Goal: Information Seeking & Learning: Learn about a topic

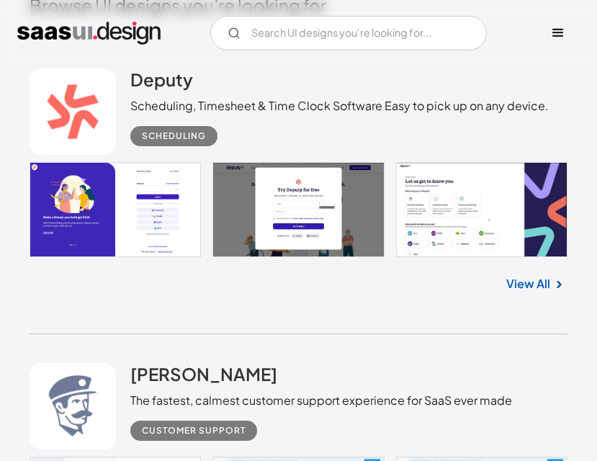
scroll to position [432, 0]
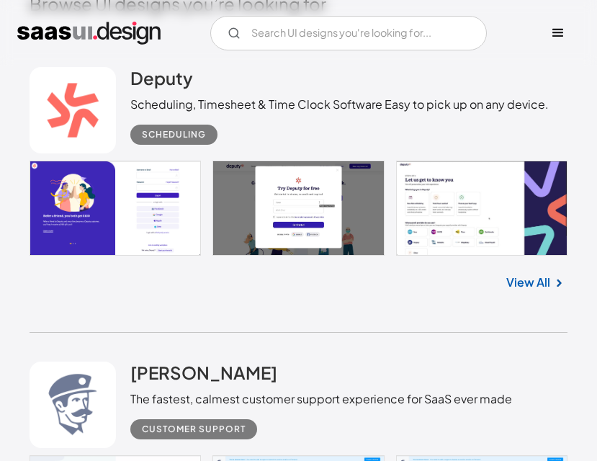
click at [526, 286] on link "View All" at bounding box center [528, 282] width 44 height 17
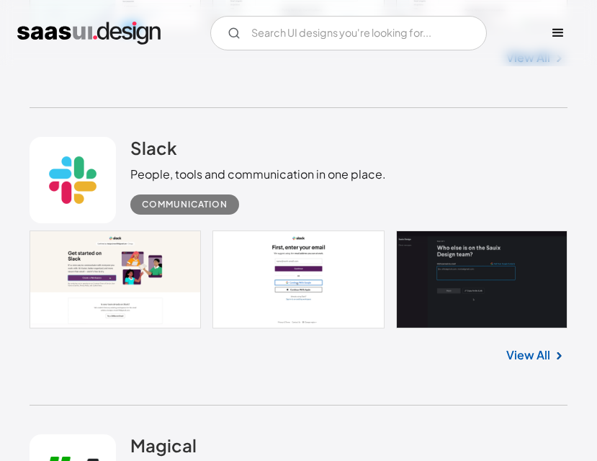
scroll to position [1008, 0]
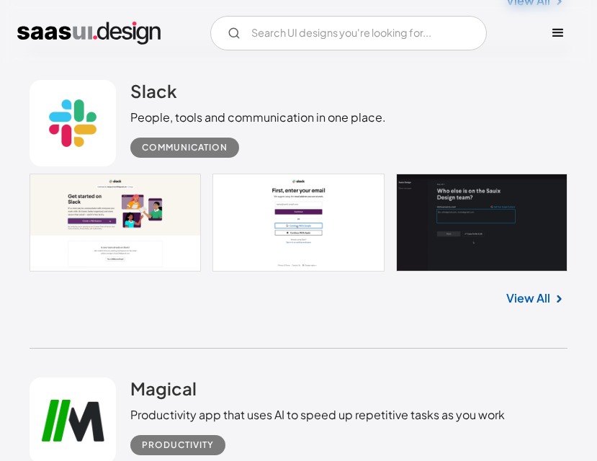
click at [526, 302] on link "View All" at bounding box center [528, 298] width 44 height 17
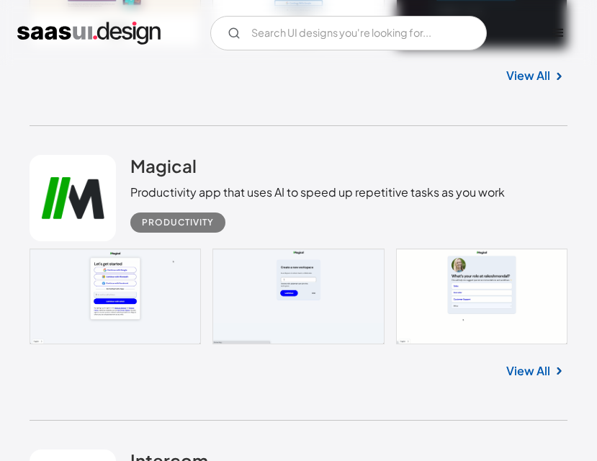
scroll to position [1221, 0]
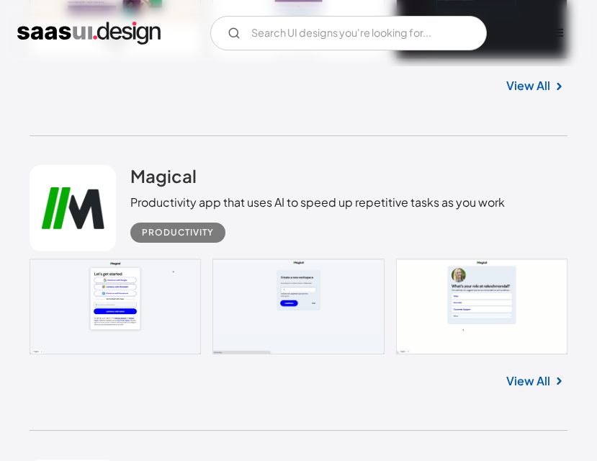
click at [549, 376] on link "View All" at bounding box center [528, 380] width 44 height 17
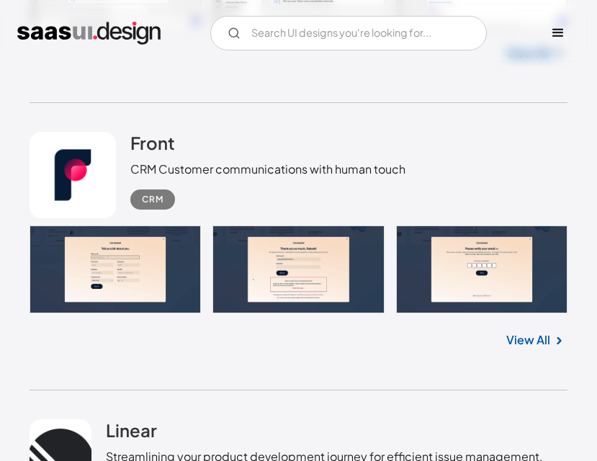
scroll to position [1865, 0]
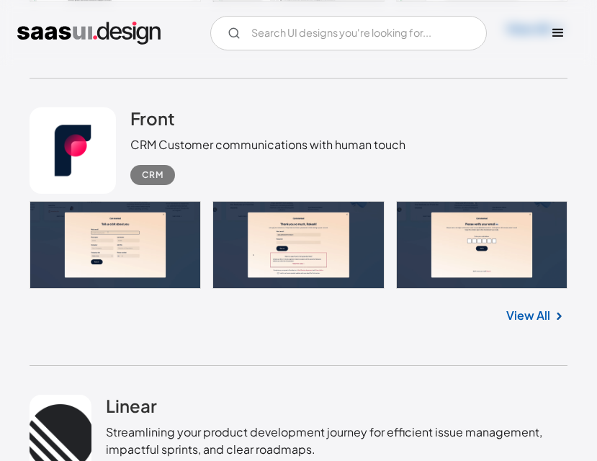
click at [532, 315] on link "View All" at bounding box center [528, 315] width 44 height 17
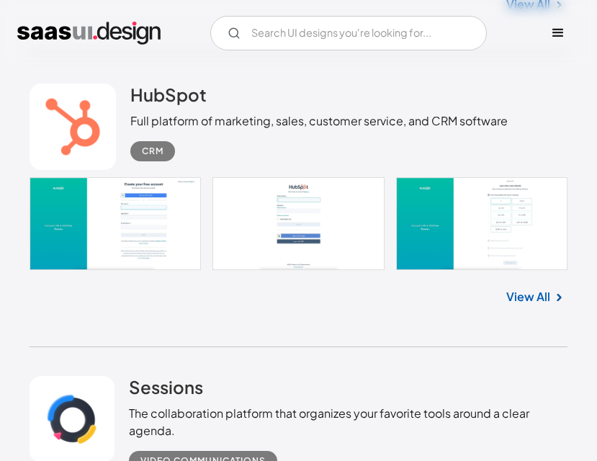
scroll to position [5171, 0]
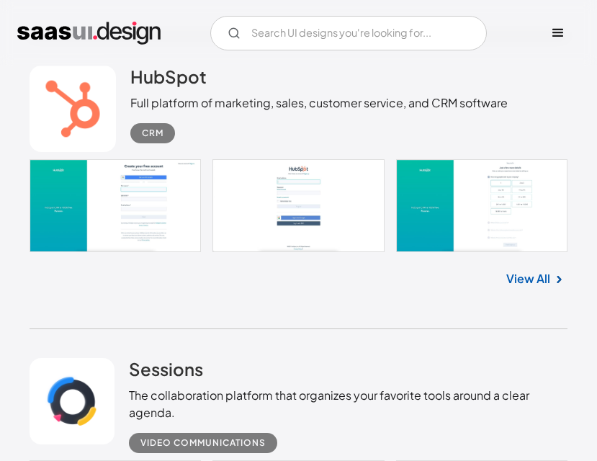
click at [526, 283] on link "View All" at bounding box center [528, 278] width 44 height 17
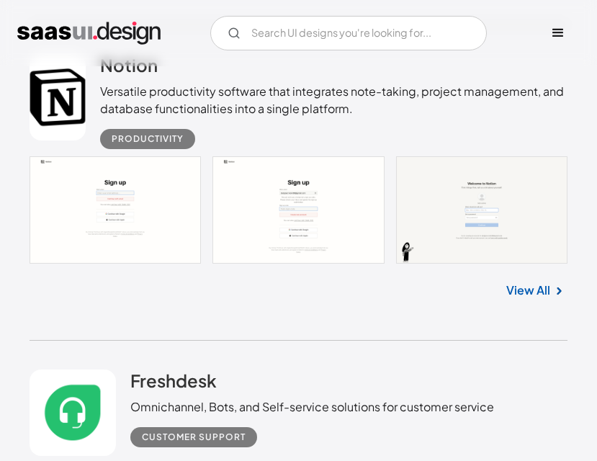
scroll to position [7887, 0]
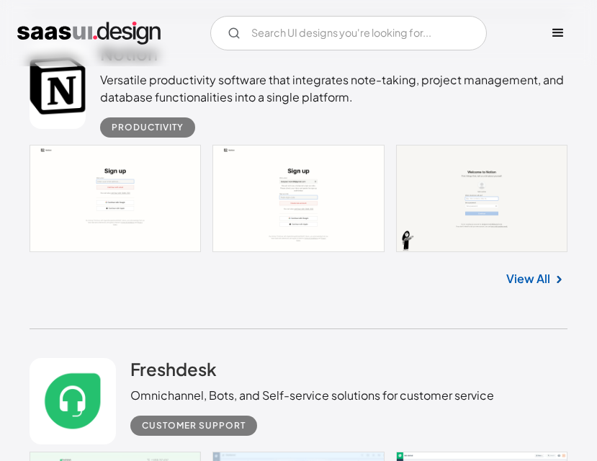
click at [540, 280] on link "View All" at bounding box center [528, 278] width 44 height 17
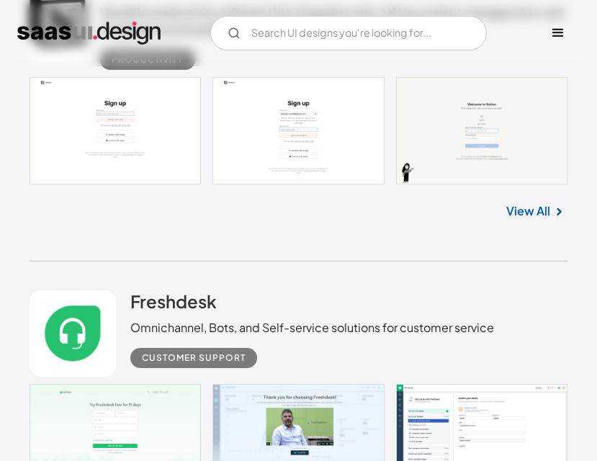
scroll to position [7923, 0]
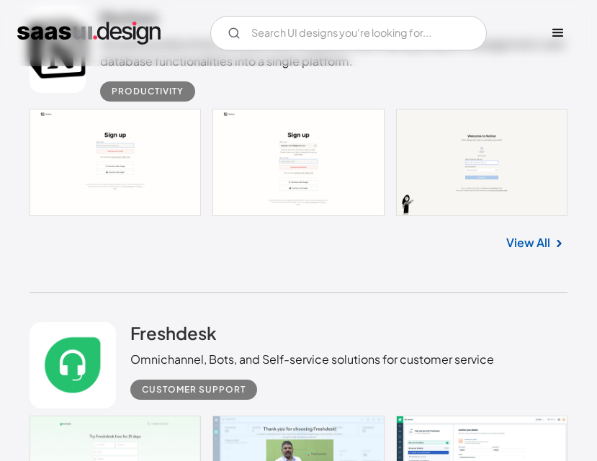
click at [538, 243] on link "View All" at bounding box center [528, 242] width 44 height 17
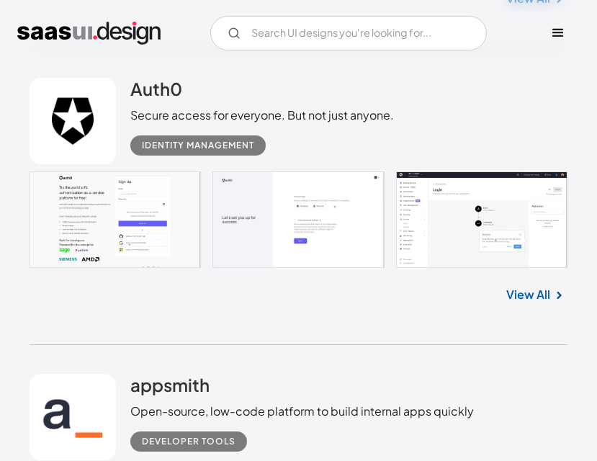
scroll to position [13578, 0]
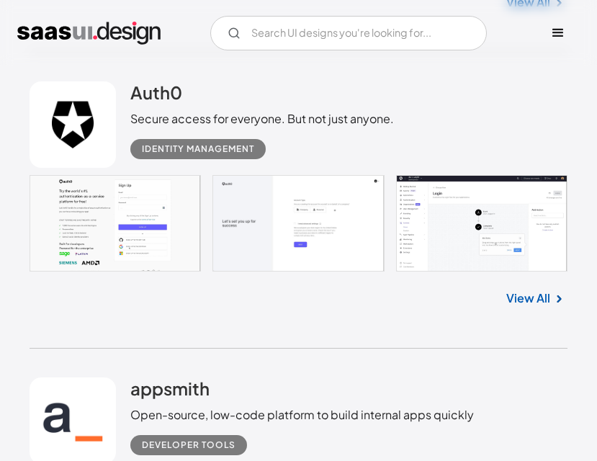
click at [473, 220] on link at bounding box center [298, 223] width 537 height 97
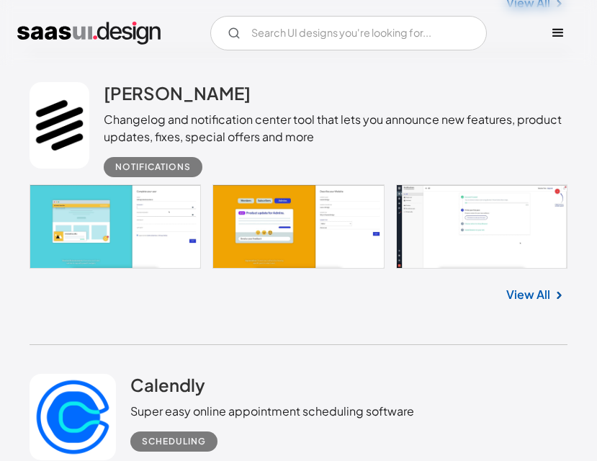
scroll to position [17470, 0]
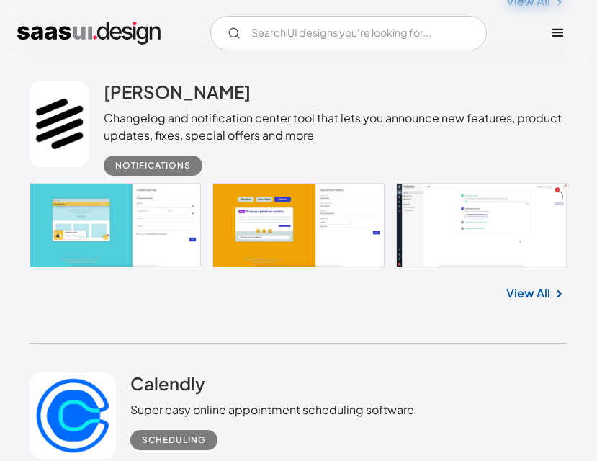
click at [531, 287] on link "View All" at bounding box center [528, 292] width 44 height 17
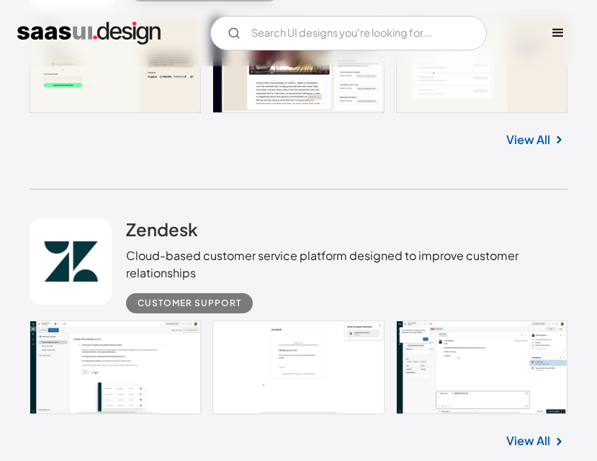
scroll to position [18960, 0]
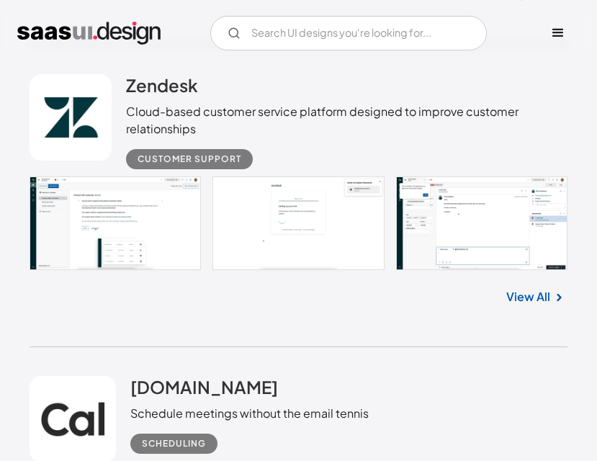
click at [529, 292] on link "View All" at bounding box center [528, 296] width 44 height 17
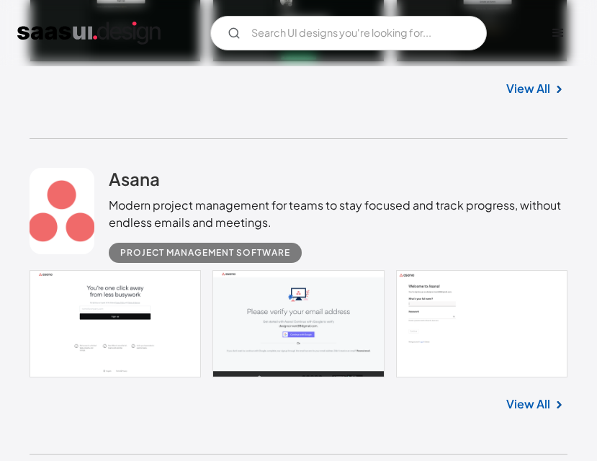
scroll to position [20154, 0]
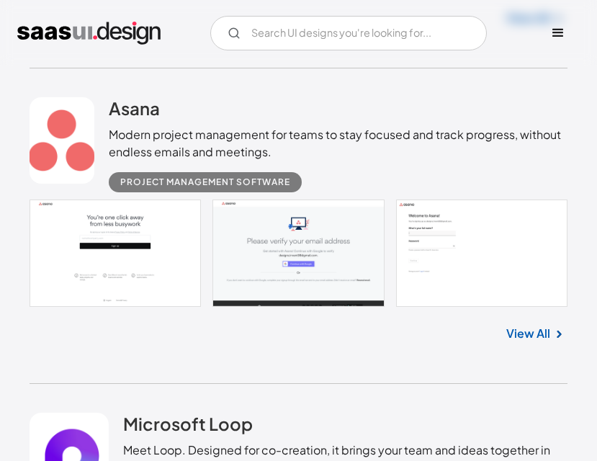
click at [530, 331] on link "View All" at bounding box center [528, 333] width 44 height 17
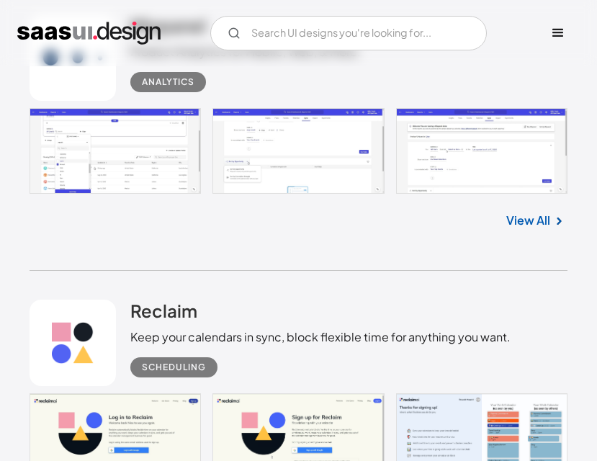
scroll to position [22206, 0]
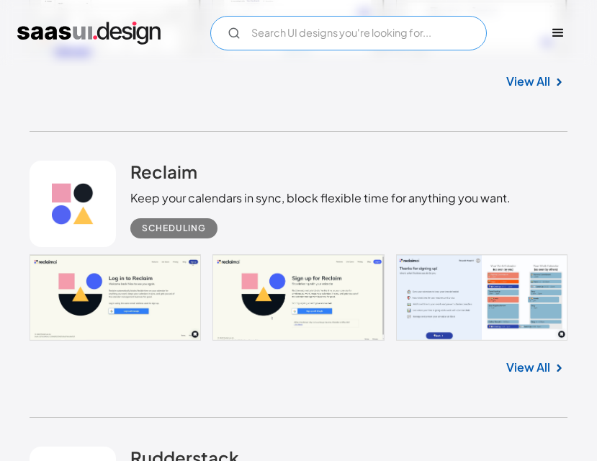
click at [400, 35] on input "Email Form" at bounding box center [348, 33] width 277 height 35
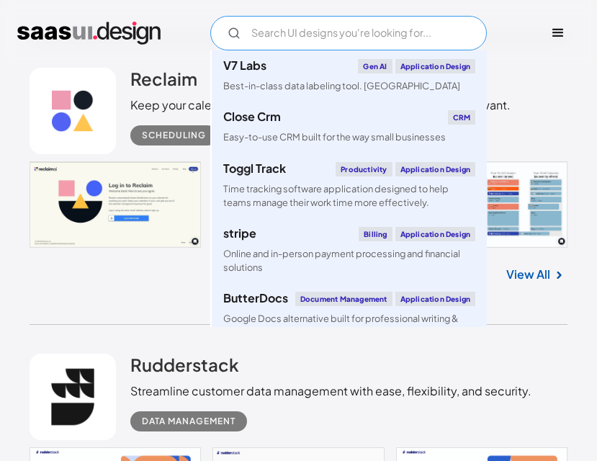
scroll to position [22306, 0]
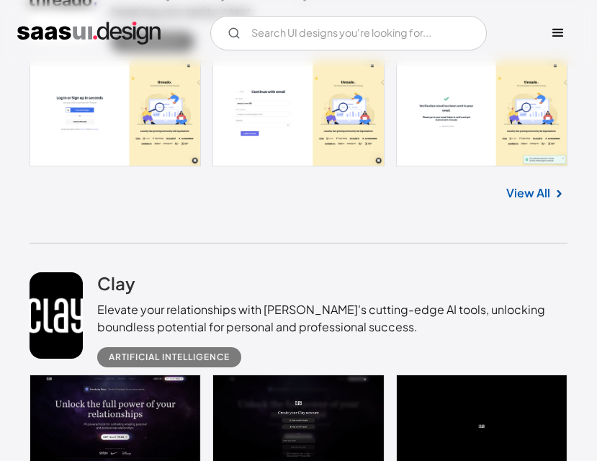
scroll to position [24251, 0]
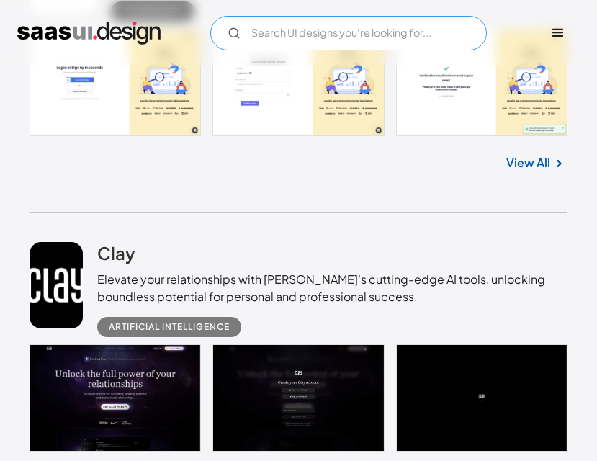
click at [302, 37] on input "Email Form" at bounding box center [348, 33] width 277 height 35
type input "Business tool with CRM, project, HRMS, etc."
click at [468, 35] on input "Business tool with CRM, project, HRMS, etc." at bounding box center [348, 33] width 277 height 35
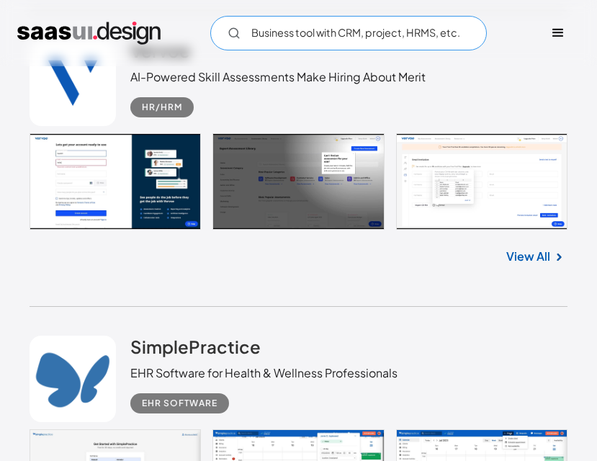
scroll to position [0, 0]
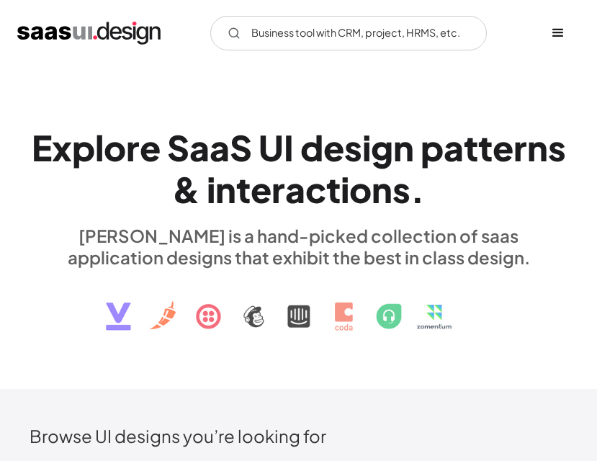
click at [561, 35] on div "menu" at bounding box center [557, 32] width 17 height 17
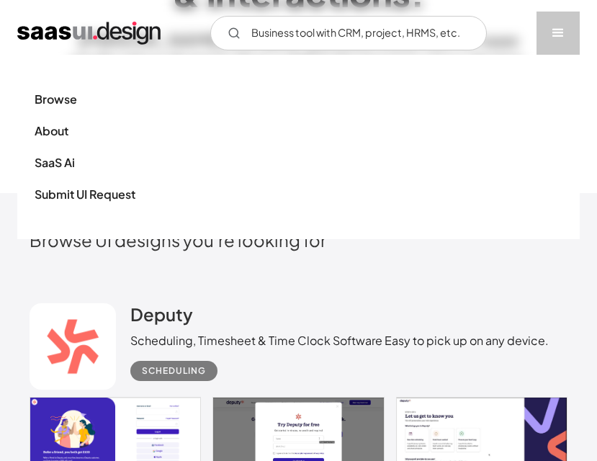
scroll to position [216, 0]
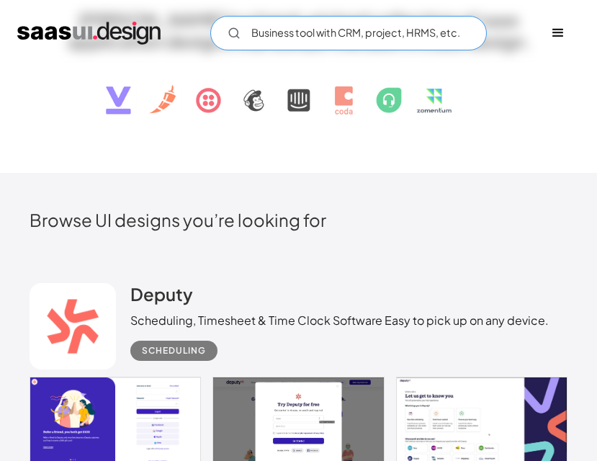
click at [465, 35] on input "Business tool with CRM, project, HRMS, etc." at bounding box center [348, 33] width 277 height 35
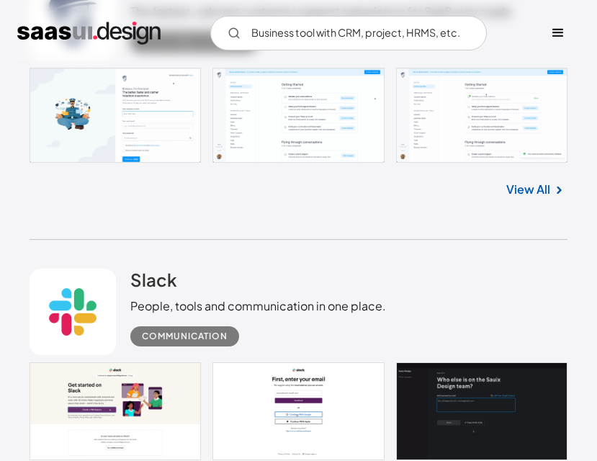
scroll to position [1080, 0]
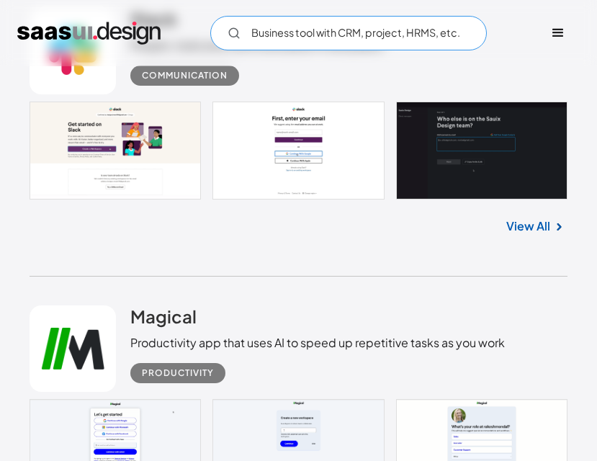
click at [397, 30] on input "Business tool with CRM, project, HRMS, etc." at bounding box center [348, 33] width 277 height 35
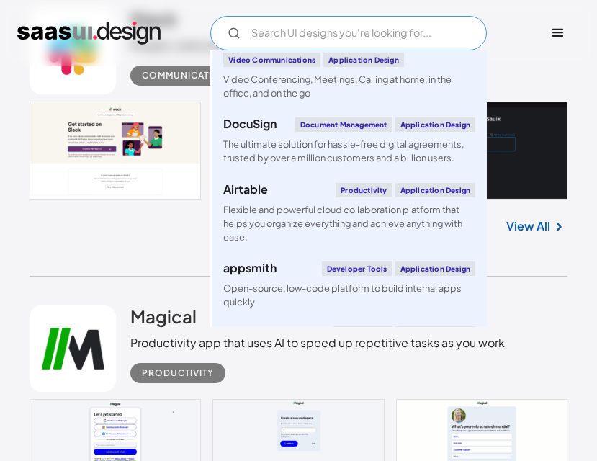
scroll to position [2809, 0]
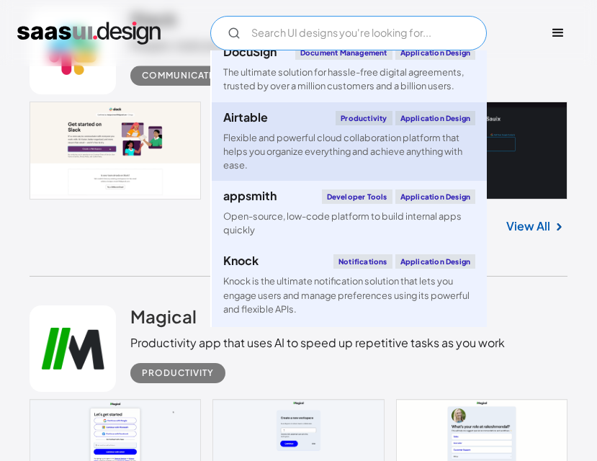
click at [282, 125] on div "Airtable Productivity Application Design" at bounding box center [349, 118] width 252 height 14
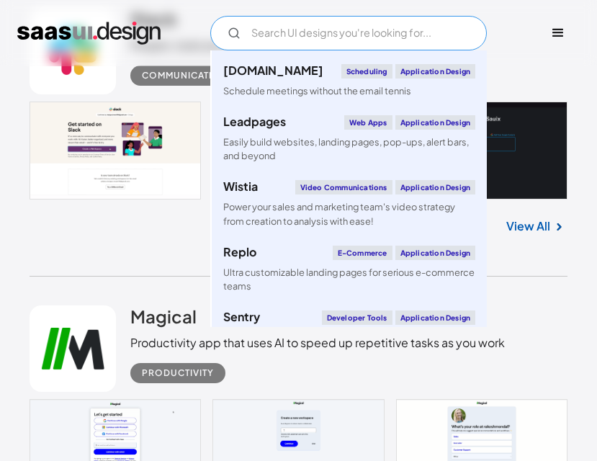
scroll to position [3385, 0]
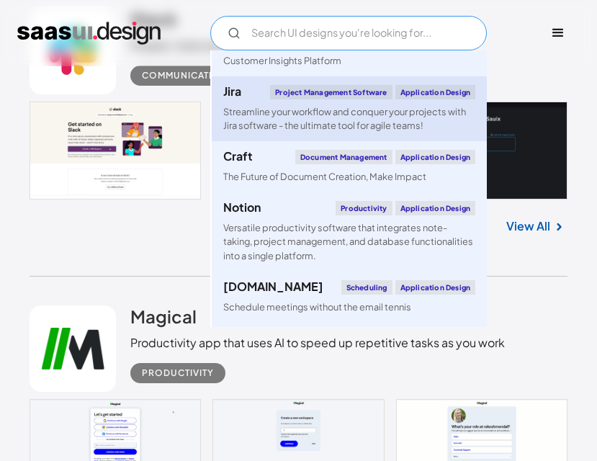
click at [336, 133] on div "Streamline your workflow and conquer your projects with Jira software - the ult…" at bounding box center [349, 118] width 252 height 27
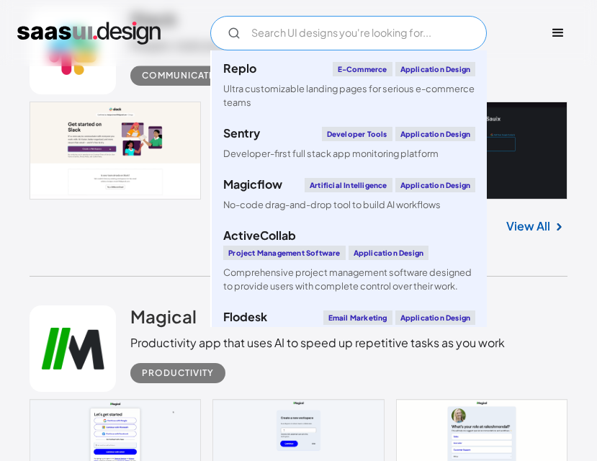
scroll to position [4033, 0]
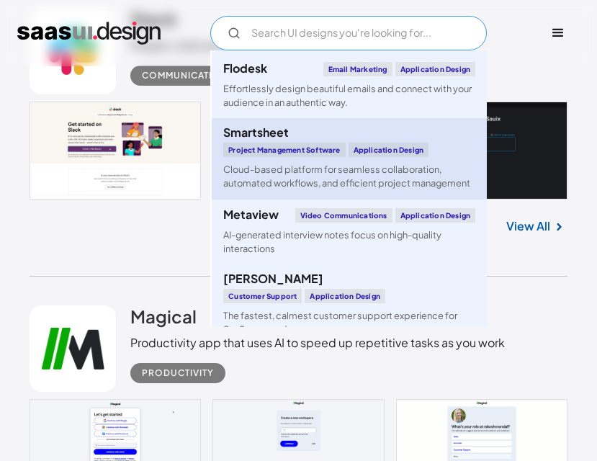
click at [353, 190] on div "Cloud-based platform for seamless collaboration, automated workflows, and effic…" at bounding box center [349, 176] width 252 height 27
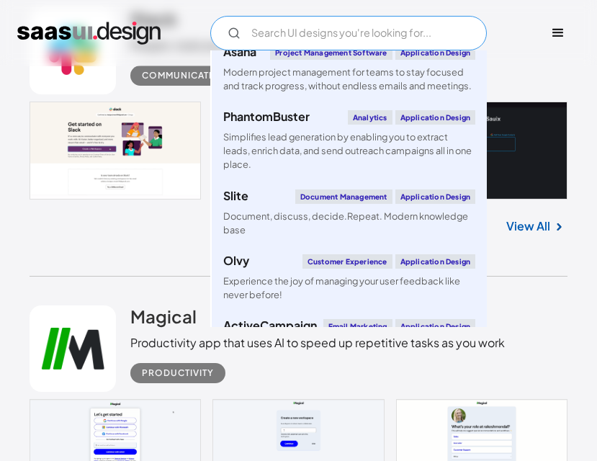
scroll to position [4825, 0]
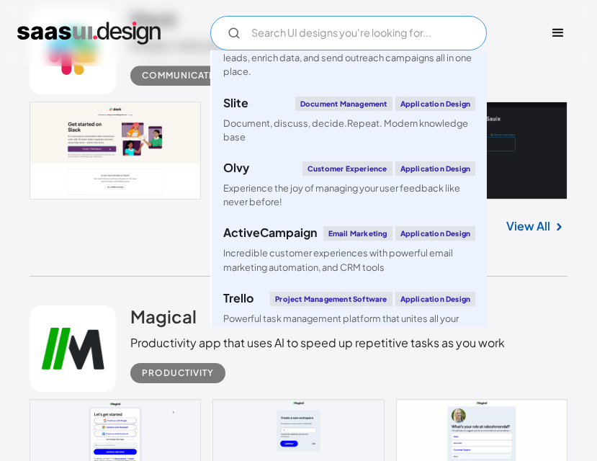
click at [320, 45] on input "Email Form" at bounding box center [348, 33] width 277 height 35
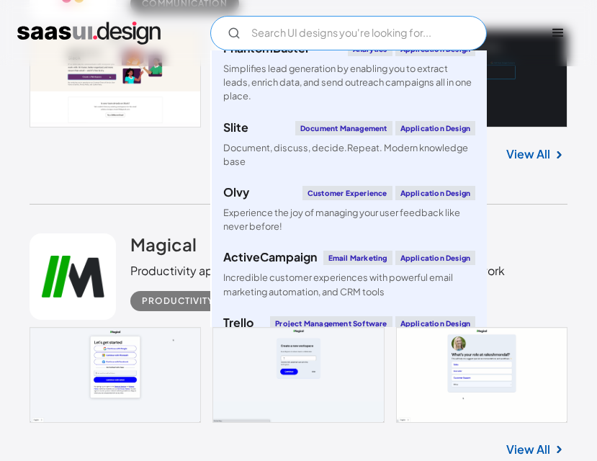
scroll to position [5017, 0]
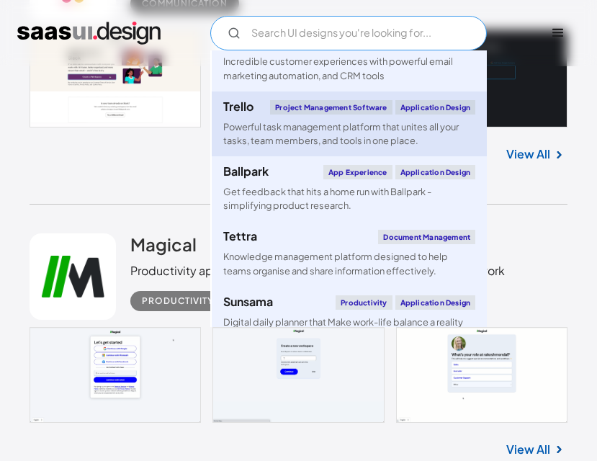
click at [315, 148] on div "Powerful task management platform that unites all your tasks, team members, and…" at bounding box center [349, 133] width 252 height 27
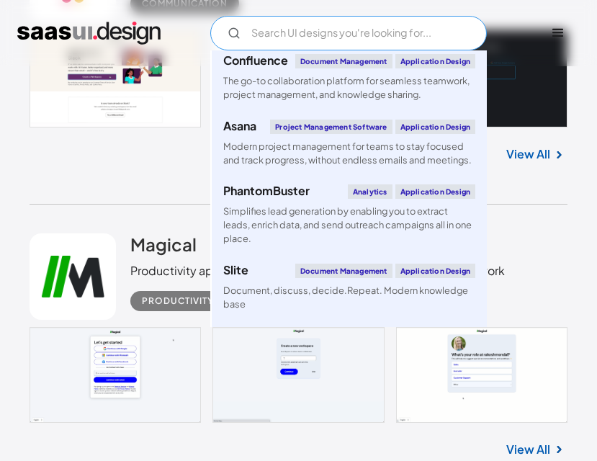
scroll to position [4657, 0]
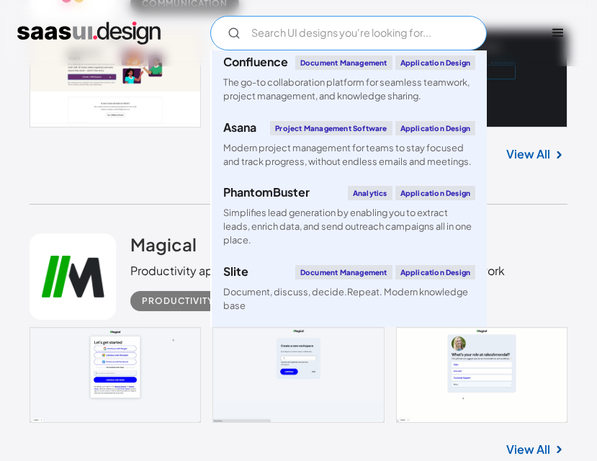
click at [335, 103] on div "The go-to collaboration platform for seamless teamwork, project management, and…" at bounding box center [349, 89] width 252 height 27
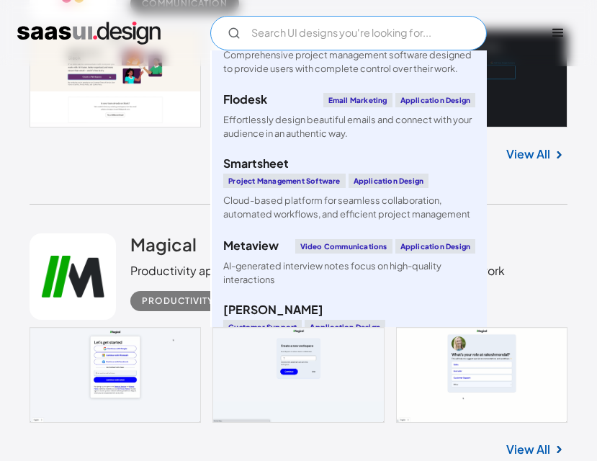
scroll to position [4008, 0]
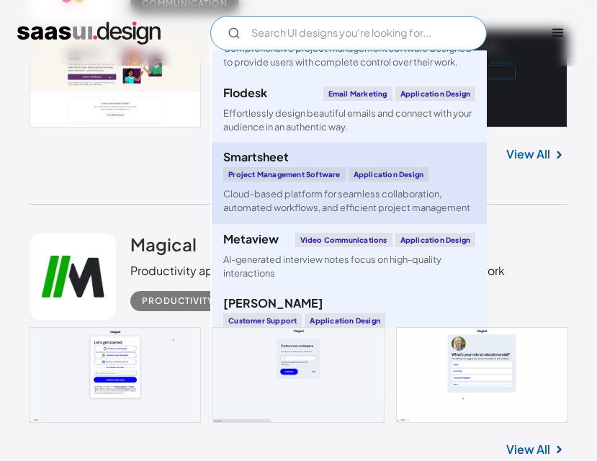
click at [304, 215] on div "Cloud-based platform for seamless collaboration, automated workflows, and effic…" at bounding box center [349, 200] width 252 height 27
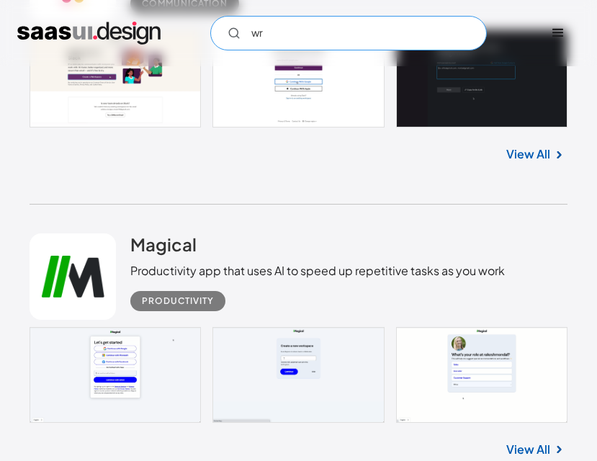
scroll to position [0, 0]
type input "w"
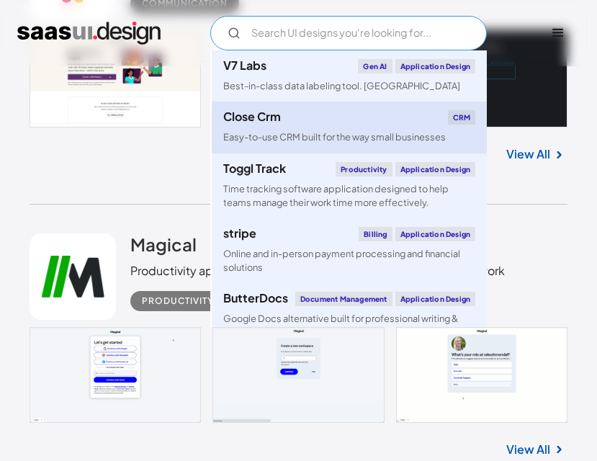
click at [378, 130] on link "Close Crm CRM Easy-to-use CRM built for the way small businesses" at bounding box center [349, 127] width 275 height 51
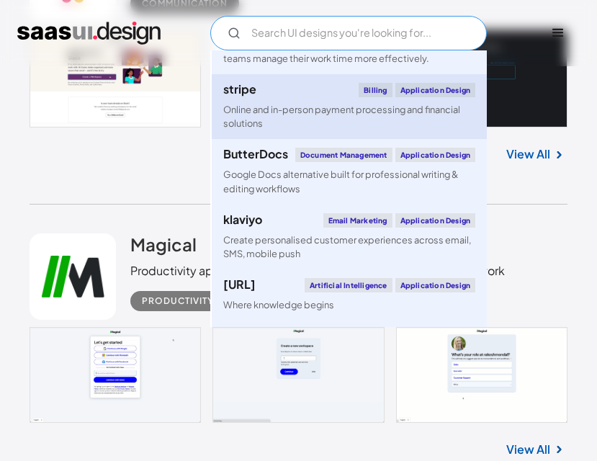
scroll to position [288, 0]
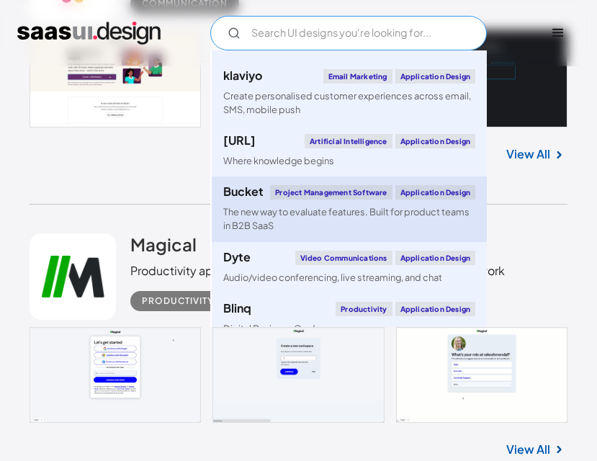
click at [377, 233] on div "The new way to evaluate features. Built for product teams in B2B SaaS" at bounding box center [349, 218] width 252 height 27
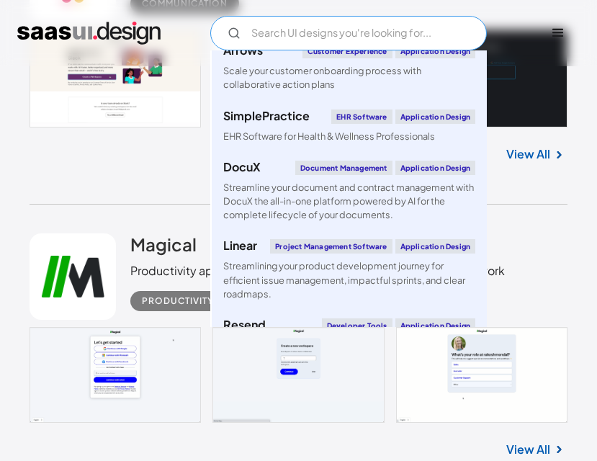
scroll to position [720, 0]
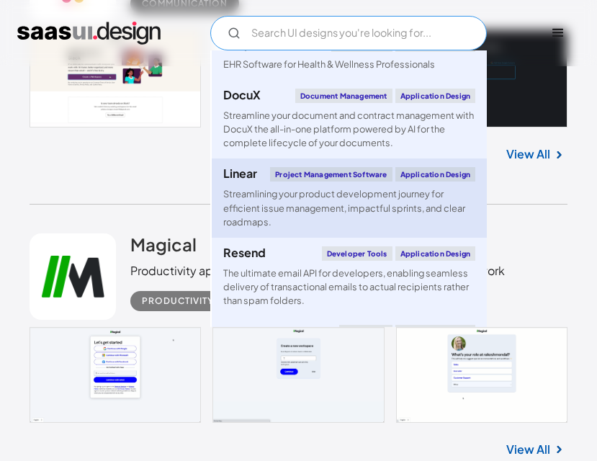
click at [384, 229] on div "Streamlining your product development journey for efficient issue management, i…" at bounding box center [349, 208] width 252 height 42
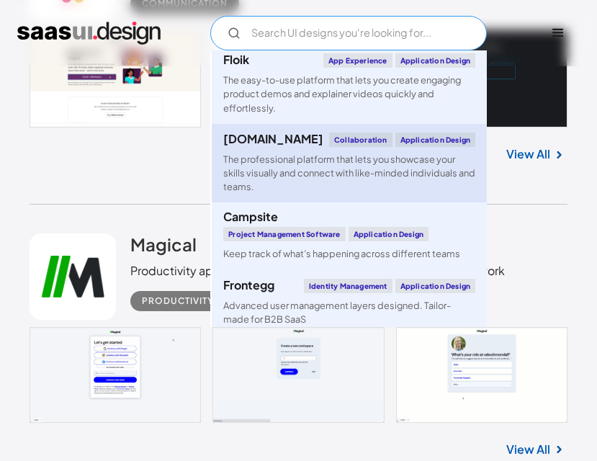
scroll to position [2088, 0]
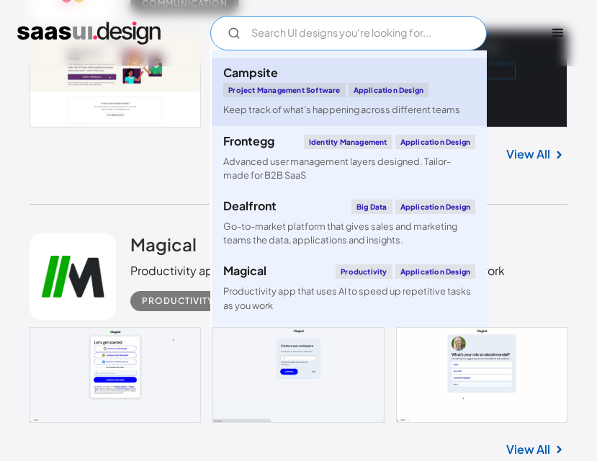
click at [386, 125] on link "Campsite Project Management Software Application Design Keep track of what’s ha…" at bounding box center [349, 91] width 275 height 67
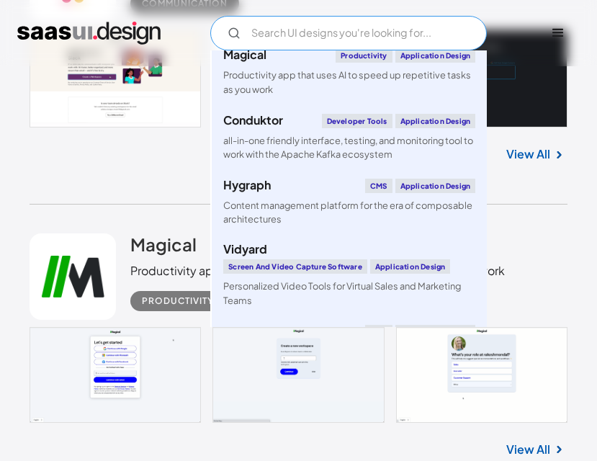
scroll to position [2377, 0]
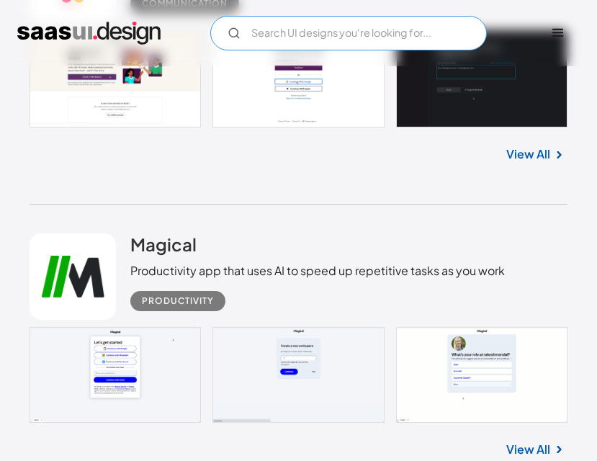
click at [378, 32] on input "Email Form" at bounding box center [348, 33] width 277 height 35
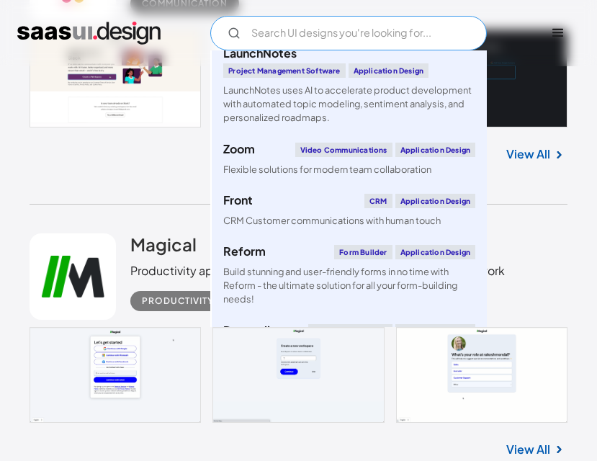
scroll to position [3025, 0]
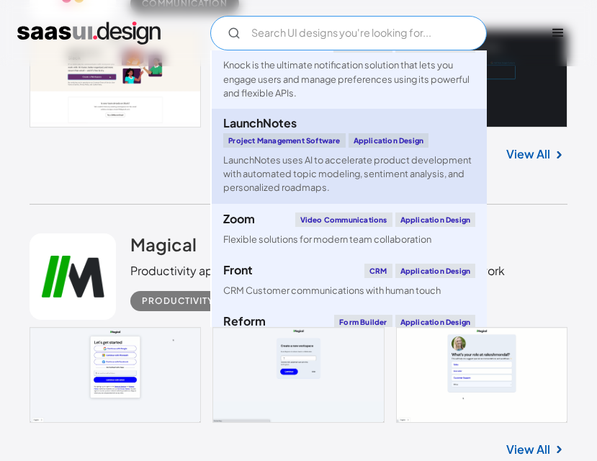
click at [356, 195] on div "LaunchNotes uses AI to accelerate product development with automated topic mode…" at bounding box center [349, 174] width 252 height 42
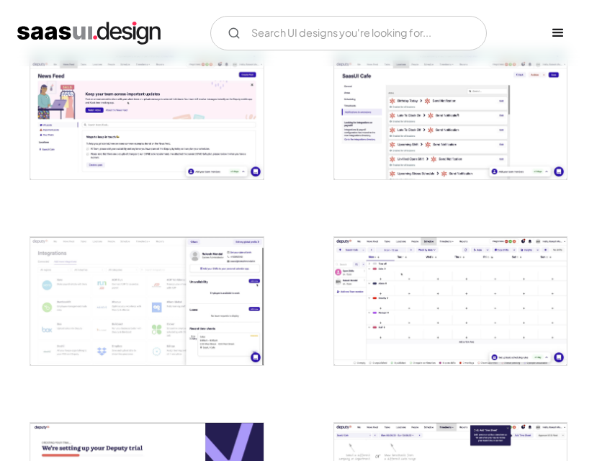
scroll to position [1944, 0]
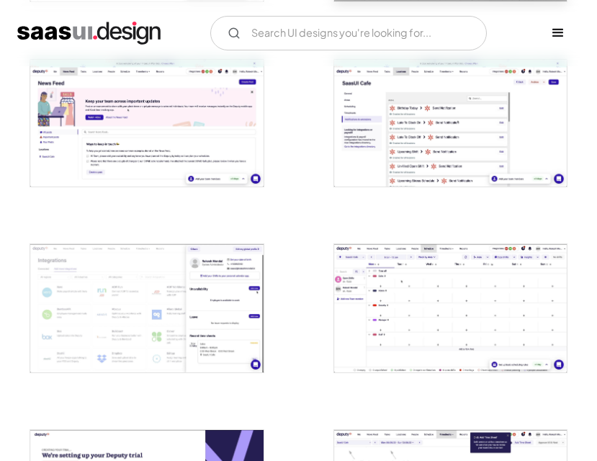
click at [449, 257] on img "open lightbox" at bounding box center [450, 308] width 233 height 128
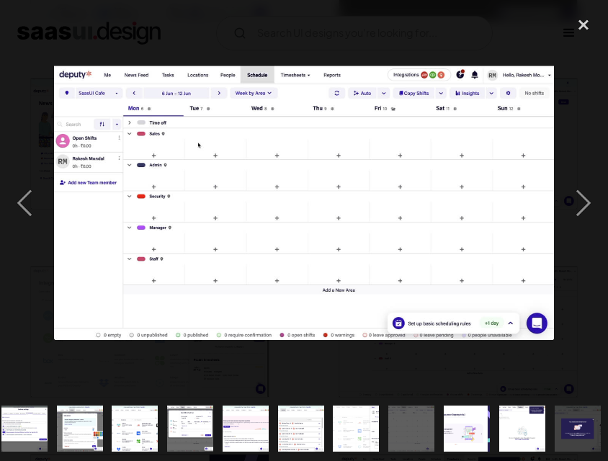
scroll to position [0, 784]
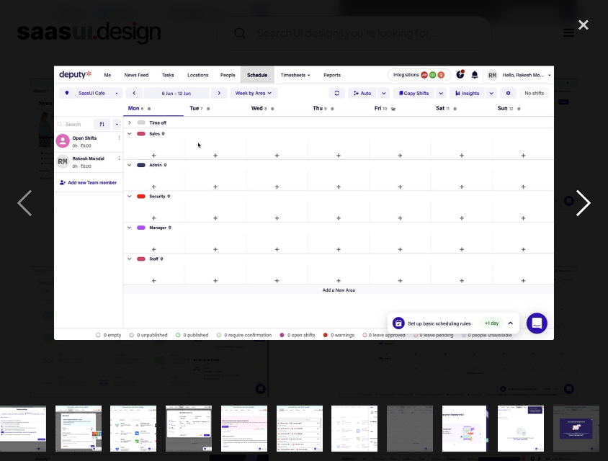
click at [565, 97] on div "next image" at bounding box center [583, 202] width 49 height 387
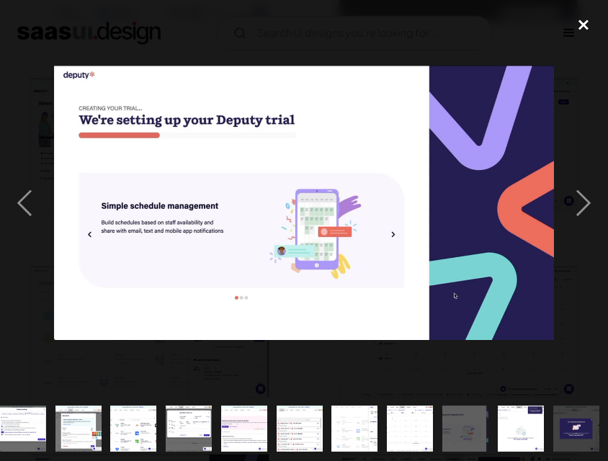
click at [583, 30] on div "close lightbox" at bounding box center [583, 25] width 49 height 32
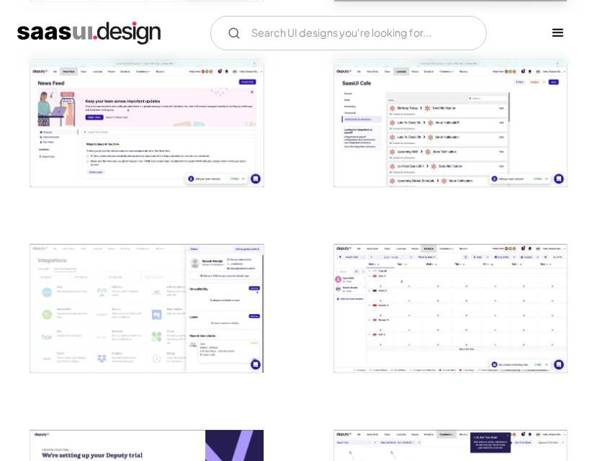
scroll to position [1800, 0]
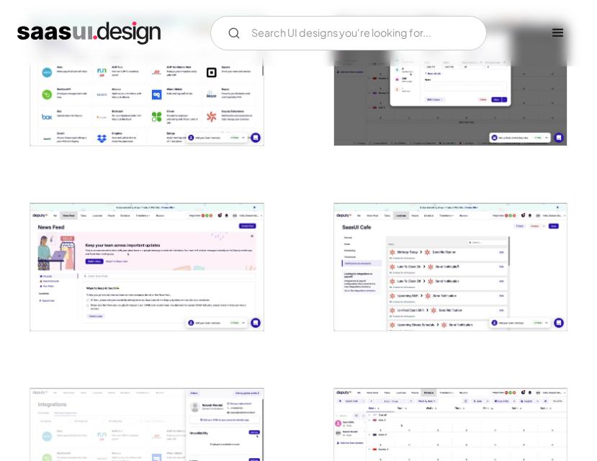
click at [122, 252] on img "open lightbox" at bounding box center [146, 267] width 233 height 128
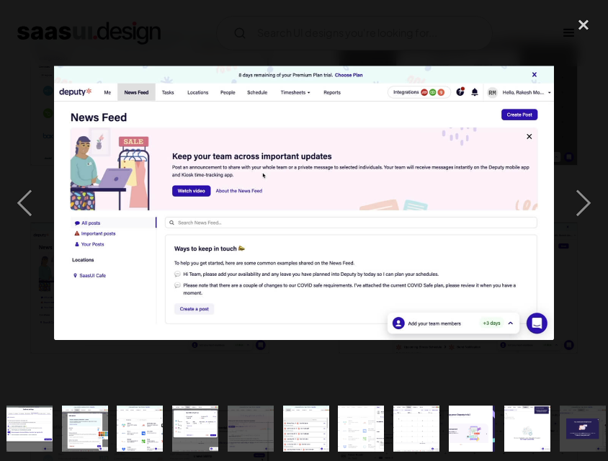
scroll to position [0, 784]
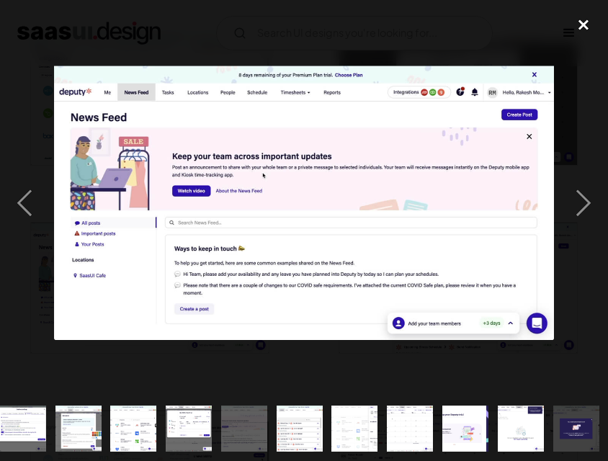
click at [578, 29] on div "close lightbox" at bounding box center [583, 25] width 49 height 32
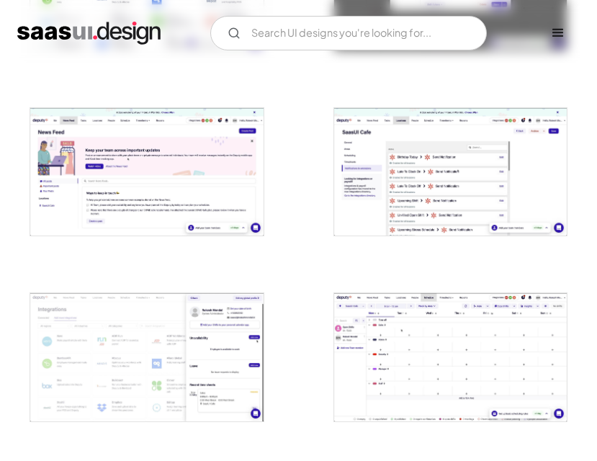
scroll to position [2088, 0]
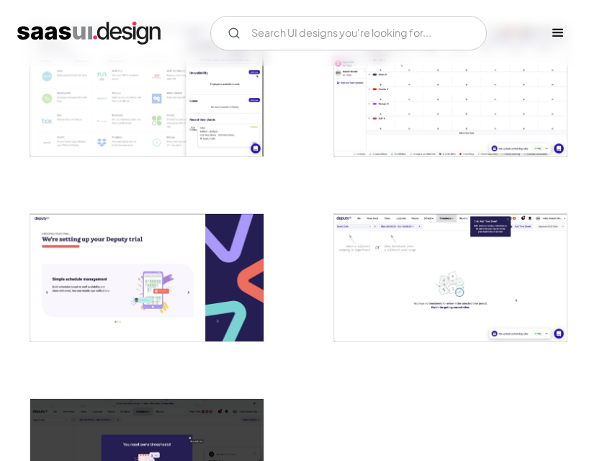
click at [470, 274] on img "open lightbox" at bounding box center [450, 278] width 233 height 128
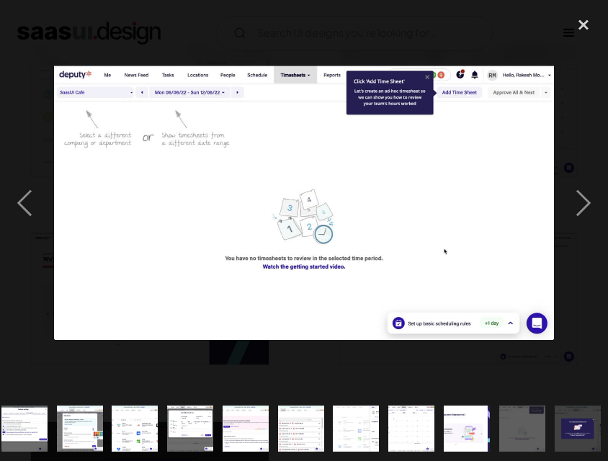
scroll to position [0, 784]
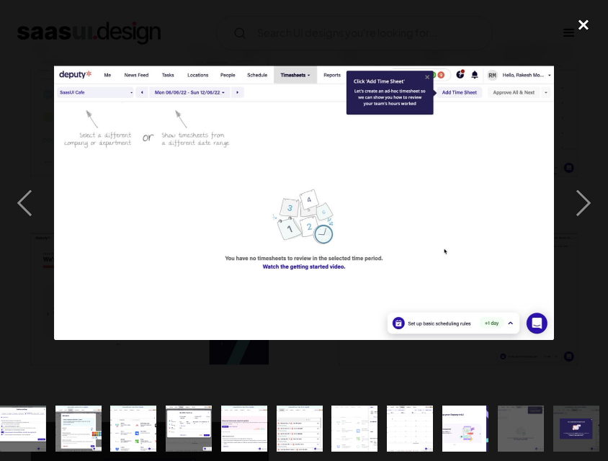
click at [579, 29] on div "close lightbox" at bounding box center [583, 25] width 49 height 32
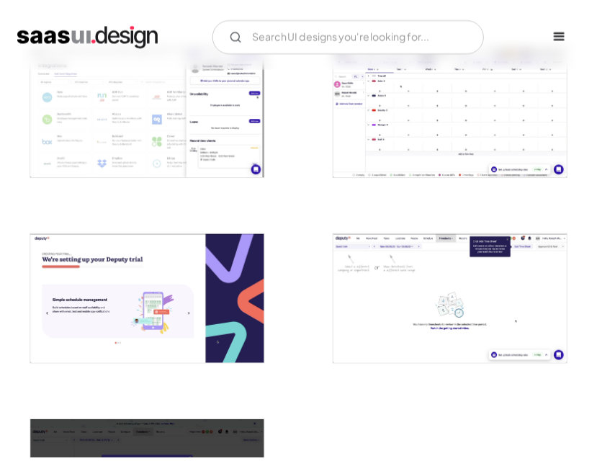
scroll to position [0, 0]
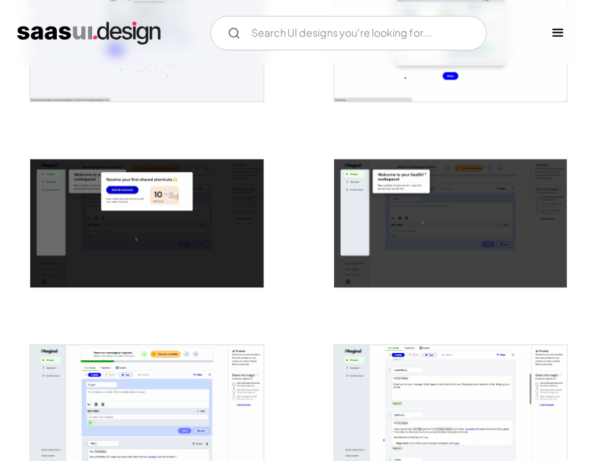
scroll to position [936, 0]
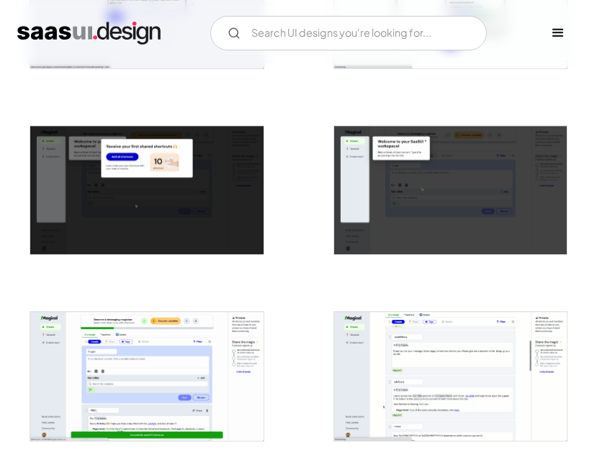
click at [472, 198] on img "open lightbox" at bounding box center [450, 190] width 233 height 129
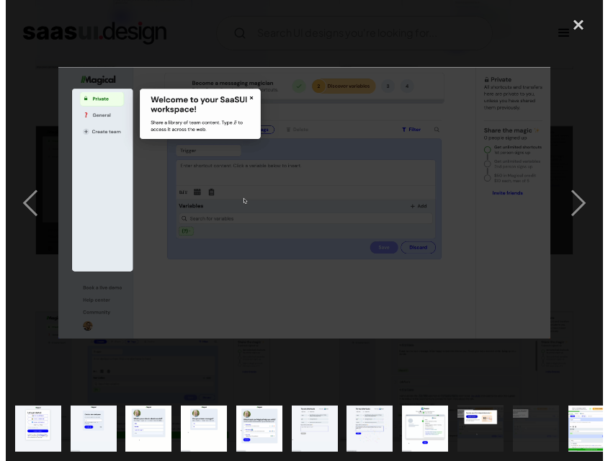
scroll to position [944, 0]
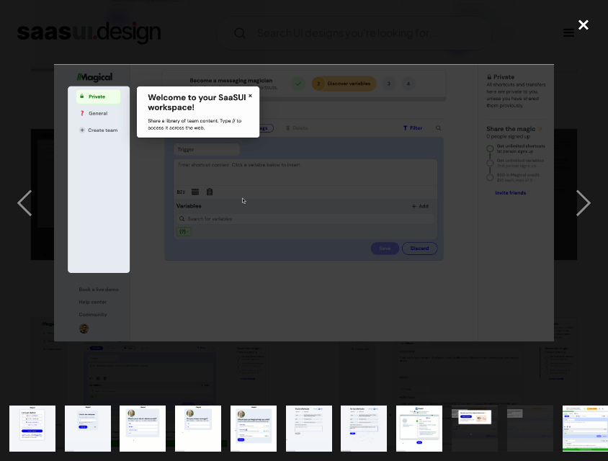
click at [585, 24] on div "close lightbox" at bounding box center [583, 25] width 49 height 32
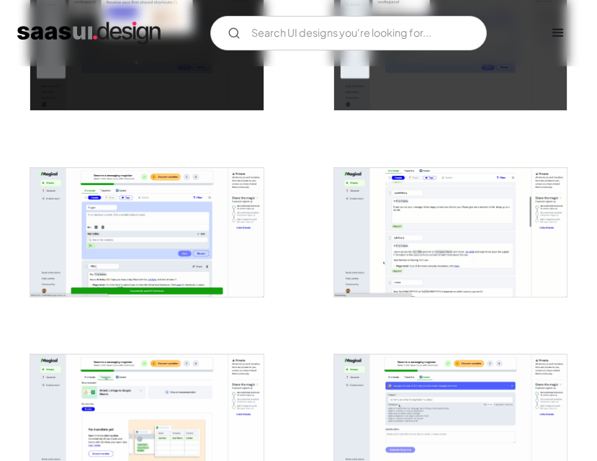
click at [162, 238] on img "open lightbox" at bounding box center [146, 232] width 233 height 129
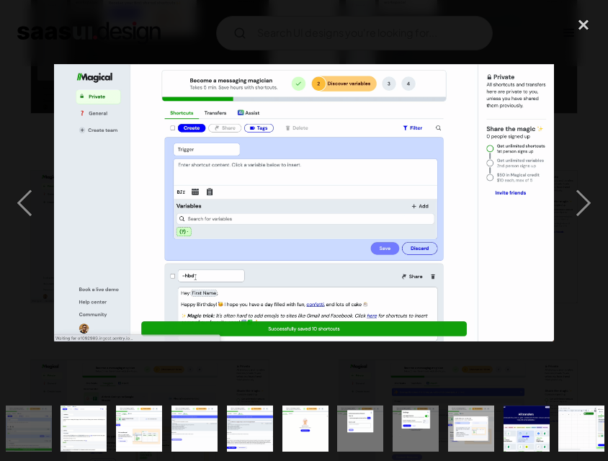
scroll to position [0, 557]
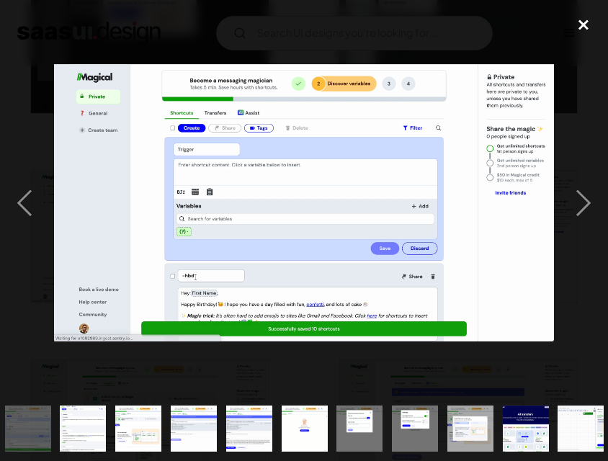
click at [580, 24] on div "close lightbox" at bounding box center [583, 25] width 49 height 32
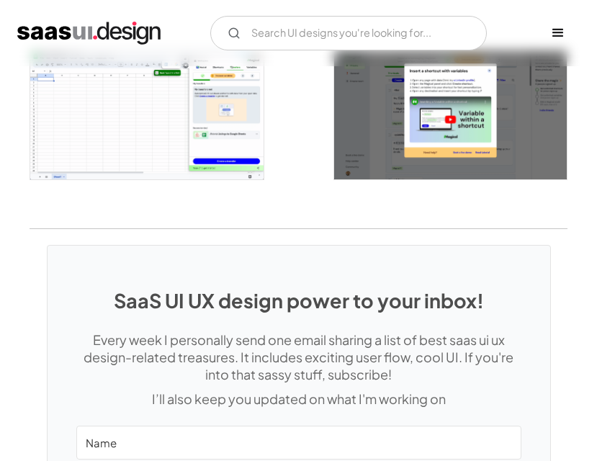
scroll to position [2160, 0]
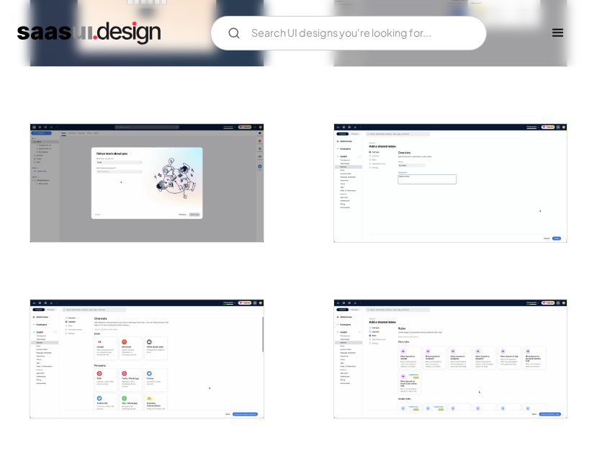
scroll to position [576, 0]
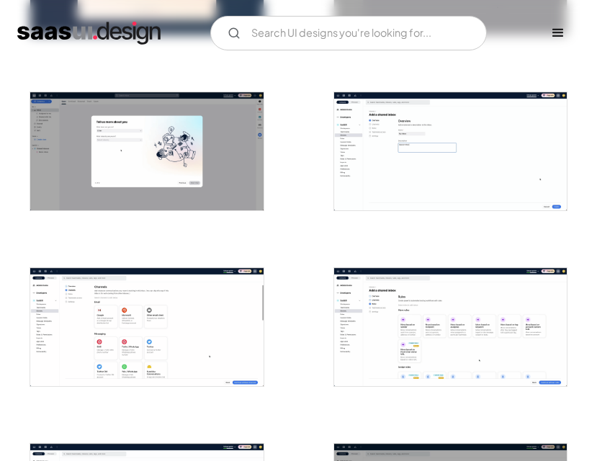
click at [192, 318] on img "open lightbox" at bounding box center [146, 327] width 233 height 118
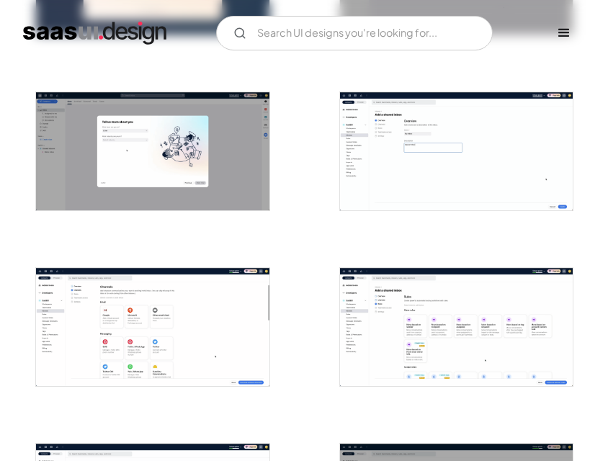
scroll to position [578, 0]
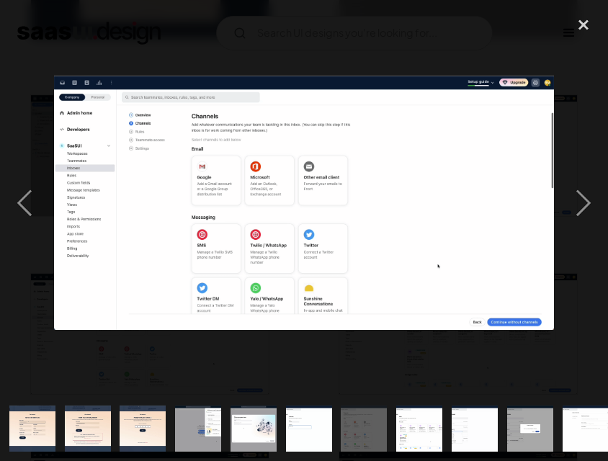
click at [137, 202] on img at bounding box center [304, 203] width 501 height 254
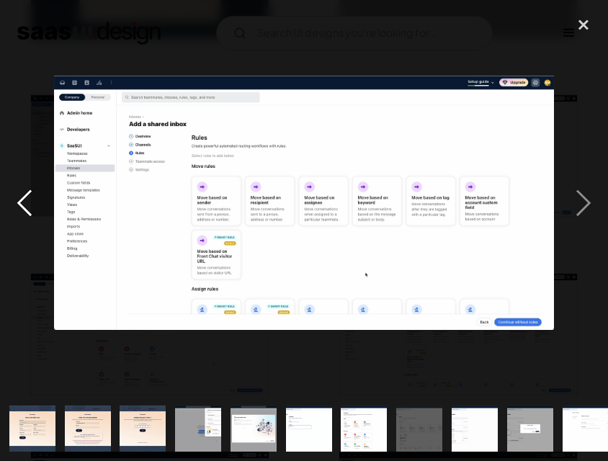
click at [17, 209] on div "previous image" at bounding box center [24, 202] width 49 height 387
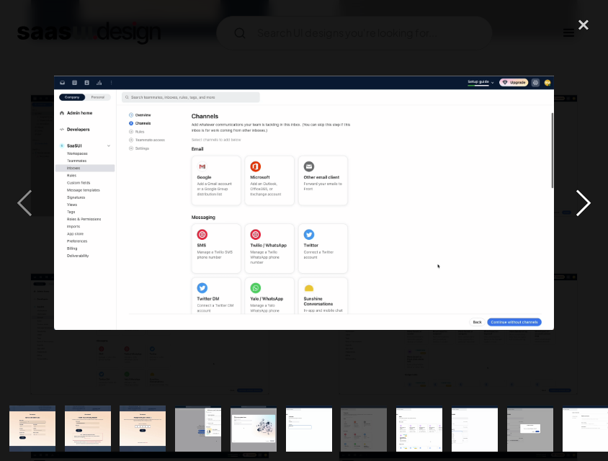
click at [581, 194] on div "next image" at bounding box center [583, 202] width 49 height 387
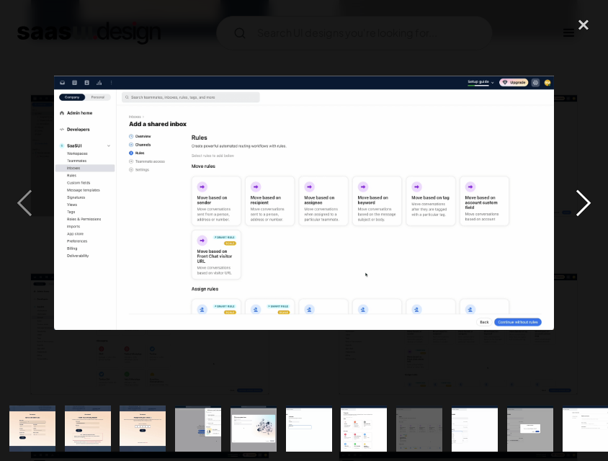
click at [581, 194] on div "next image" at bounding box center [583, 202] width 49 height 387
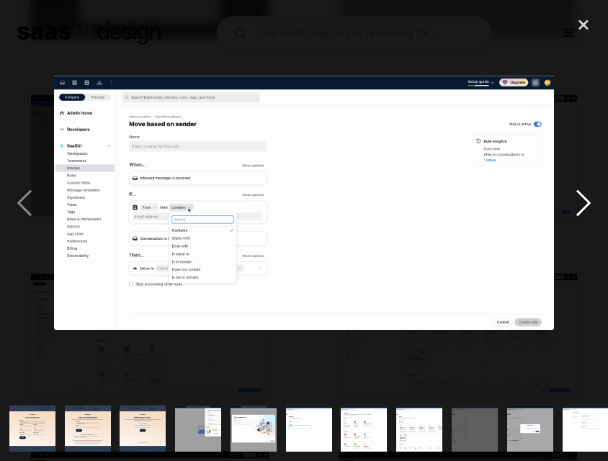
click at [581, 194] on div "next image" at bounding box center [583, 202] width 49 height 387
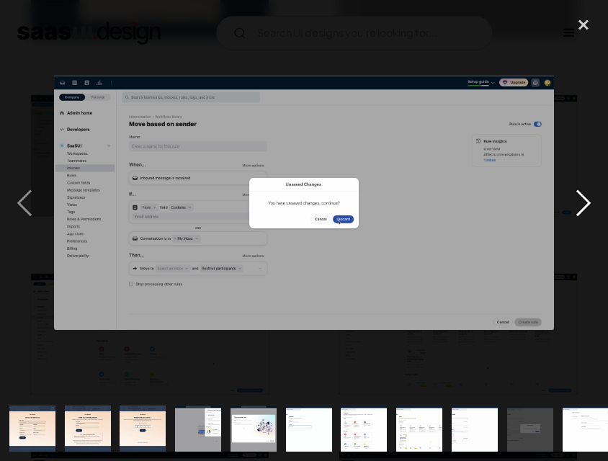
click at [581, 194] on div "next image" at bounding box center [583, 202] width 49 height 387
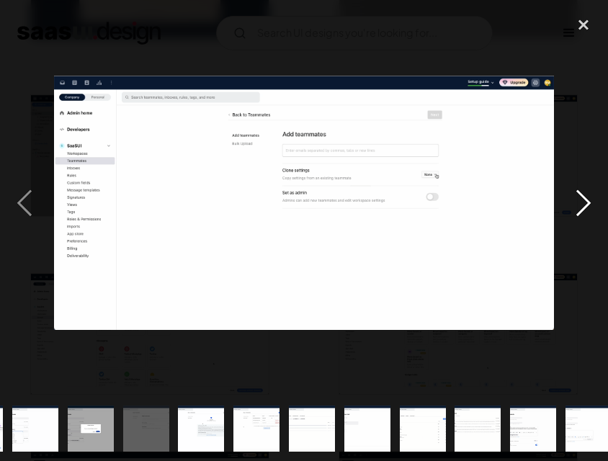
scroll to position [0, 557]
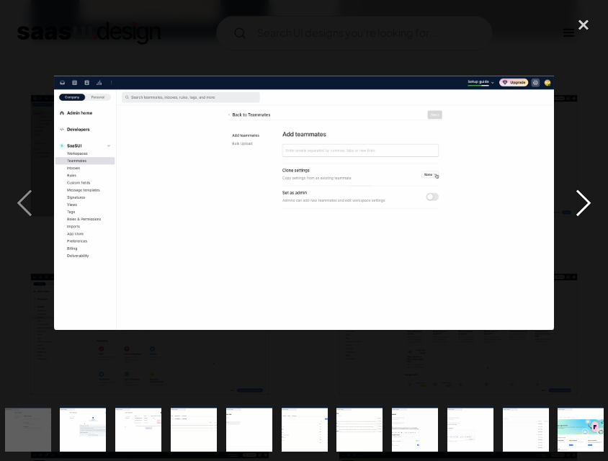
click at [581, 194] on div "next image" at bounding box center [583, 202] width 49 height 387
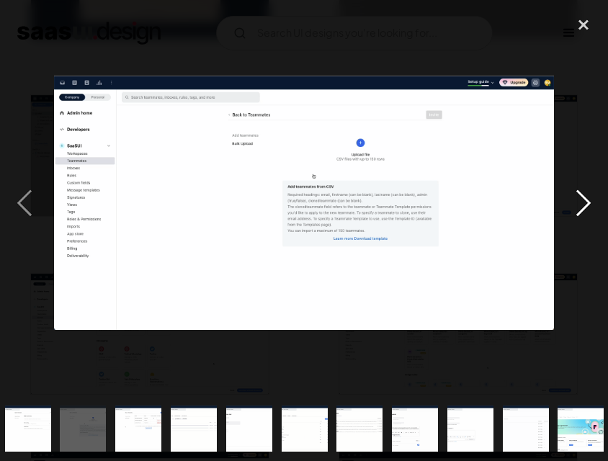
click at [581, 194] on div "next image" at bounding box center [583, 202] width 49 height 387
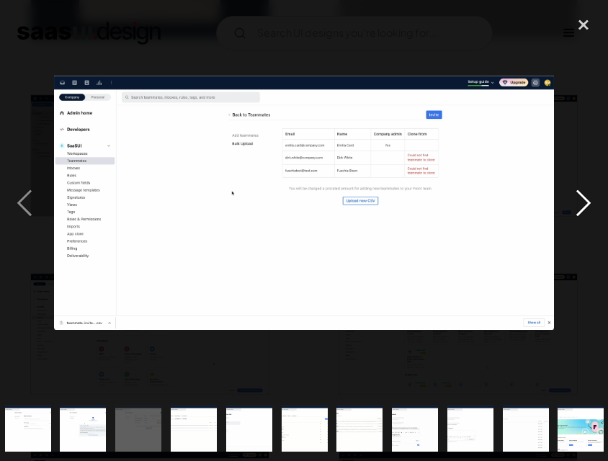
click at [581, 194] on div "next image" at bounding box center [583, 202] width 49 height 387
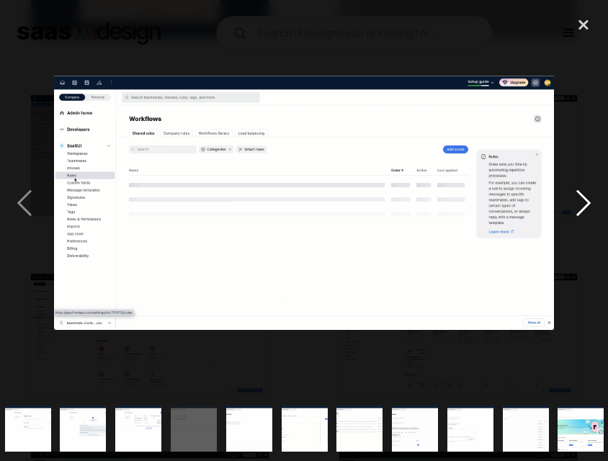
click at [581, 194] on div "next image" at bounding box center [583, 202] width 49 height 387
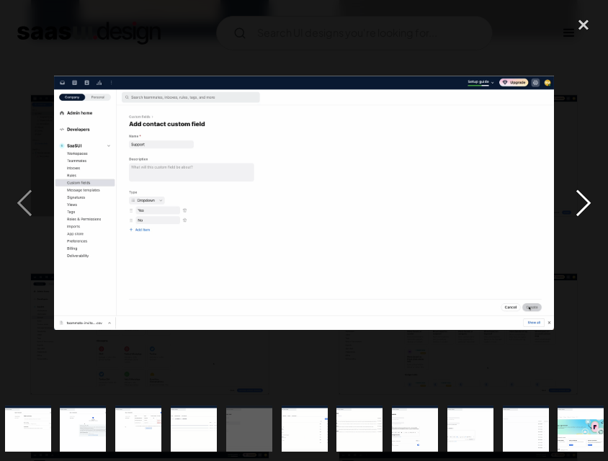
click at [581, 194] on div "next image" at bounding box center [583, 202] width 49 height 387
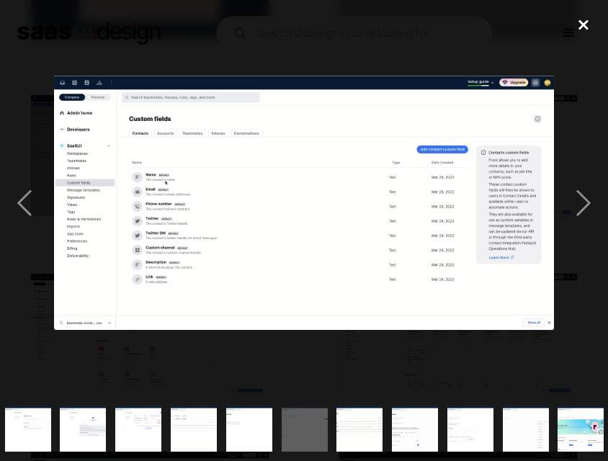
click at [587, 20] on div "close lightbox" at bounding box center [583, 25] width 49 height 32
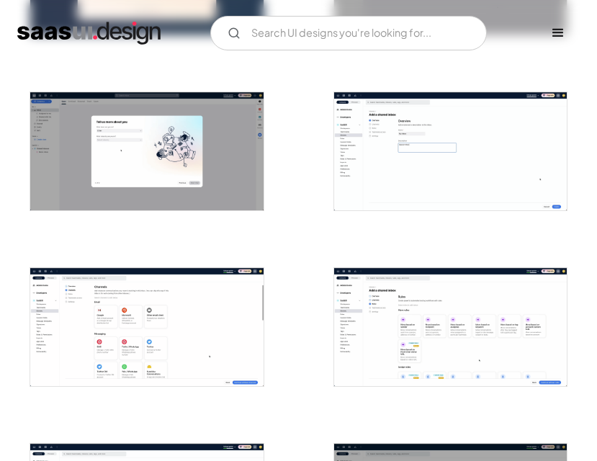
scroll to position [0, 0]
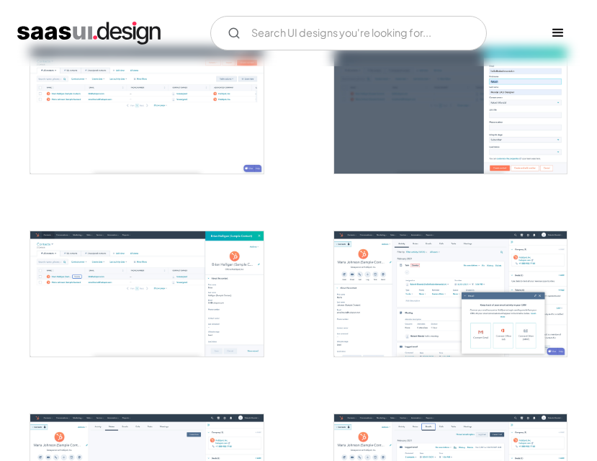
scroll to position [648, 0]
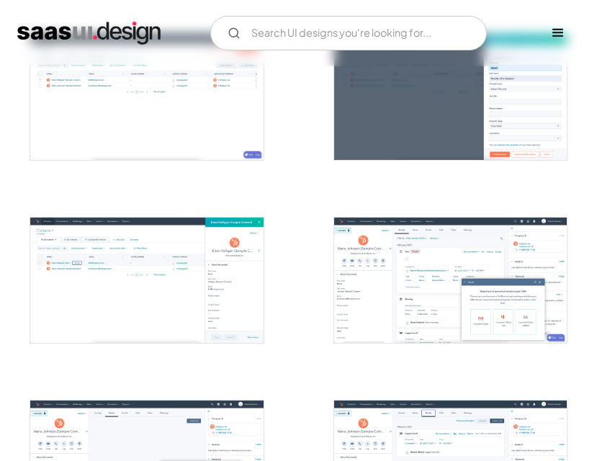
click at [453, 273] on img "open lightbox" at bounding box center [450, 279] width 233 height 125
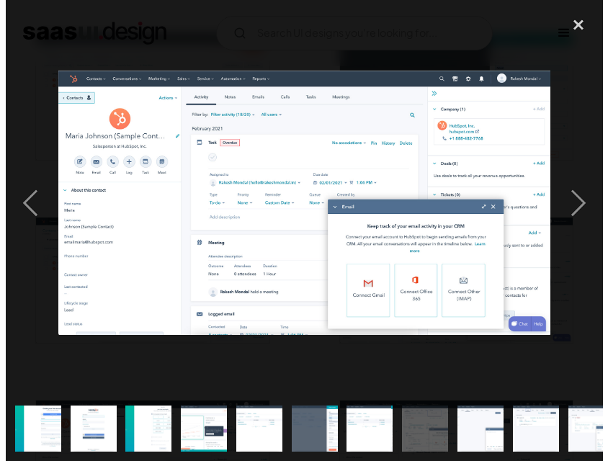
scroll to position [653, 0]
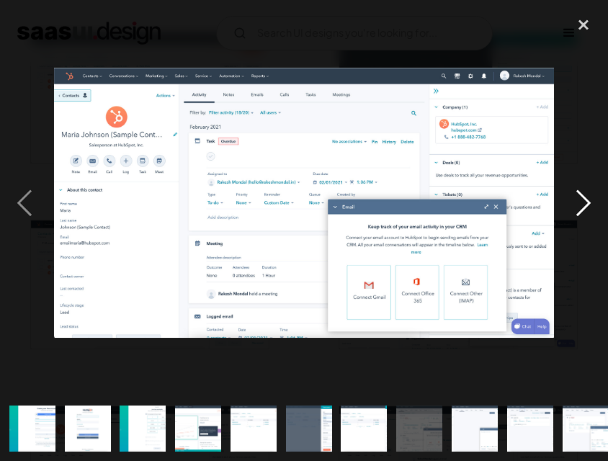
click at [582, 207] on div "next image" at bounding box center [583, 202] width 49 height 387
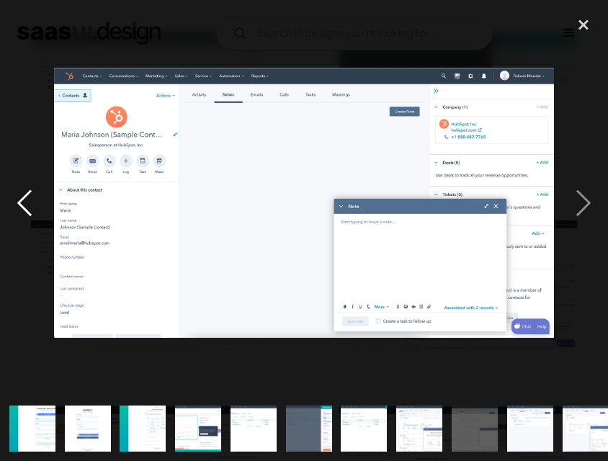
click at [27, 200] on div "previous image" at bounding box center [24, 202] width 49 height 387
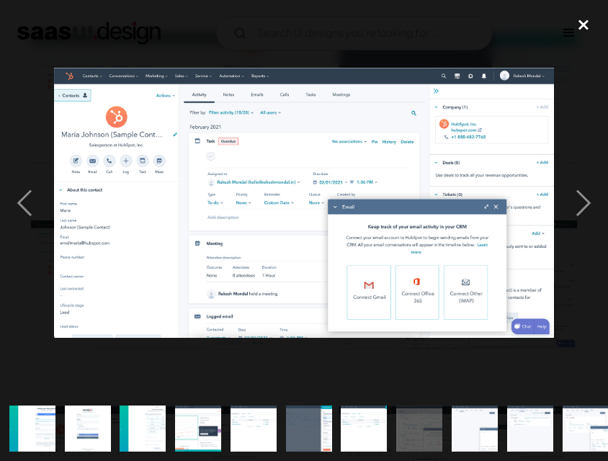
click at [575, 28] on div "close lightbox" at bounding box center [583, 25] width 49 height 32
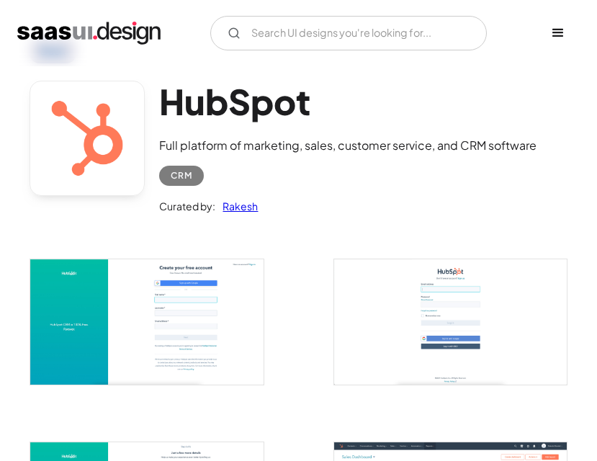
scroll to position [0, 0]
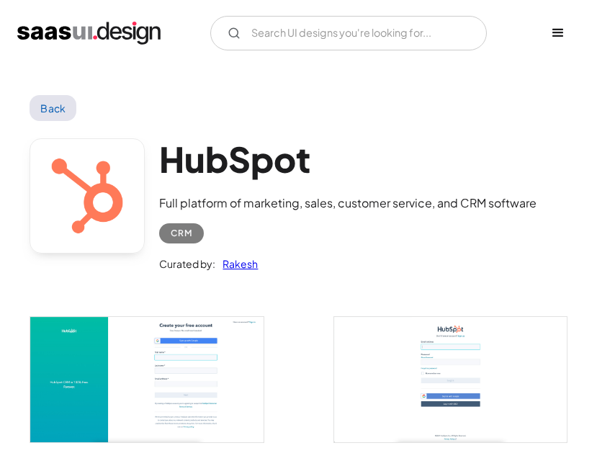
click at [58, 112] on link "Back" at bounding box center [53, 108] width 47 height 26
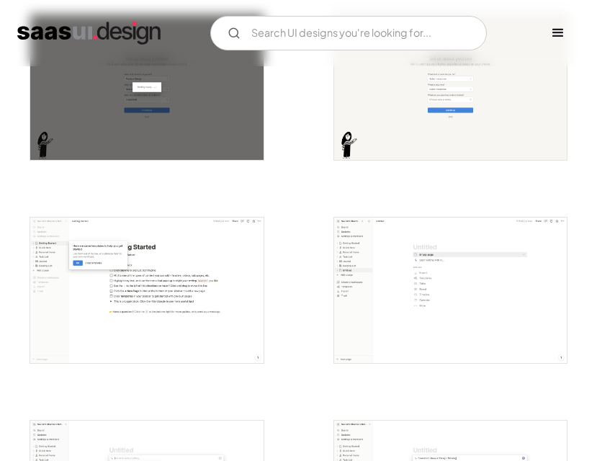
scroll to position [720, 0]
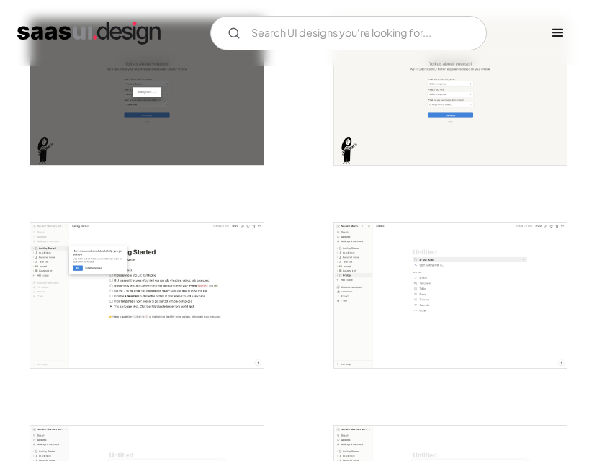
click at [462, 251] on img "open lightbox" at bounding box center [450, 295] width 233 height 145
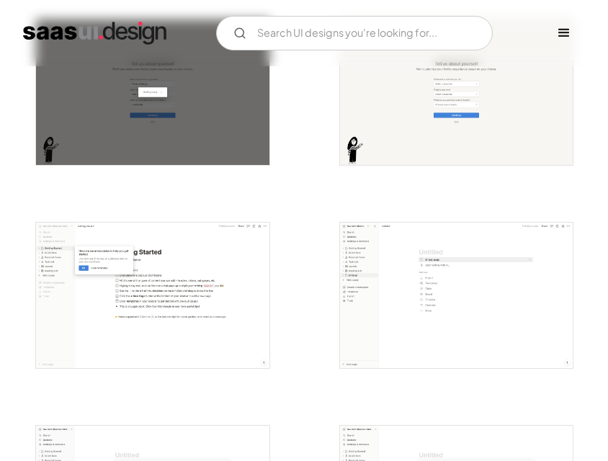
scroll to position [727, 0]
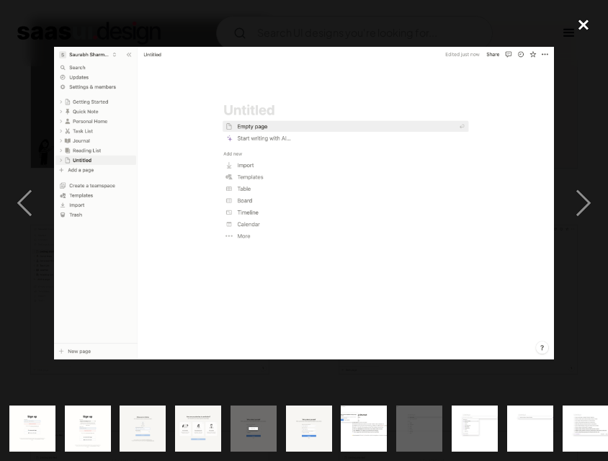
click at [583, 22] on div "close lightbox" at bounding box center [583, 25] width 49 height 32
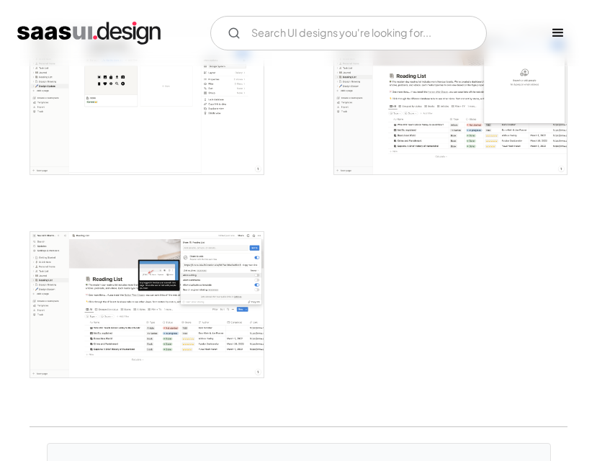
scroll to position [2737, 0]
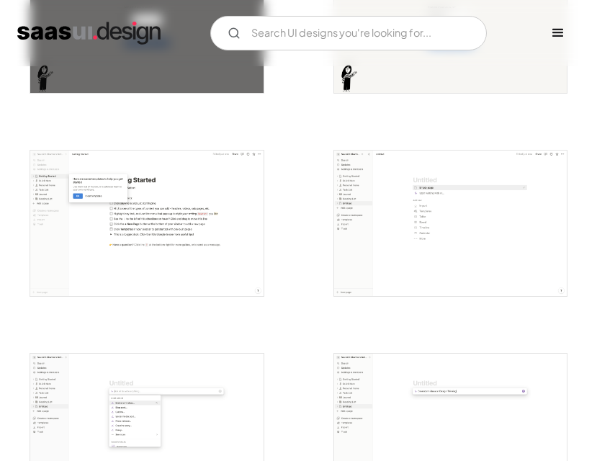
click at [423, 218] on img "open lightbox" at bounding box center [450, 223] width 233 height 145
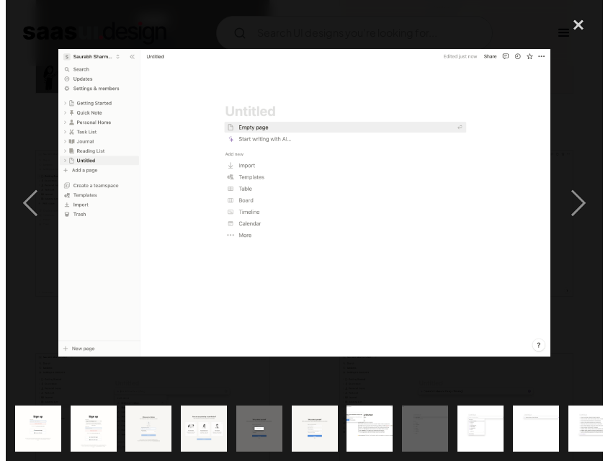
scroll to position [799, 0]
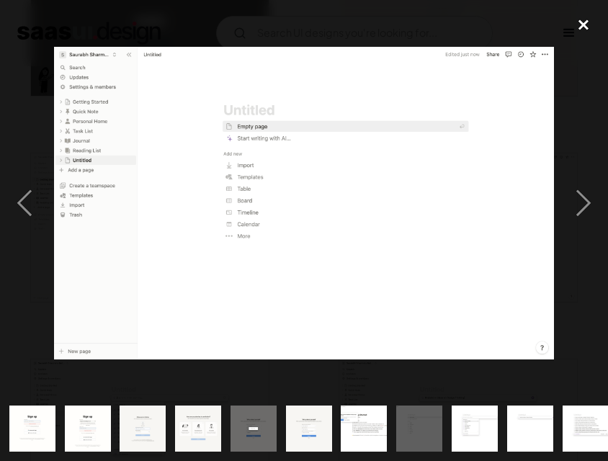
click at [586, 19] on div "close lightbox" at bounding box center [583, 25] width 49 height 32
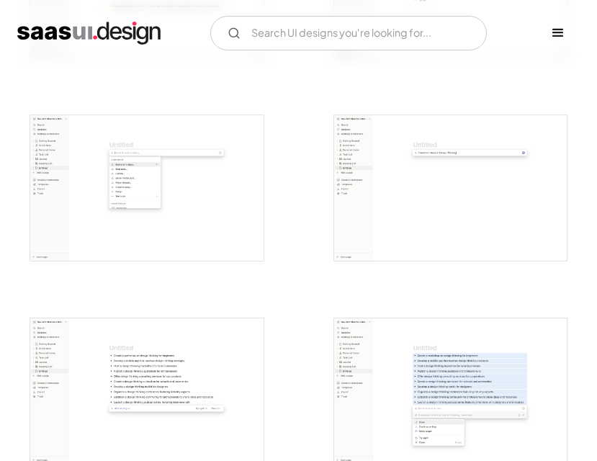
scroll to position [1224, 0]
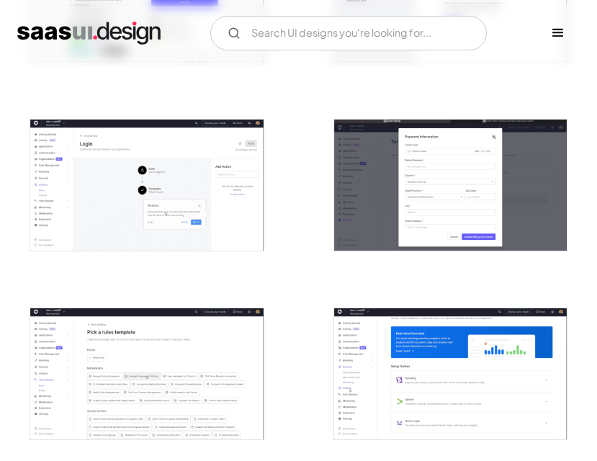
scroll to position [504, 0]
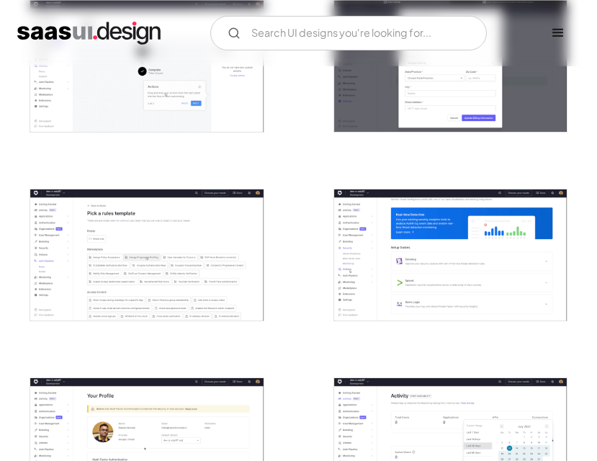
click at [501, 208] on img "open lightbox" at bounding box center [450, 254] width 233 height 131
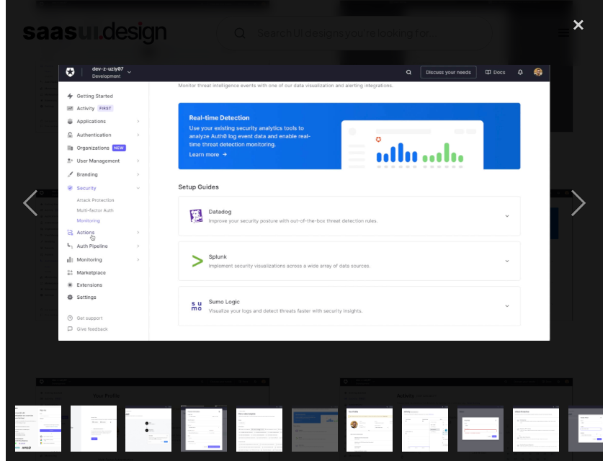
scroll to position [507, 0]
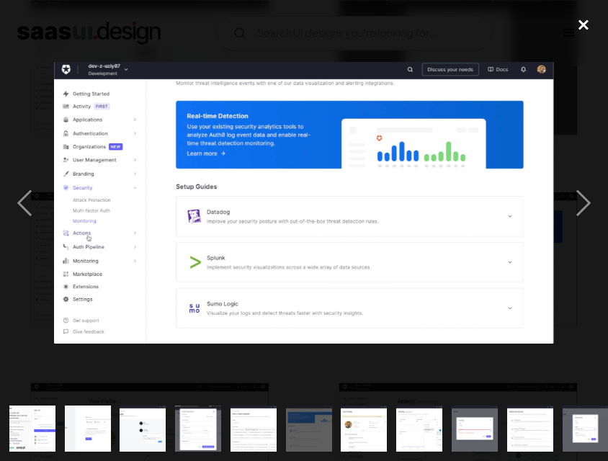
click at [578, 35] on div "close lightbox" at bounding box center [583, 25] width 49 height 32
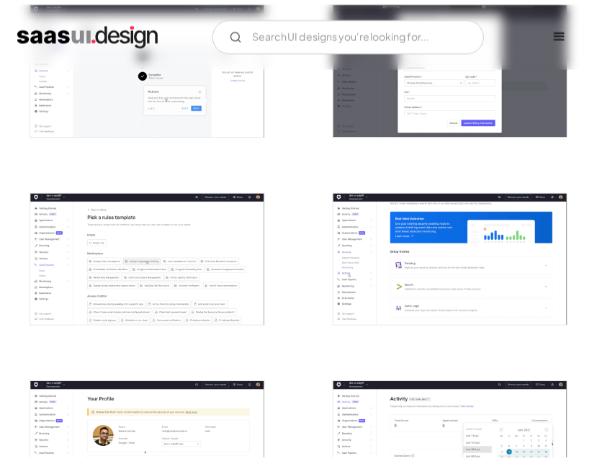
scroll to position [504, 0]
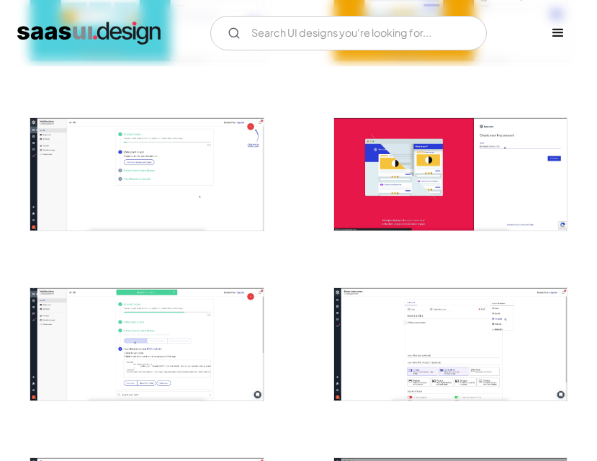
scroll to position [432, 0]
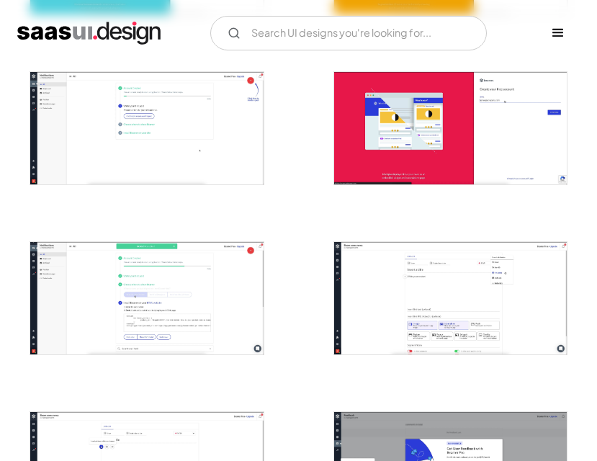
click at [404, 277] on img "open lightbox" at bounding box center [450, 298] width 233 height 112
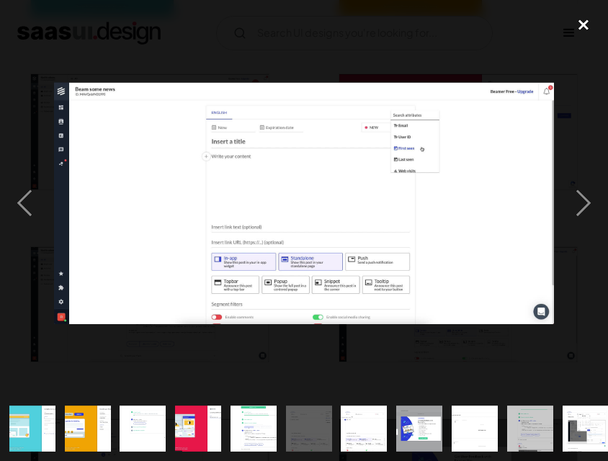
click at [583, 27] on div "close lightbox" at bounding box center [583, 25] width 49 height 32
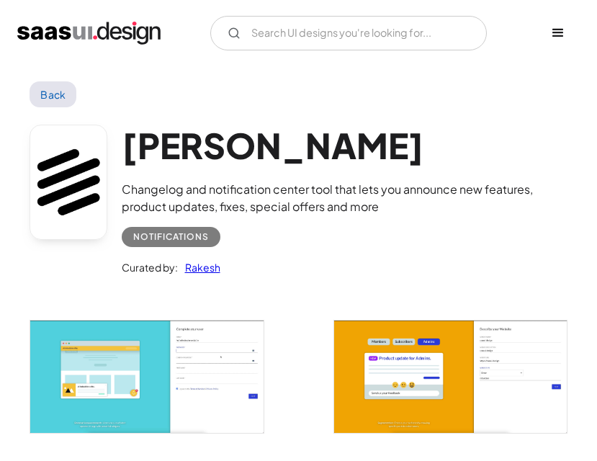
scroll to position [0, 0]
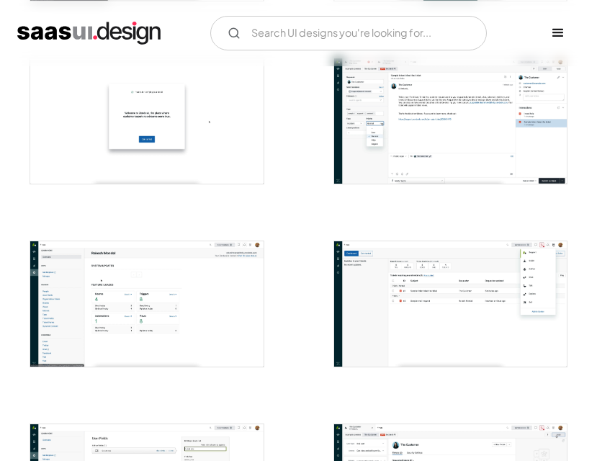
click at [457, 132] on img "open lightbox" at bounding box center [450, 120] width 233 height 125
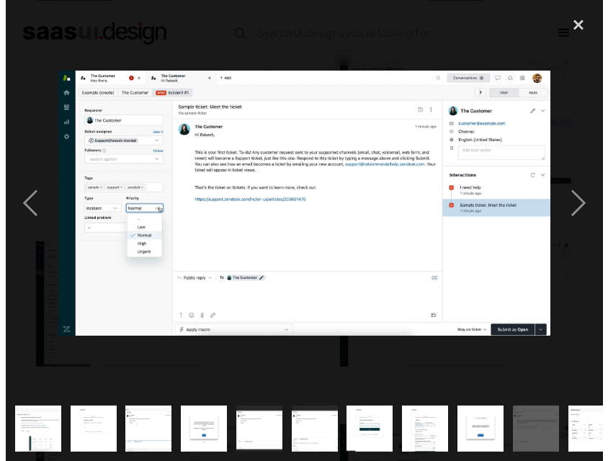
scroll to position [1016, 0]
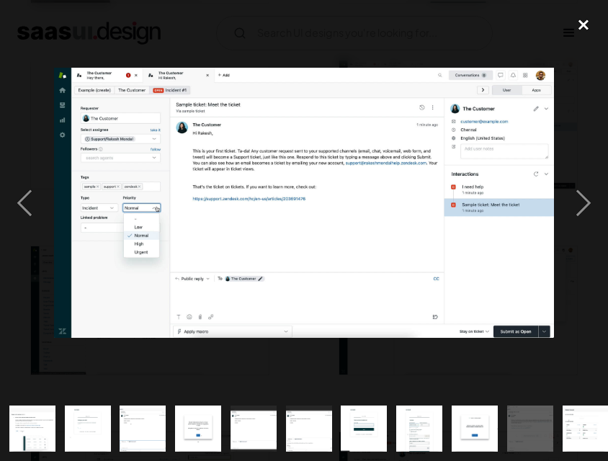
click at [584, 27] on div "close lightbox" at bounding box center [583, 25] width 49 height 32
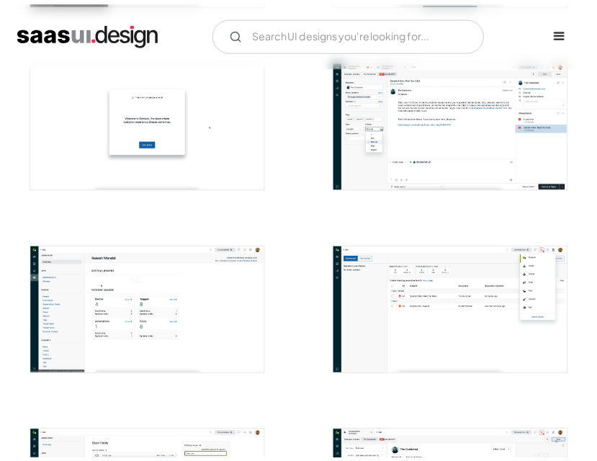
scroll to position [1008, 0]
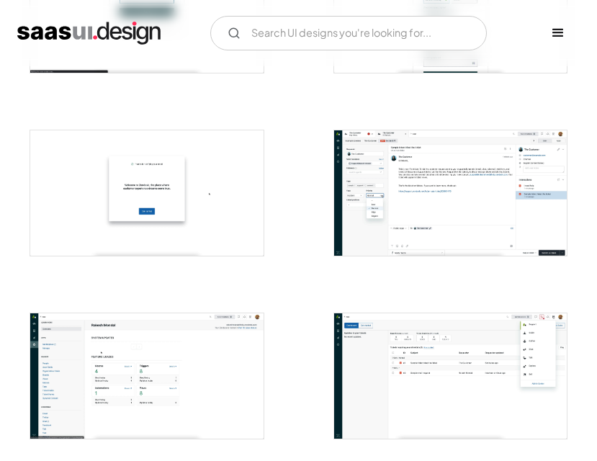
click at [395, 174] on img "open lightbox" at bounding box center [450, 192] width 233 height 125
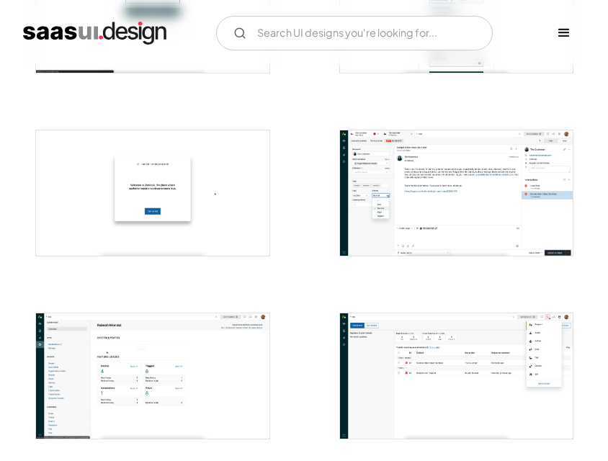
scroll to position [944, 0]
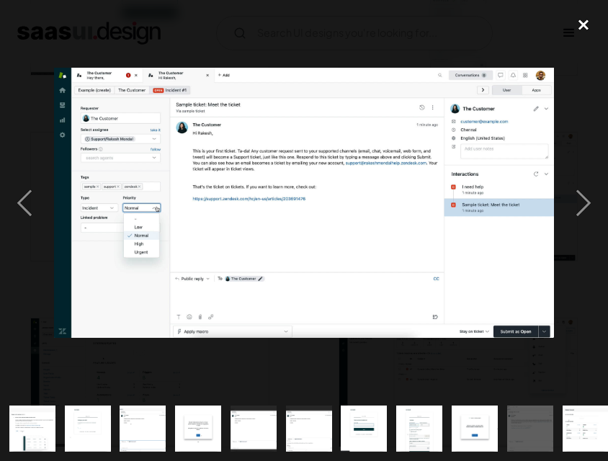
click at [582, 25] on div "close lightbox" at bounding box center [583, 25] width 49 height 32
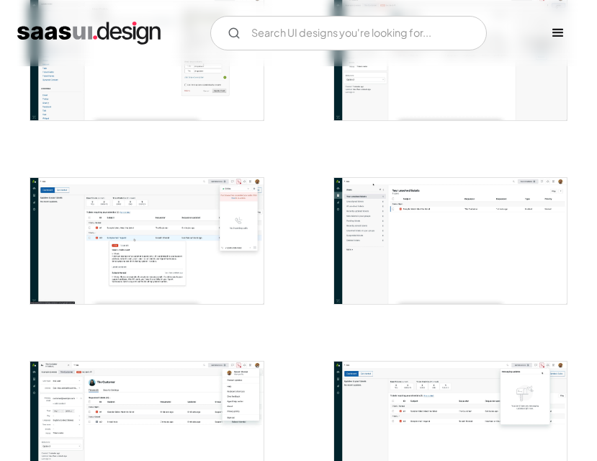
scroll to position [1440, 0]
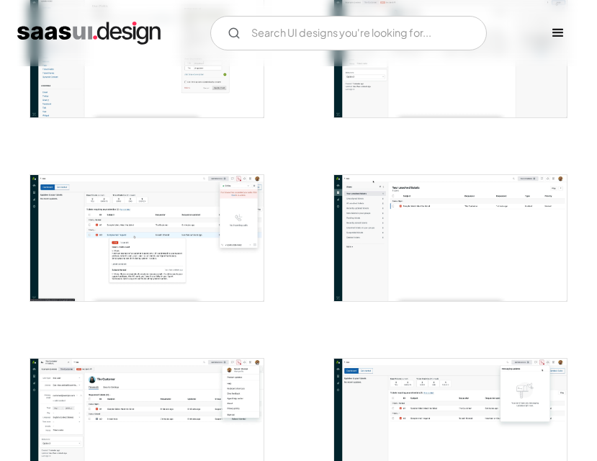
click at [383, 217] on img "open lightbox" at bounding box center [450, 237] width 233 height 125
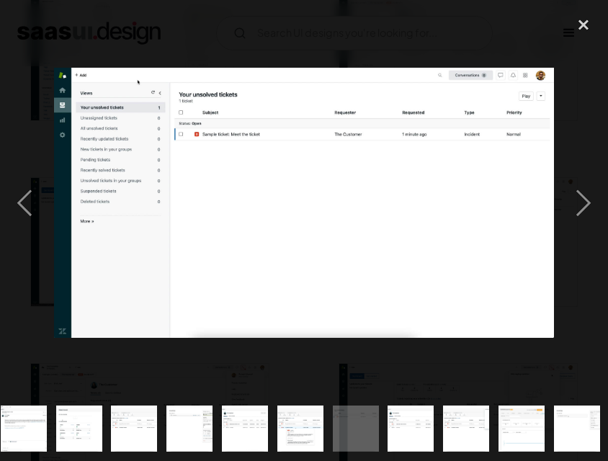
scroll to position [0, 507]
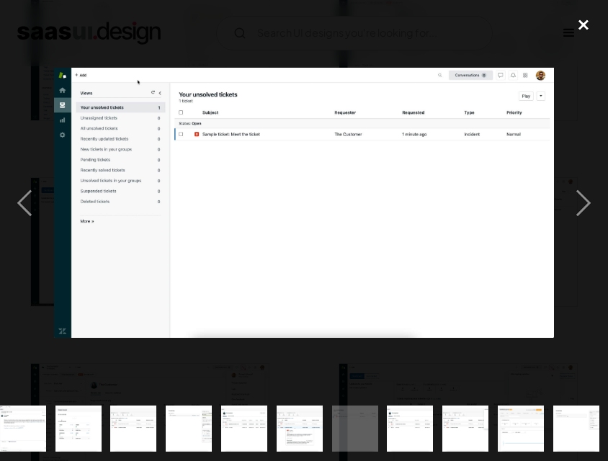
click at [587, 25] on div "close lightbox" at bounding box center [583, 25] width 49 height 32
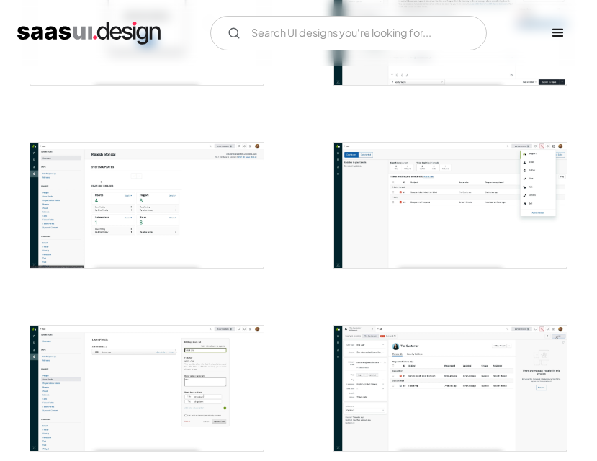
scroll to position [1106, 0]
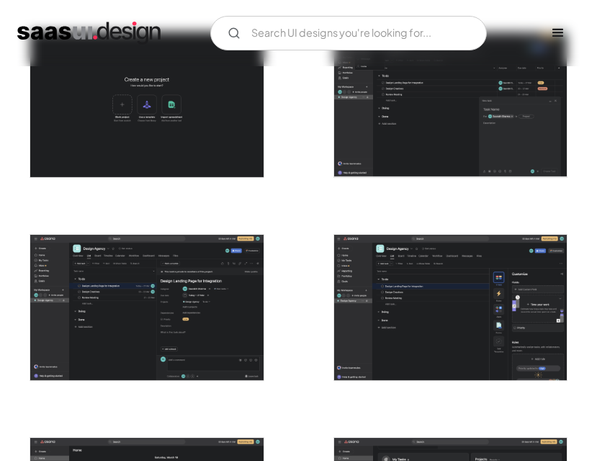
scroll to position [1728, 0]
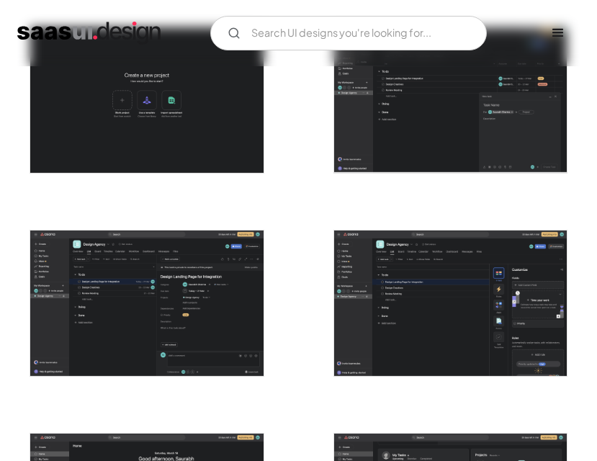
click at [119, 295] on img "open lightbox" at bounding box center [146, 302] width 233 height 145
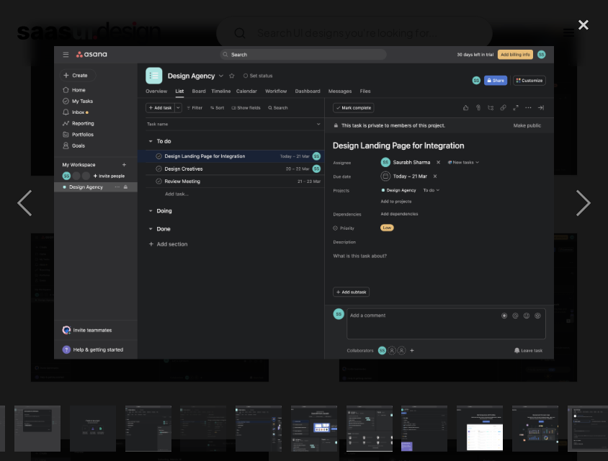
scroll to position [0, 729]
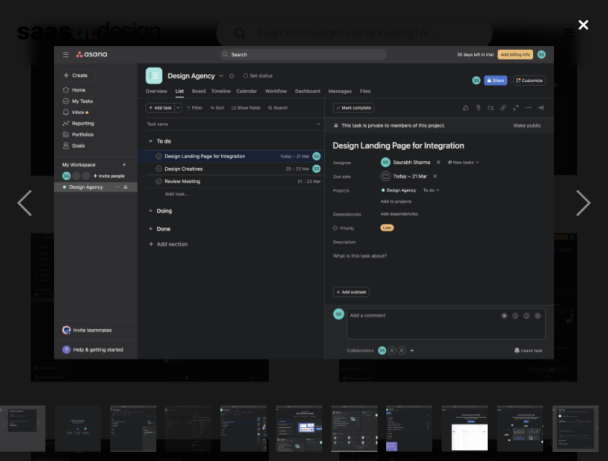
click at [580, 22] on div "close lightbox" at bounding box center [583, 25] width 49 height 32
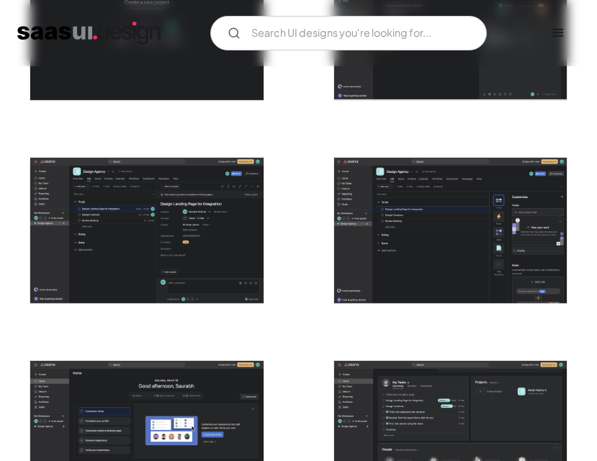
scroll to position [2016, 0]
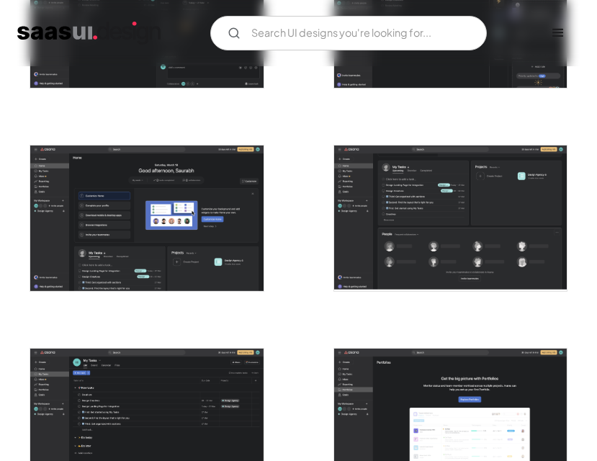
click at [406, 238] on img "open lightbox" at bounding box center [450, 217] width 233 height 145
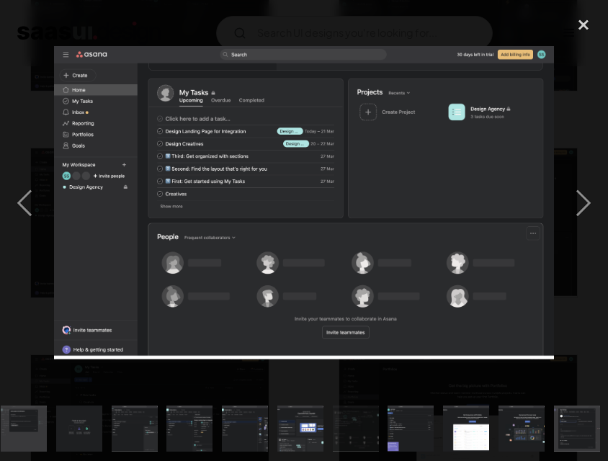
scroll to position [0, 729]
click at [586, 19] on div "close lightbox" at bounding box center [583, 25] width 49 height 32
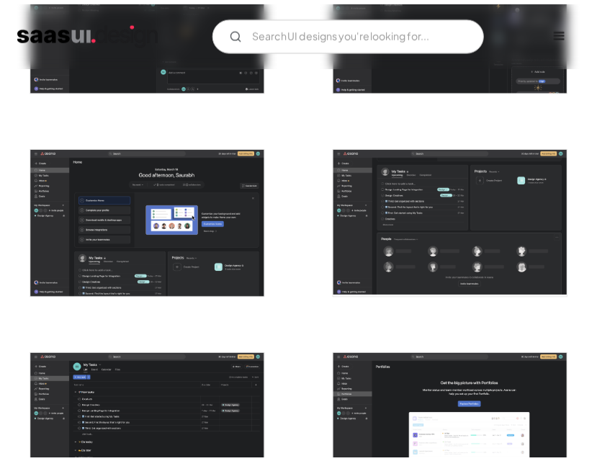
scroll to position [0, 0]
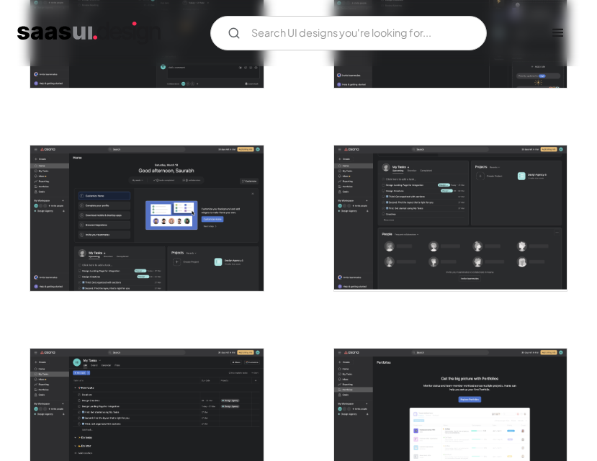
click at [187, 235] on img "open lightbox" at bounding box center [146, 217] width 233 height 145
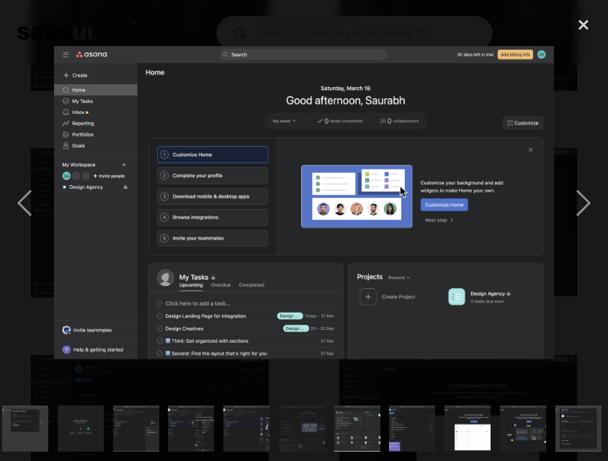
scroll to position [0, 729]
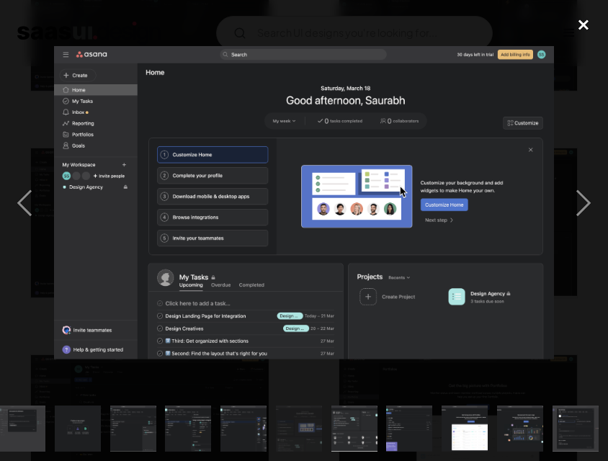
click at [580, 27] on div "close lightbox" at bounding box center [583, 25] width 49 height 32
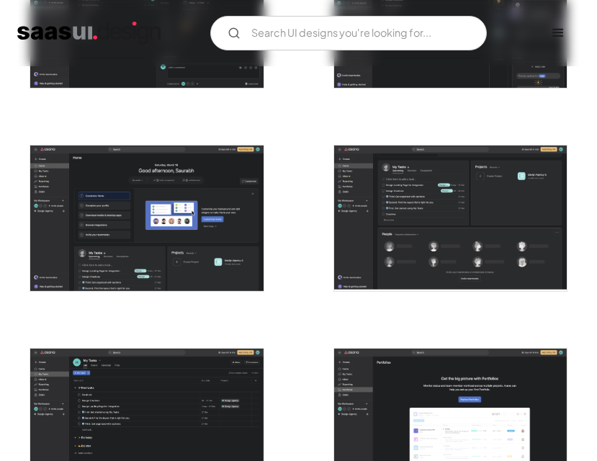
scroll to position [0, 0]
click at [457, 207] on img "open lightbox" at bounding box center [450, 217] width 233 height 145
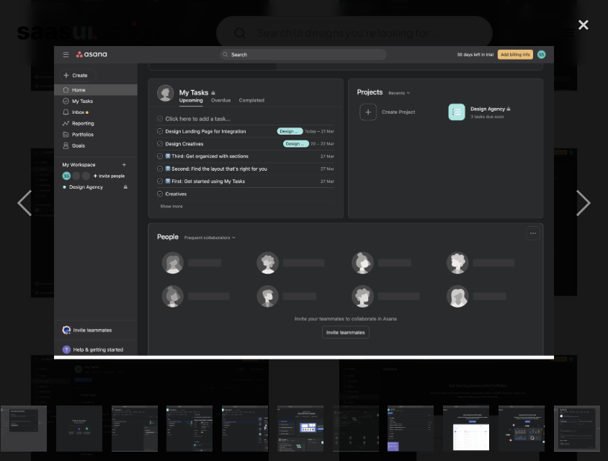
scroll to position [0, 729]
click at [573, 21] on div "close lightbox" at bounding box center [583, 25] width 49 height 32
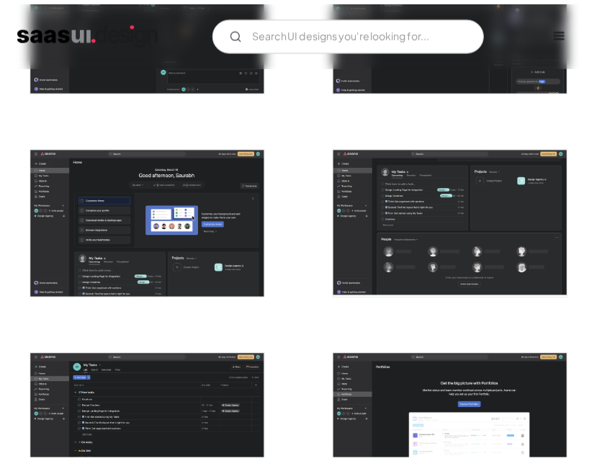
scroll to position [0, 0]
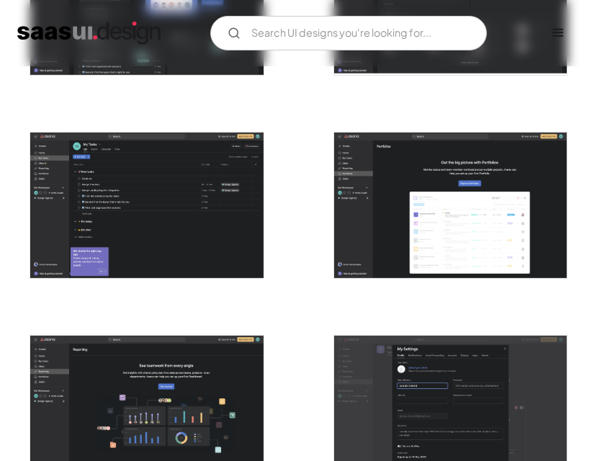
click at [198, 181] on img "open lightbox" at bounding box center [146, 205] width 233 height 145
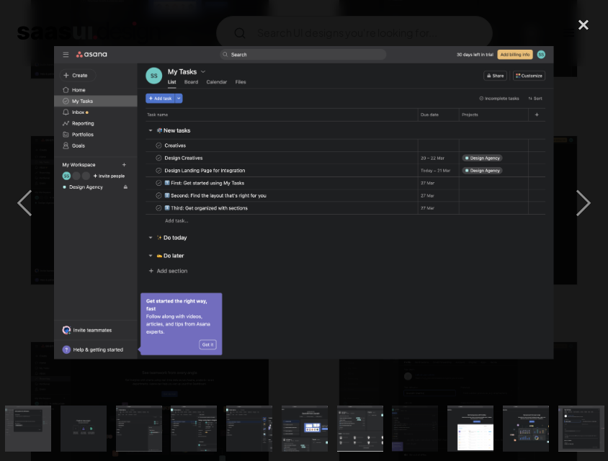
scroll to position [0, 729]
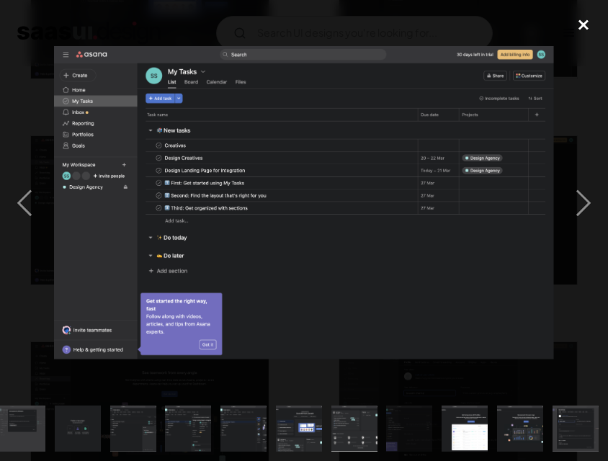
click at [584, 22] on div "close lightbox" at bounding box center [583, 25] width 49 height 32
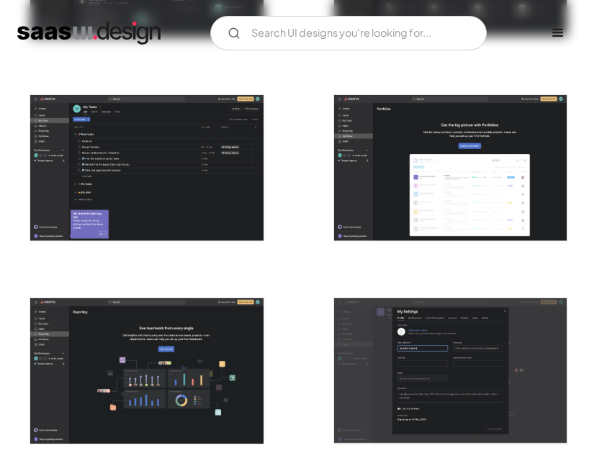
scroll to position [2233, 0]
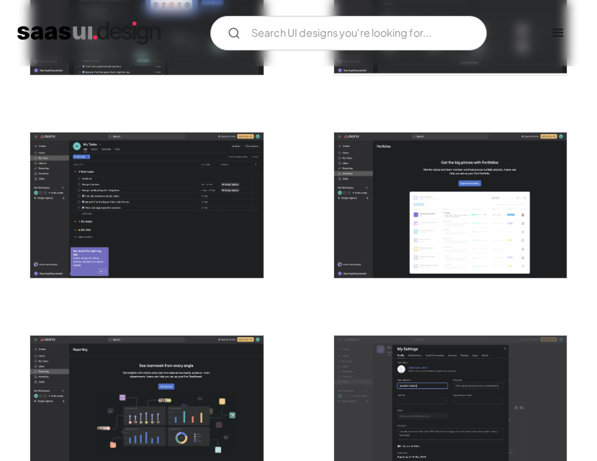
click at [427, 221] on img "open lightbox" at bounding box center [450, 205] width 233 height 145
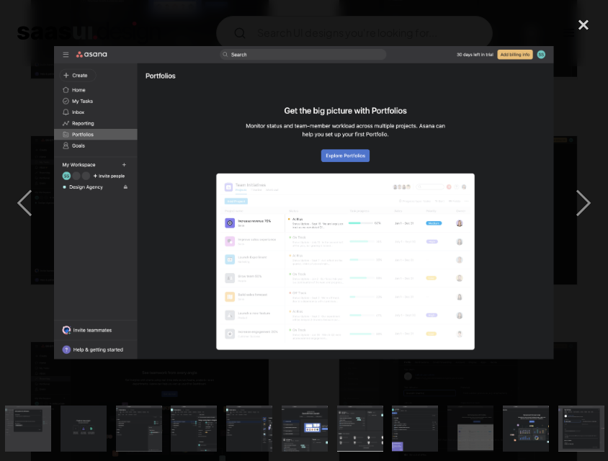
scroll to position [0, 729]
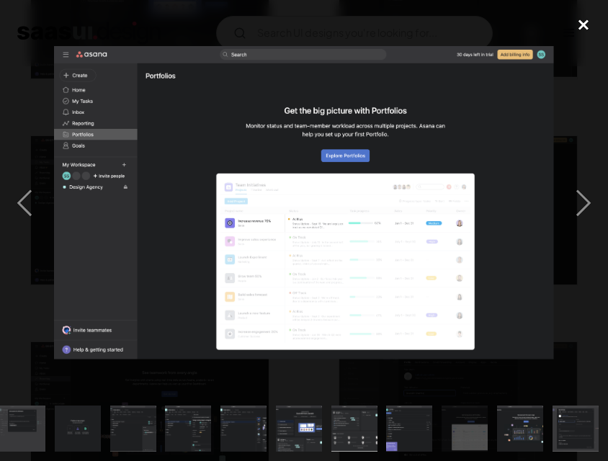
click at [588, 28] on div "close lightbox" at bounding box center [583, 25] width 49 height 32
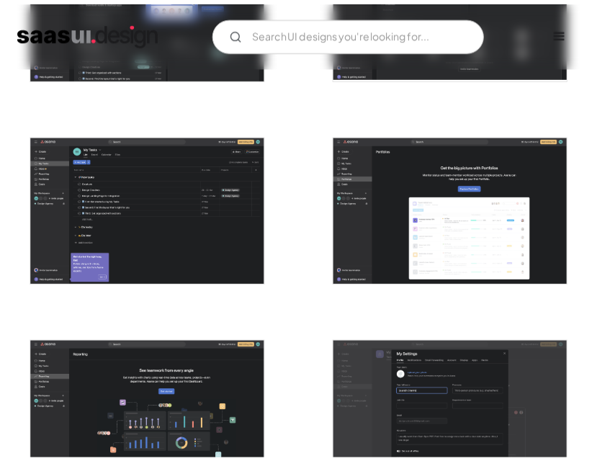
scroll to position [0, 0]
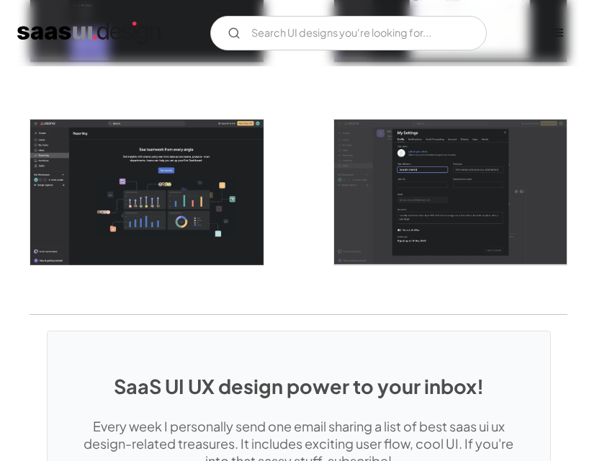
click at [197, 199] on img "open lightbox" at bounding box center [146, 192] width 233 height 145
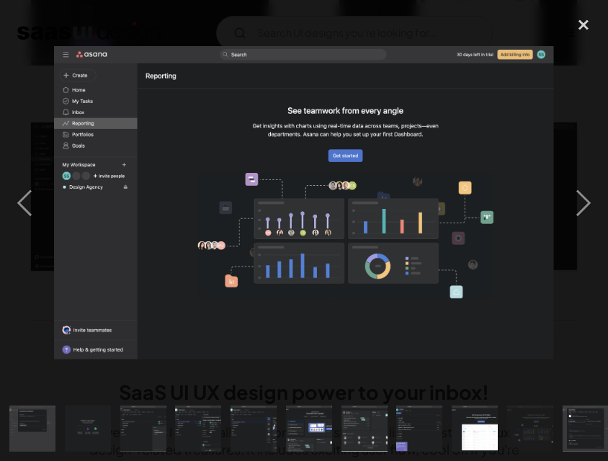
scroll to position [0, 729]
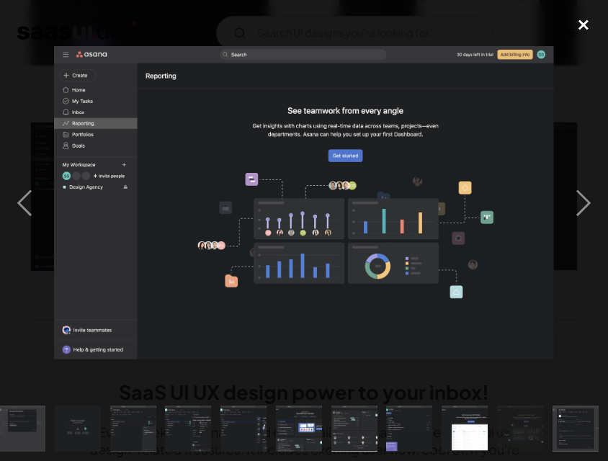
click at [582, 23] on div "close lightbox" at bounding box center [583, 25] width 49 height 32
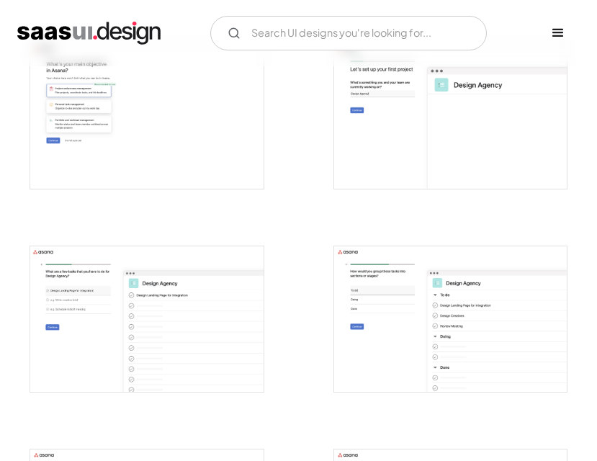
scroll to position [648, 0]
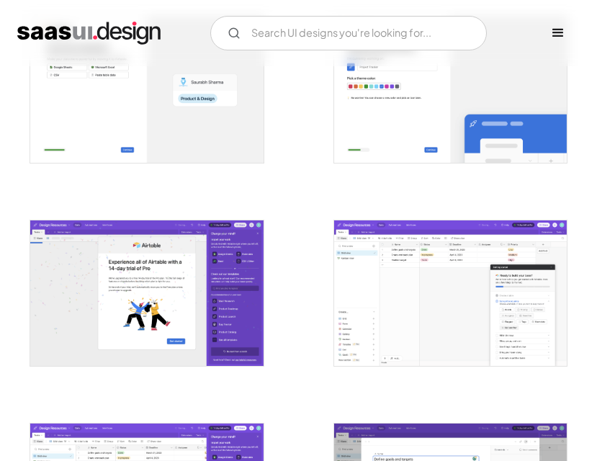
scroll to position [792, 0]
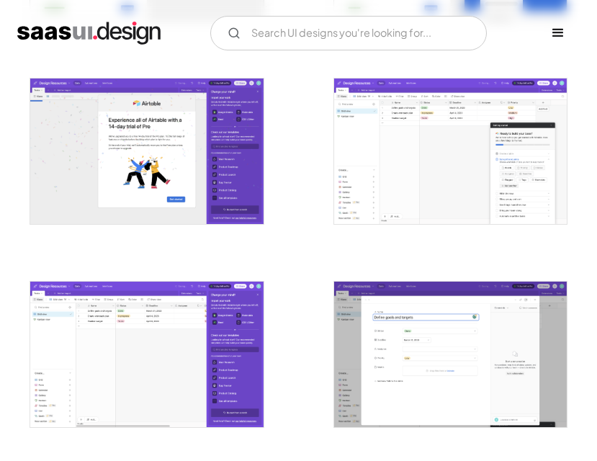
click at [157, 140] on img "open lightbox" at bounding box center [146, 150] width 233 height 145
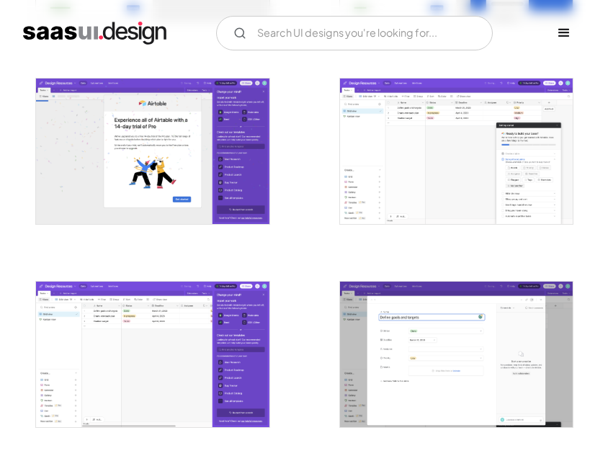
scroll to position [871, 0]
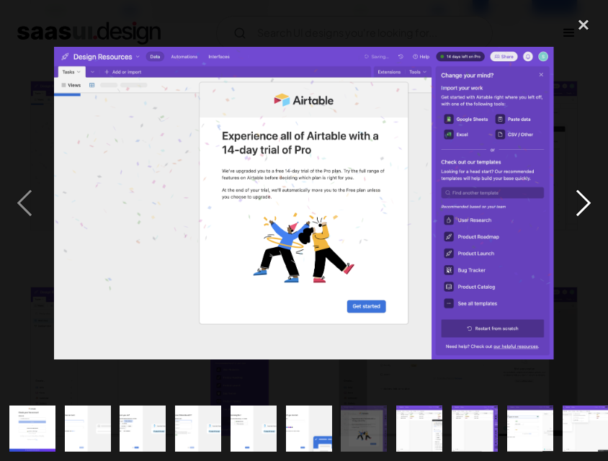
click at [587, 195] on div "next image" at bounding box center [583, 202] width 49 height 387
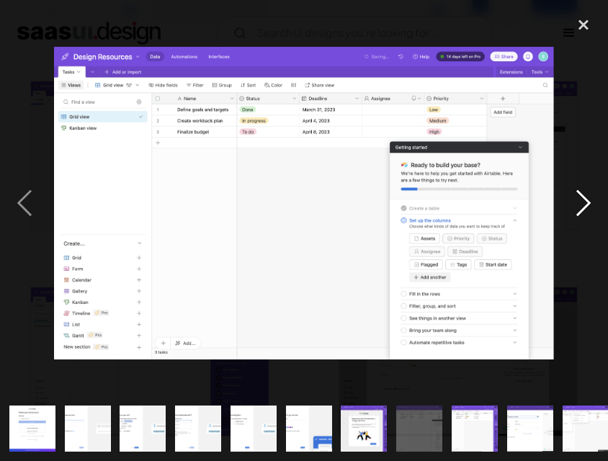
click at [582, 198] on div "next image" at bounding box center [583, 202] width 49 height 387
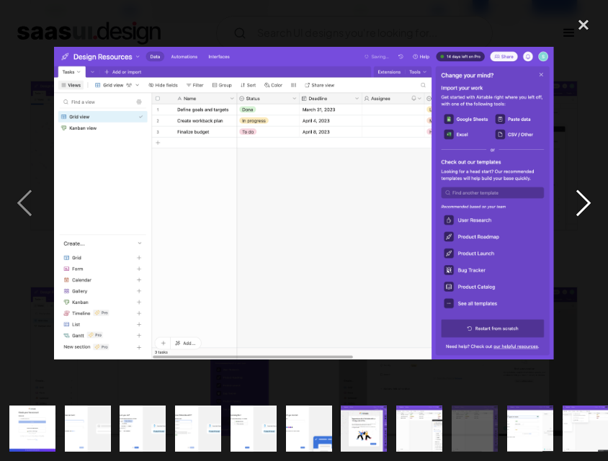
click at [582, 198] on div "next image" at bounding box center [583, 202] width 49 height 387
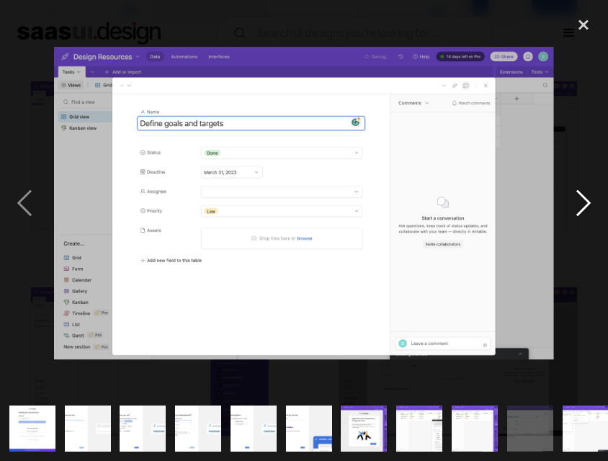
click at [582, 198] on div "next image" at bounding box center [583, 202] width 49 height 387
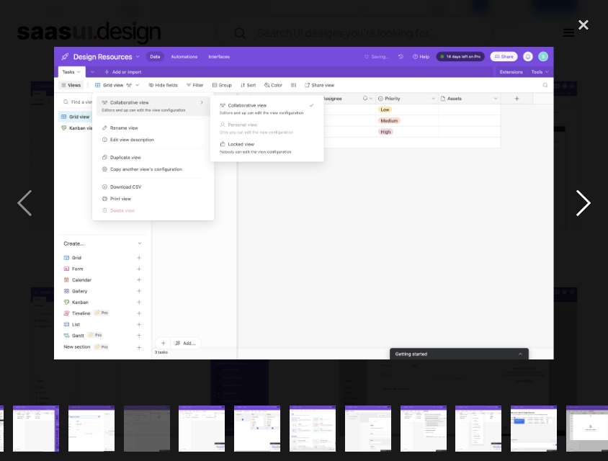
scroll to position [0, 557]
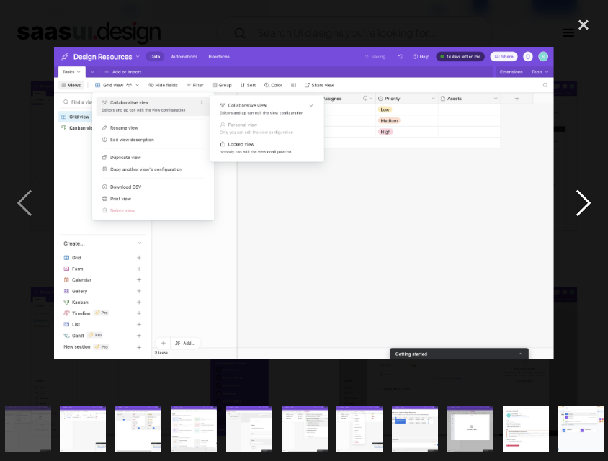
click at [582, 198] on div "next image" at bounding box center [583, 202] width 49 height 387
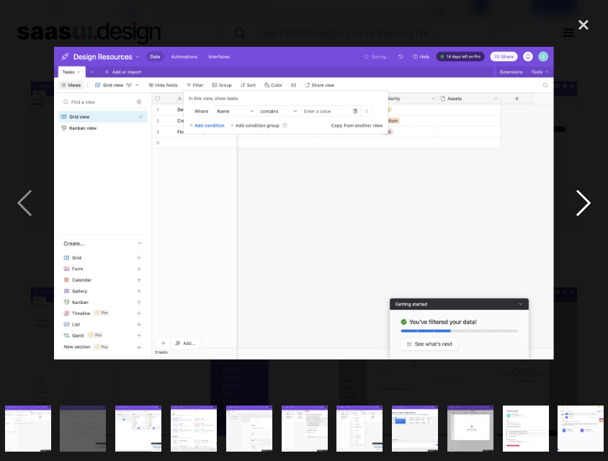
click at [582, 198] on div "next image" at bounding box center [583, 202] width 49 height 387
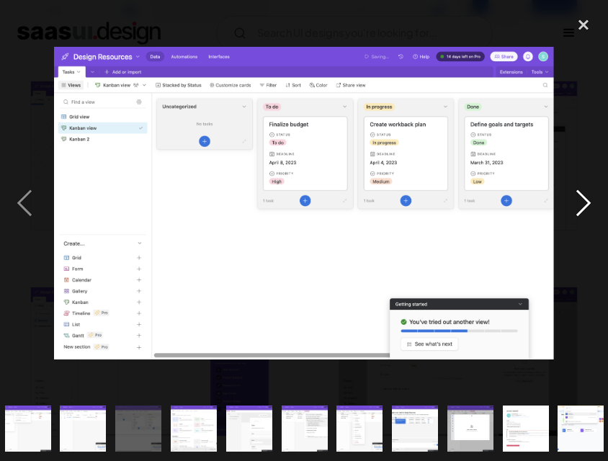
click at [582, 198] on div "next image" at bounding box center [583, 202] width 49 height 387
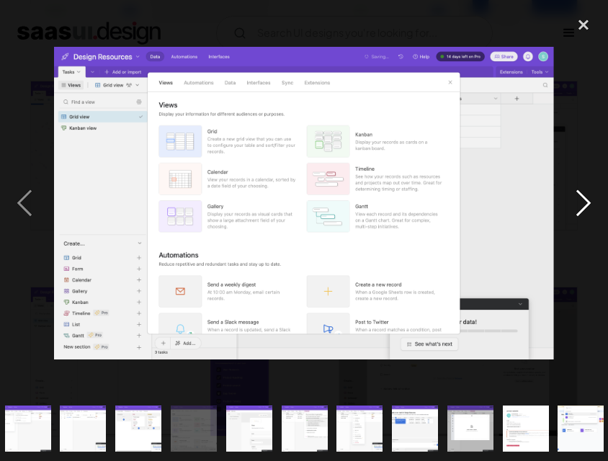
click at [582, 198] on div "next image" at bounding box center [583, 202] width 49 height 387
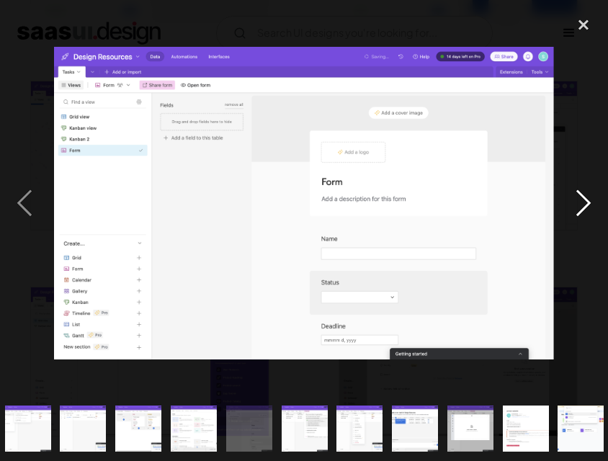
click at [582, 198] on div "next image" at bounding box center [583, 202] width 49 height 387
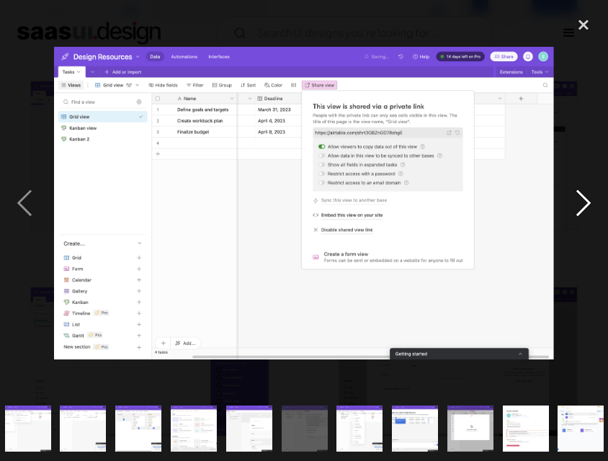
click at [582, 198] on div "next image" at bounding box center [583, 202] width 49 height 387
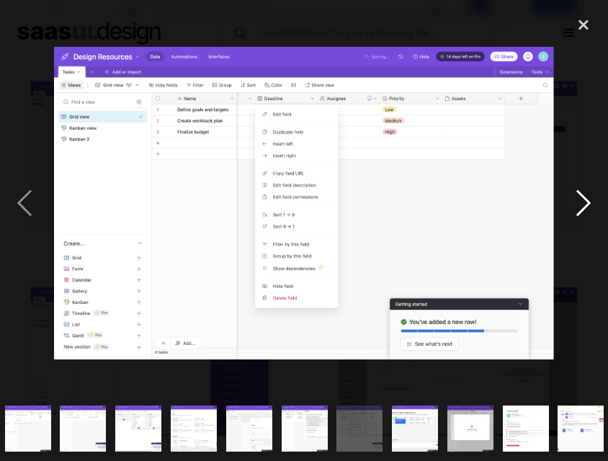
click at [582, 198] on div "next image" at bounding box center [583, 202] width 49 height 387
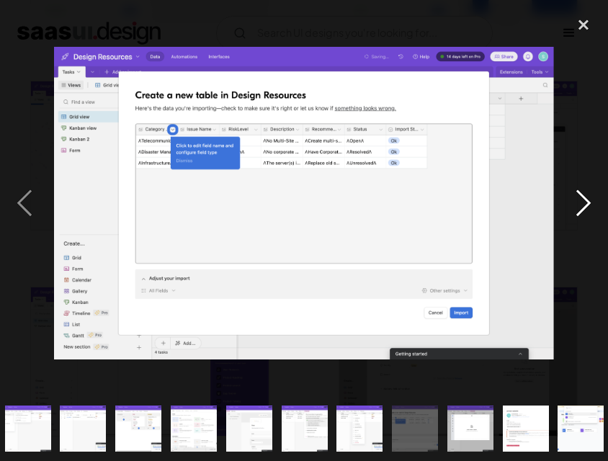
click at [582, 198] on div "next image" at bounding box center [583, 202] width 49 height 387
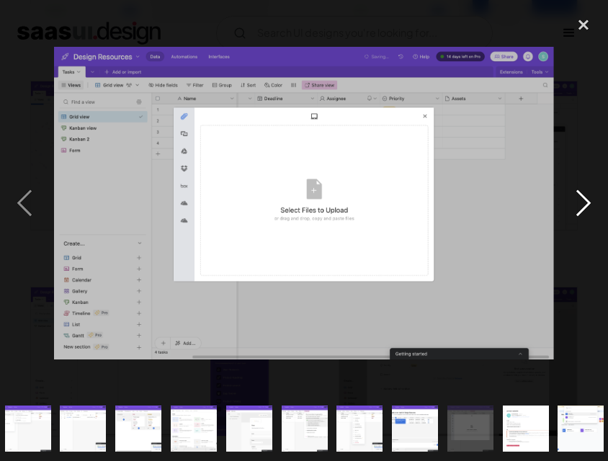
click at [582, 198] on div "next image" at bounding box center [583, 202] width 49 height 387
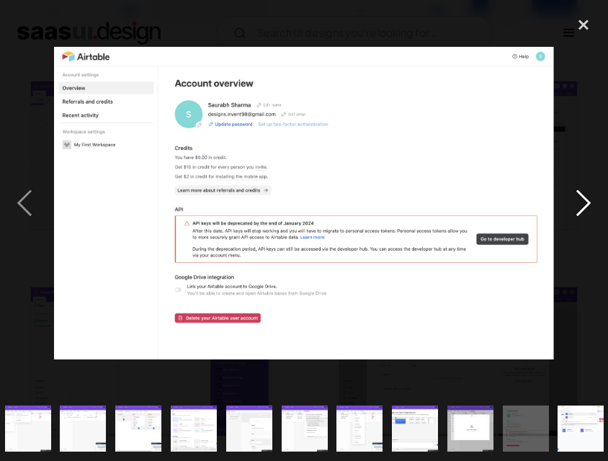
click at [582, 198] on div "next image" at bounding box center [583, 202] width 49 height 387
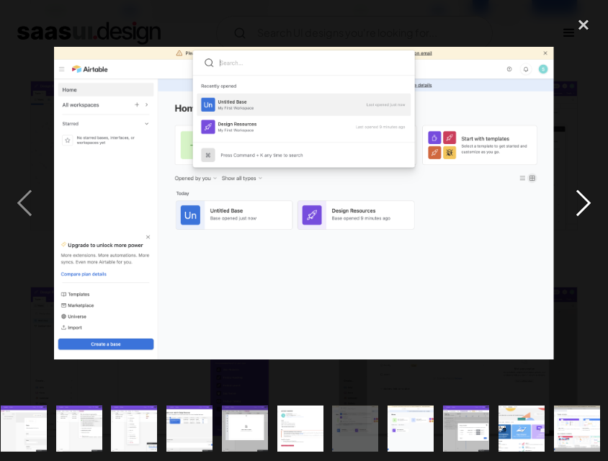
scroll to position [0, 784]
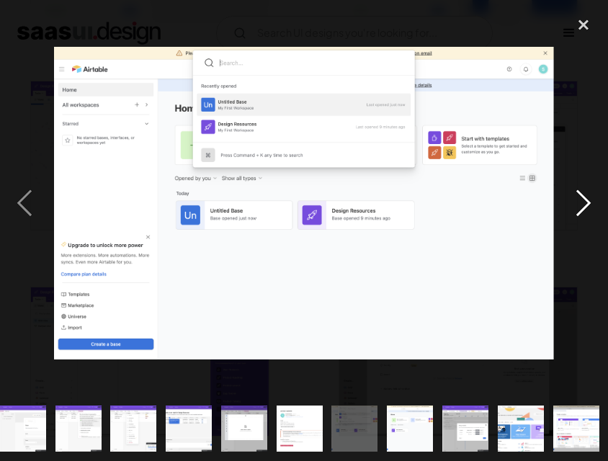
click at [582, 198] on div "next image" at bounding box center [583, 202] width 49 height 387
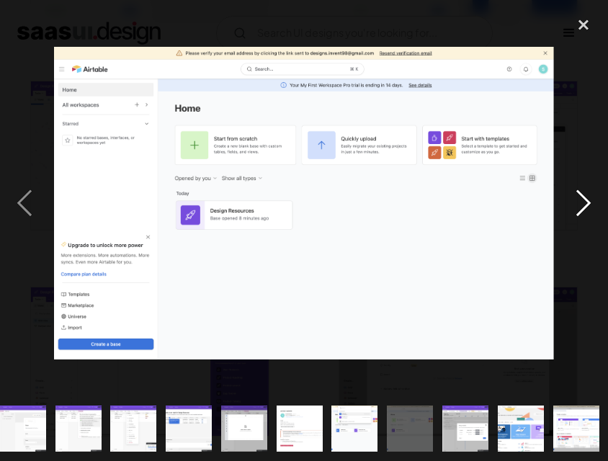
click at [582, 198] on div "next image" at bounding box center [583, 202] width 49 height 387
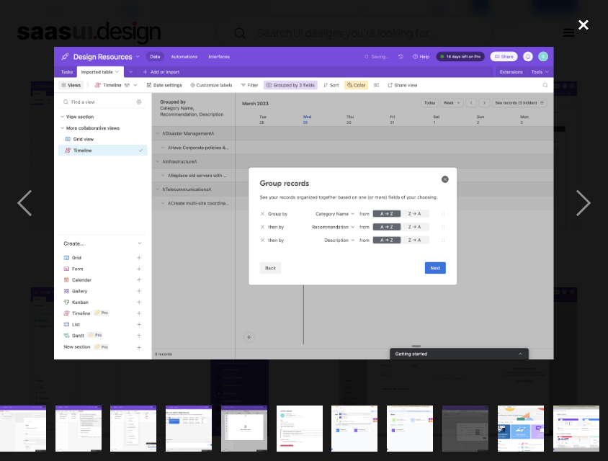
click at [585, 31] on div "close lightbox" at bounding box center [583, 25] width 49 height 32
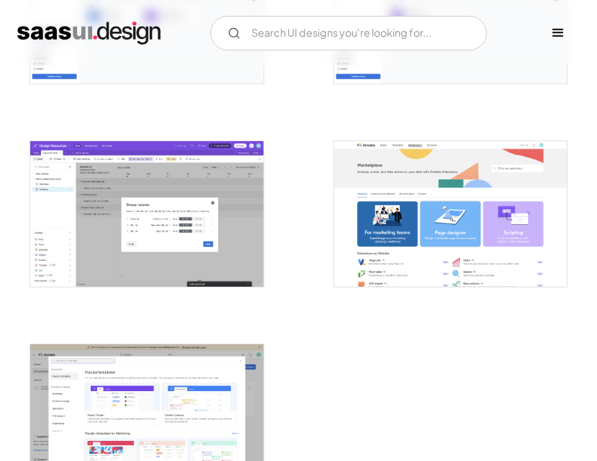
scroll to position [2449, 0]
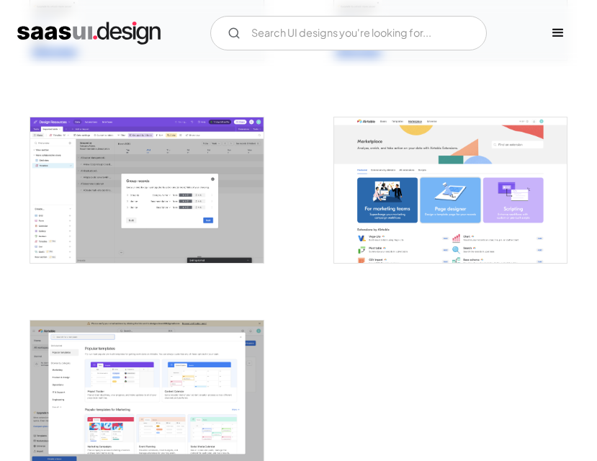
click at [169, 378] on img "open lightbox" at bounding box center [146, 392] width 233 height 145
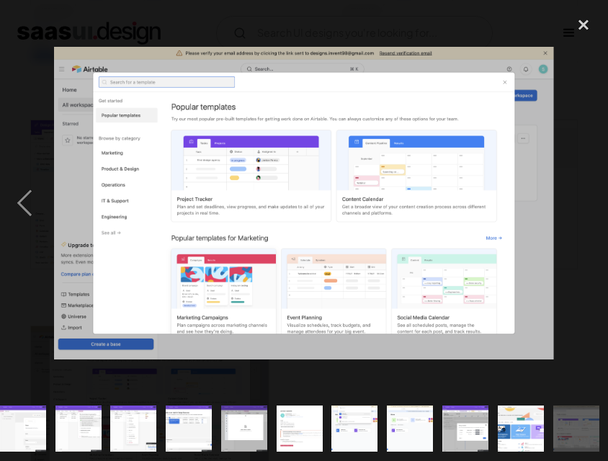
scroll to position [0, 784]
click at [584, 24] on div "close lightbox" at bounding box center [583, 25] width 49 height 32
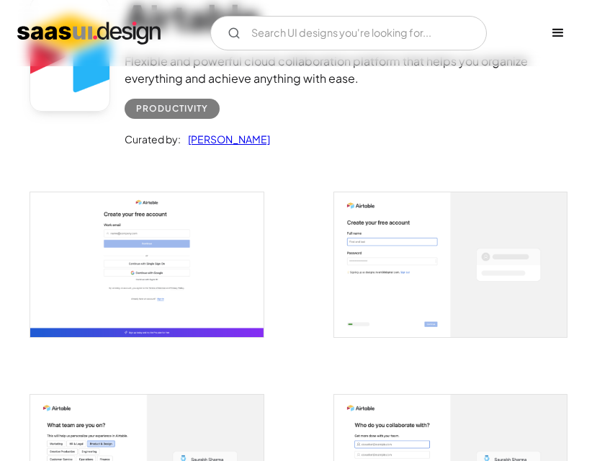
scroll to position [0, 0]
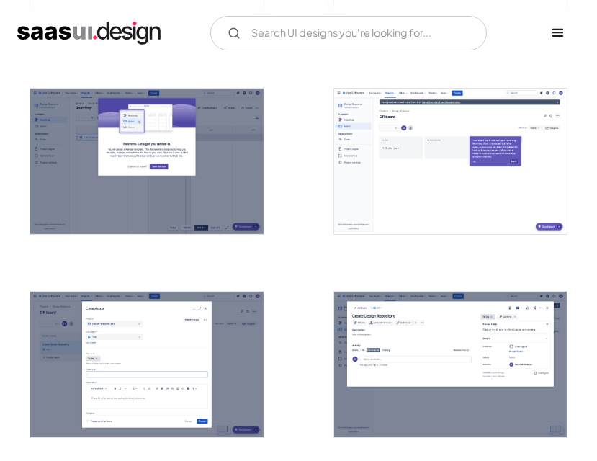
scroll to position [1152, 0]
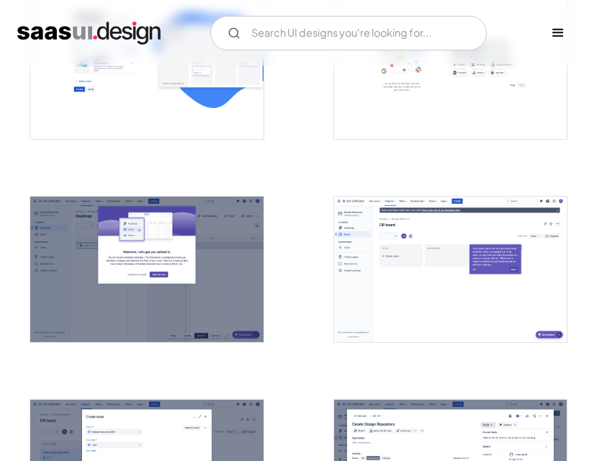
click at [434, 248] on img "open lightbox" at bounding box center [450, 269] width 233 height 145
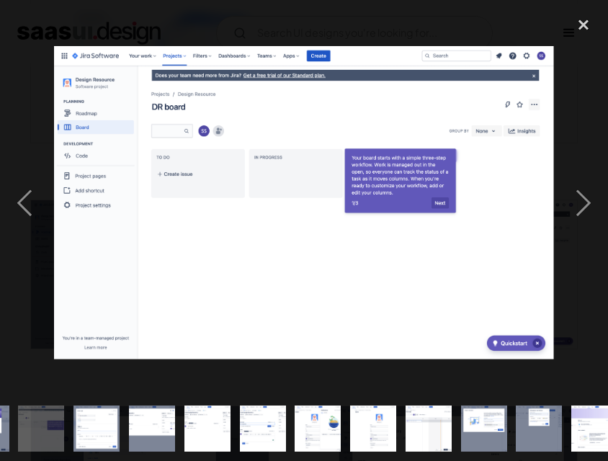
scroll to position [0, 613]
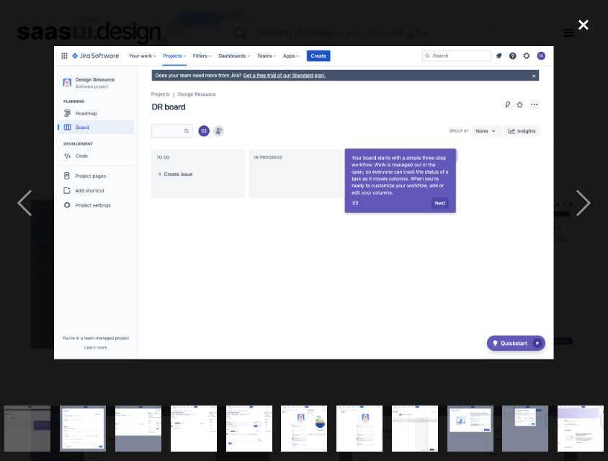
click at [579, 22] on div "close lightbox" at bounding box center [583, 25] width 49 height 32
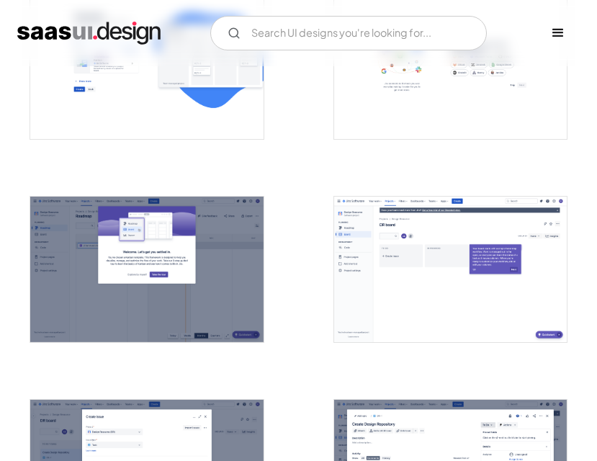
scroll to position [0, 0]
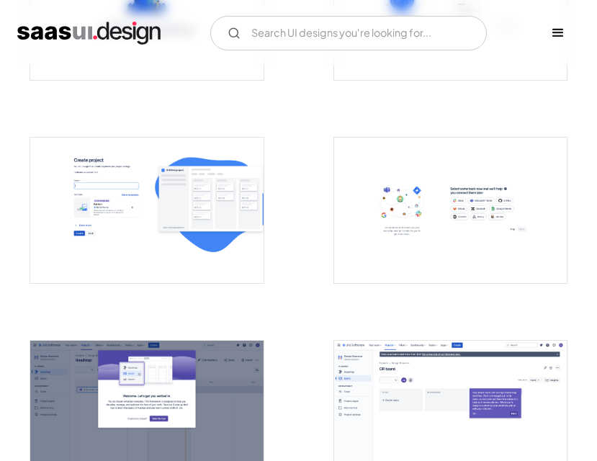
click at [131, 227] on img "open lightbox" at bounding box center [146, 210] width 233 height 145
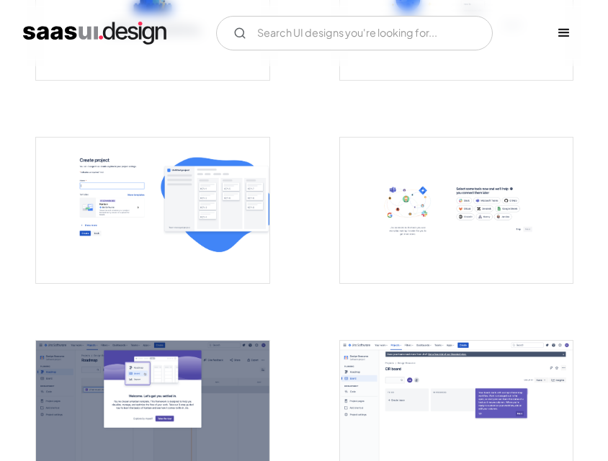
scroll to position [1017, 0]
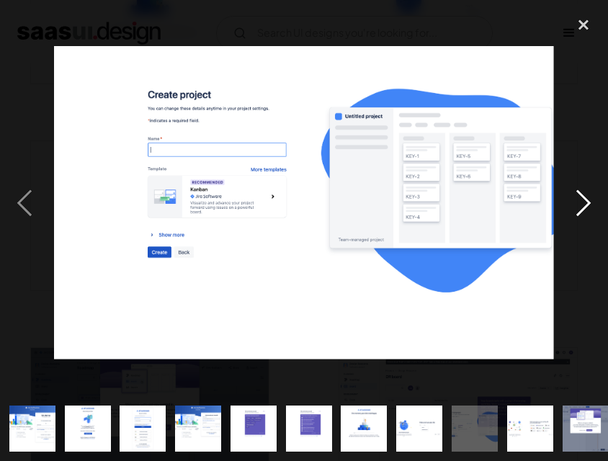
click at [578, 193] on div "next image" at bounding box center [583, 202] width 49 height 387
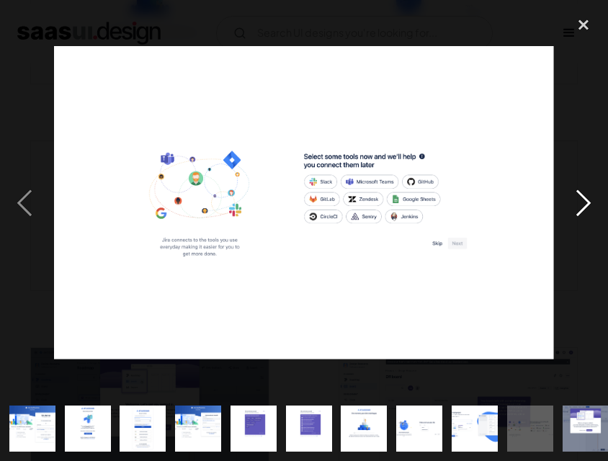
click at [578, 193] on div "next image" at bounding box center [583, 202] width 49 height 387
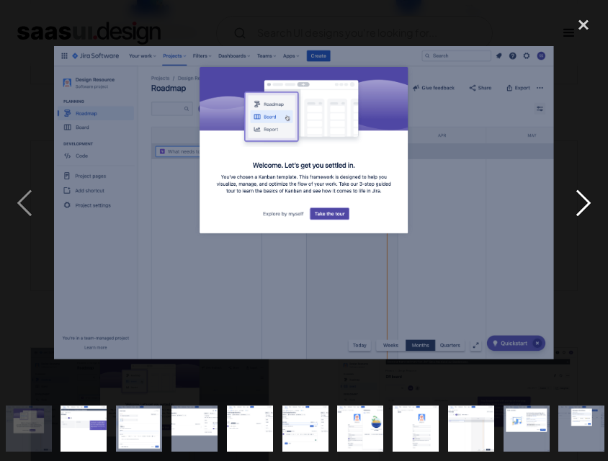
scroll to position [0, 557]
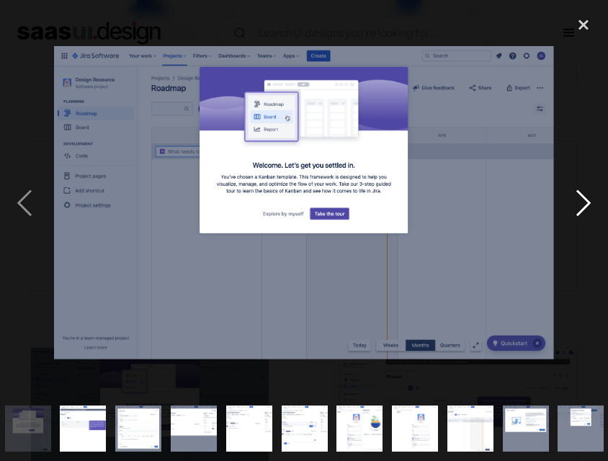
click at [578, 193] on div "next image" at bounding box center [583, 202] width 49 height 387
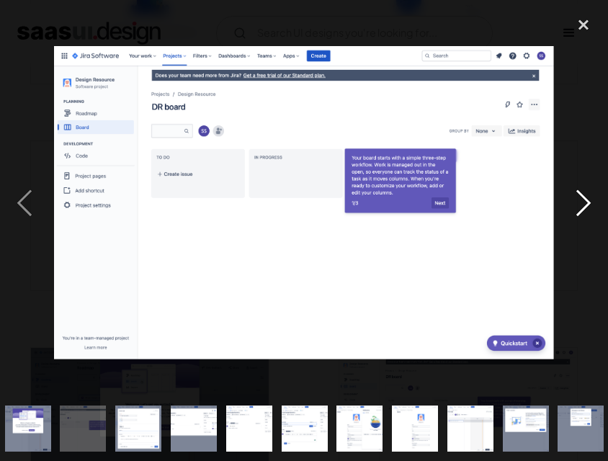
click at [578, 193] on div "next image" at bounding box center [583, 202] width 49 height 387
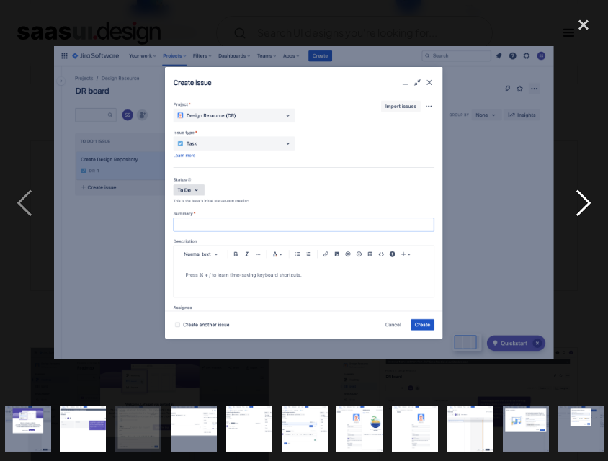
click at [578, 193] on div "next image" at bounding box center [583, 202] width 49 height 387
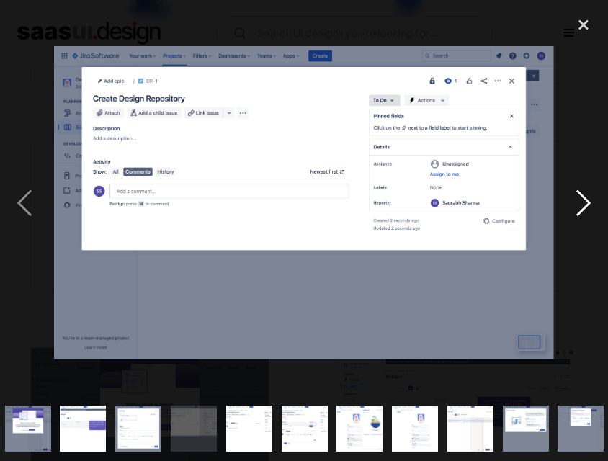
click at [578, 193] on div "next image" at bounding box center [583, 202] width 49 height 387
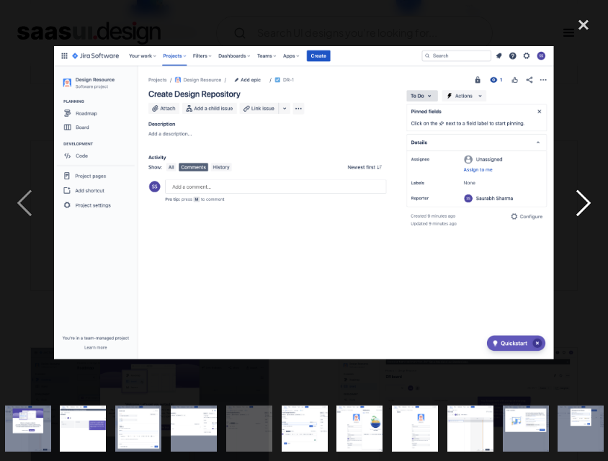
click at [578, 193] on div "next image" at bounding box center [583, 202] width 49 height 387
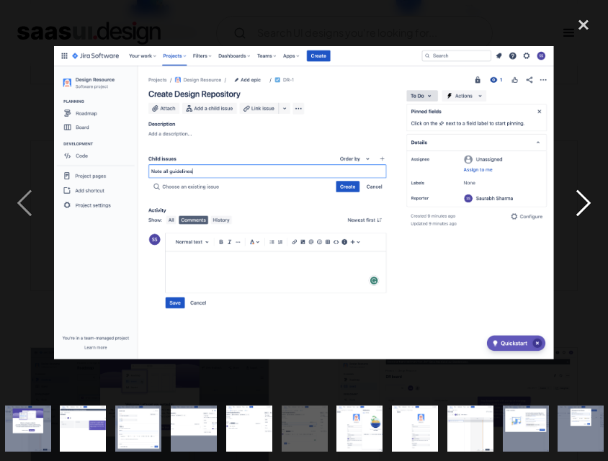
click at [578, 193] on div "next image" at bounding box center [583, 202] width 49 height 387
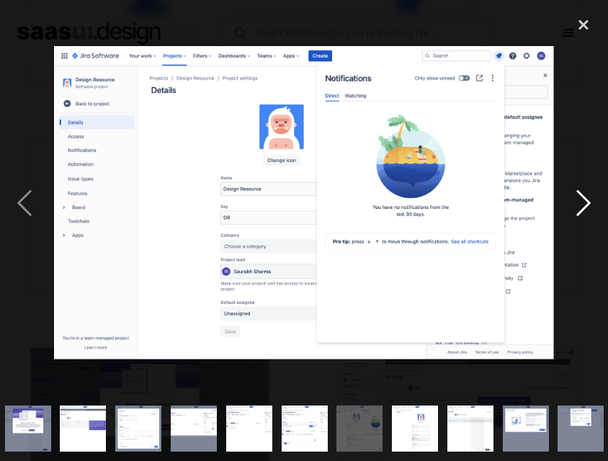
click at [578, 193] on div "next image" at bounding box center [583, 202] width 49 height 387
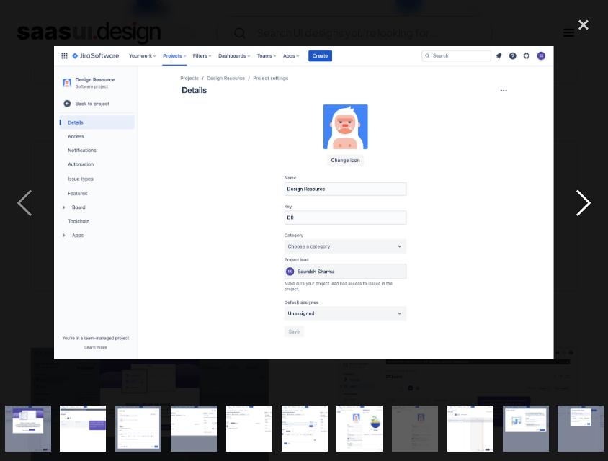
click at [578, 193] on div "next image" at bounding box center [583, 202] width 49 height 387
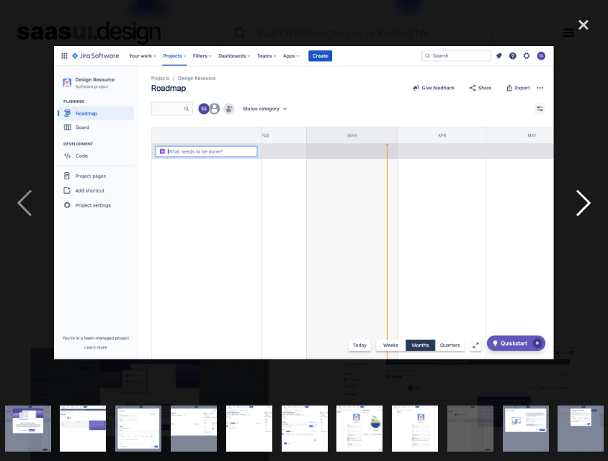
click at [578, 193] on div "next image" at bounding box center [583, 202] width 49 height 387
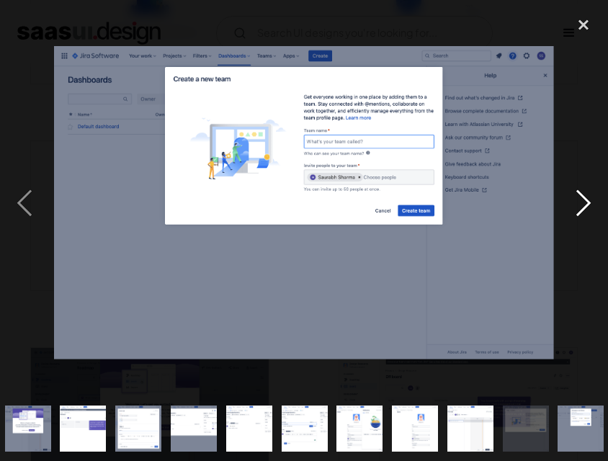
click at [578, 193] on div "next image" at bounding box center [583, 202] width 49 height 387
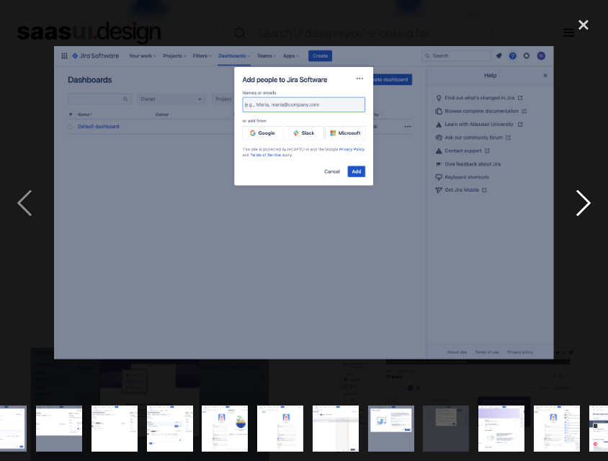
scroll to position [0, 729]
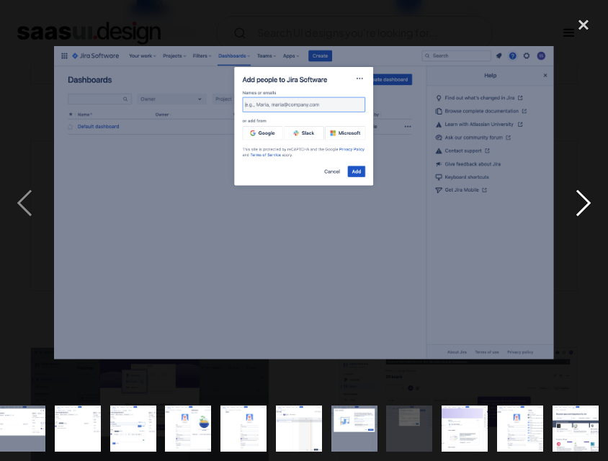
click at [578, 193] on div "next image" at bounding box center [583, 202] width 49 height 387
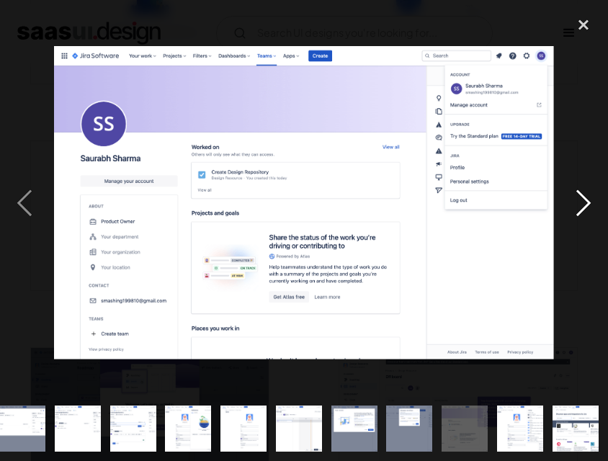
click at [578, 193] on div "next image" at bounding box center [583, 202] width 49 height 387
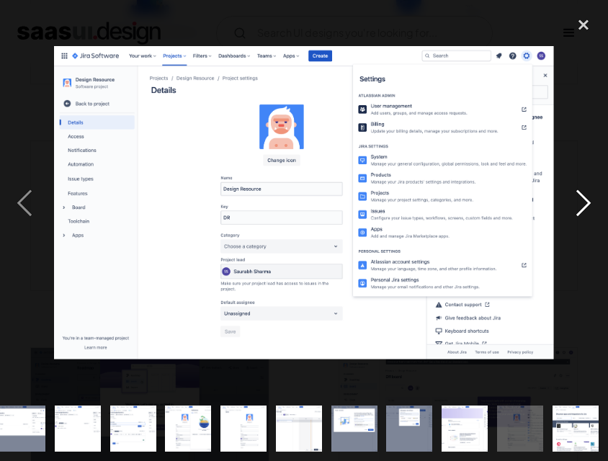
click at [578, 193] on div "next image" at bounding box center [583, 202] width 49 height 387
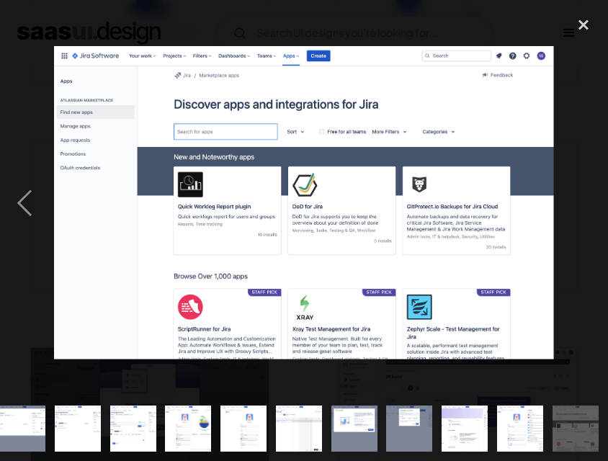
click at [578, 193] on div "next image" at bounding box center [583, 202] width 49 height 387
click at [582, 17] on div "close lightbox" at bounding box center [583, 25] width 49 height 32
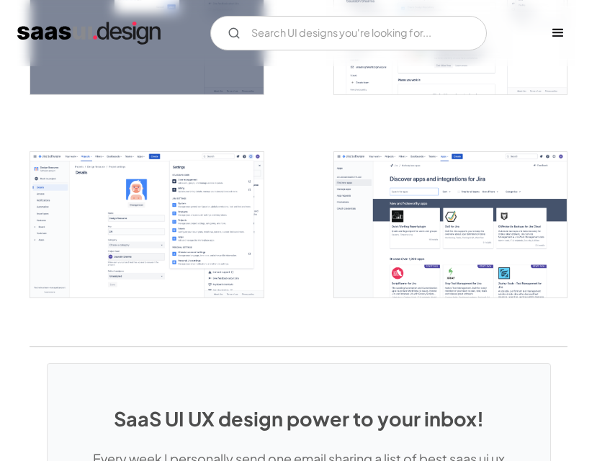
scroll to position [2449, 0]
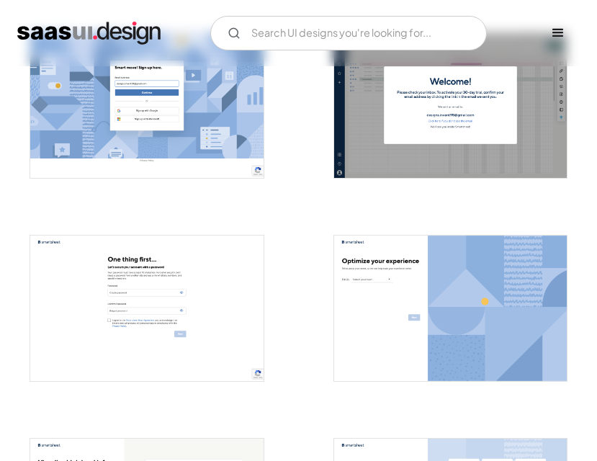
click at [492, 139] on img "open lightbox" at bounding box center [450, 104] width 233 height 145
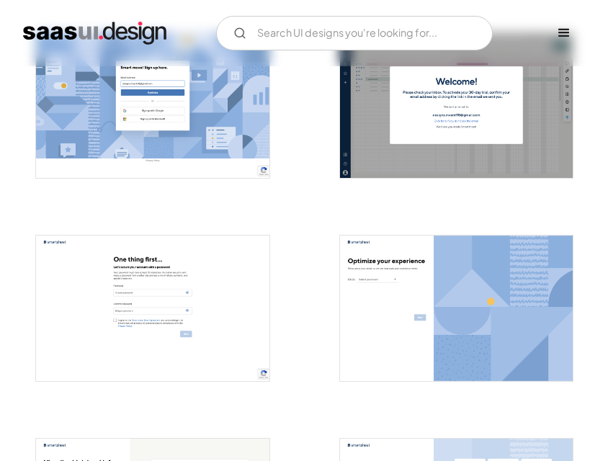
scroll to position [508, 0]
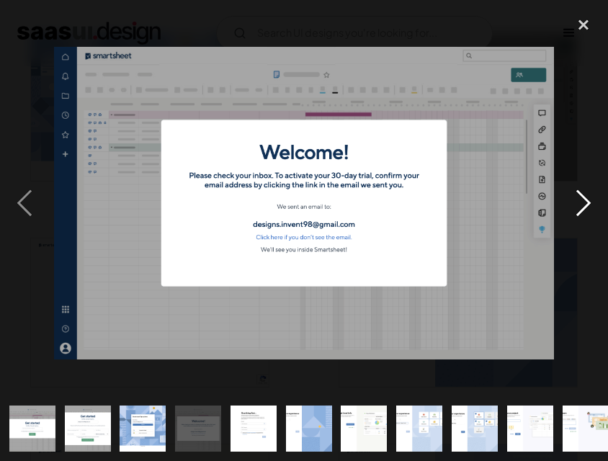
click at [591, 205] on div "next image" at bounding box center [583, 202] width 49 height 387
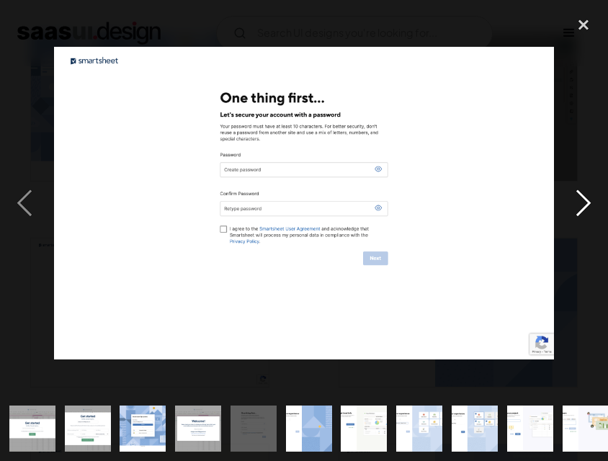
click at [591, 205] on div "next image" at bounding box center [583, 202] width 49 height 387
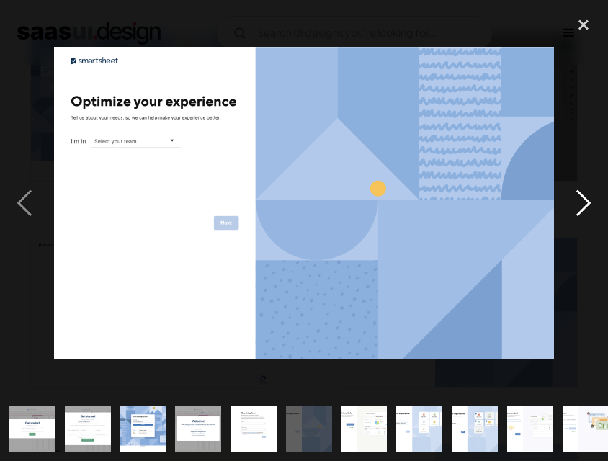
click at [591, 205] on div "next image" at bounding box center [583, 202] width 49 height 387
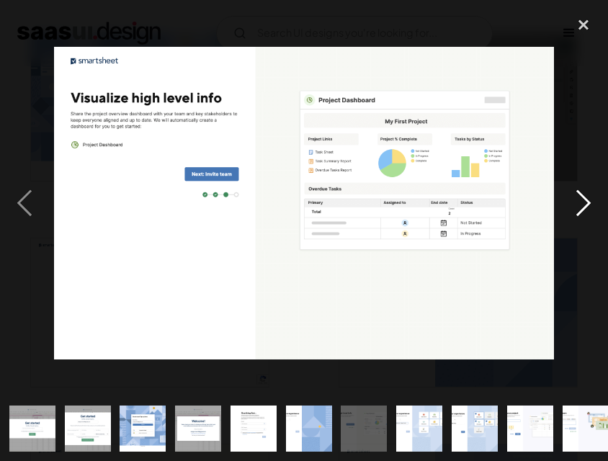
click at [591, 205] on div "next image" at bounding box center [583, 202] width 49 height 387
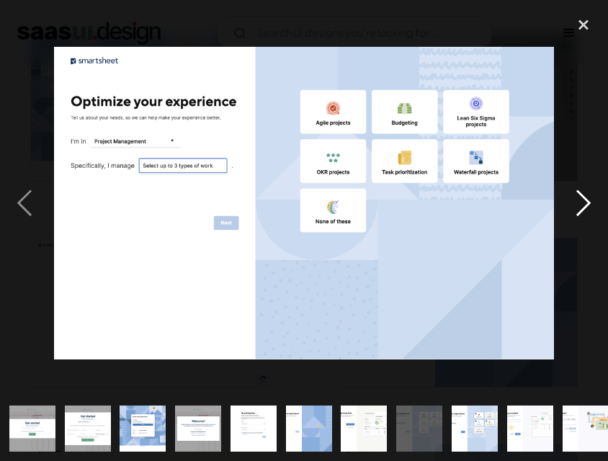
click at [591, 205] on div "next image" at bounding box center [583, 202] width 49 height 387
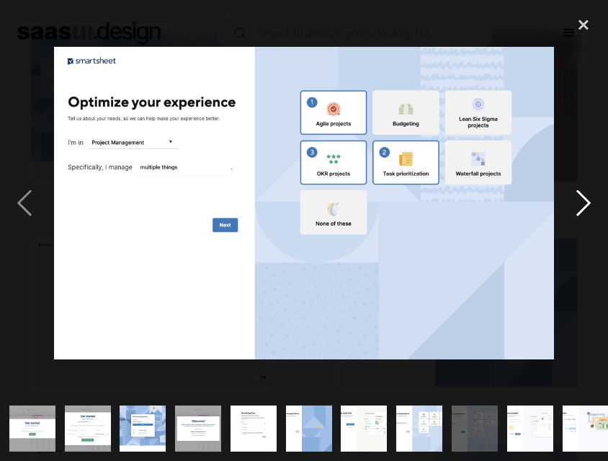
click at [591, 205] on div "next image" at bounding box center [583, 202] width 49 height 387
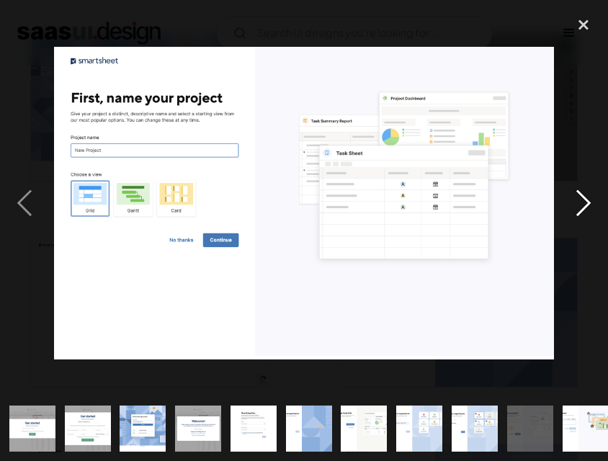
click at [572, 192] on div "next image" at bounding box center [583, 202] width 49 height 387
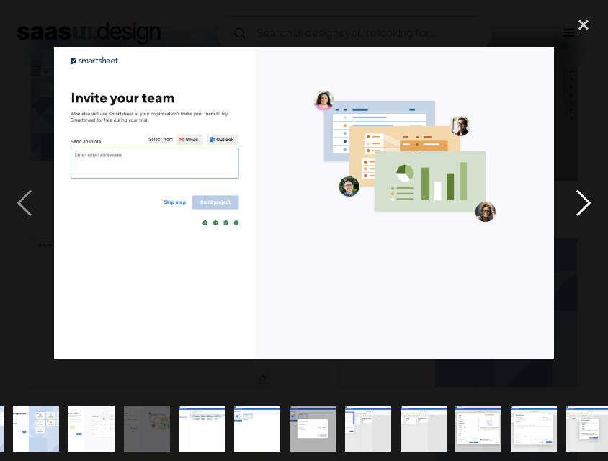
scroll to position [0, 557]
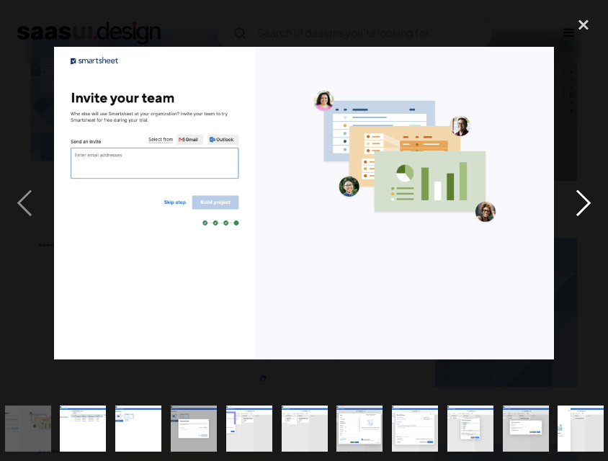
click at [572, 192] on div "next image" at bounding box center [583, 202] width 49 height 387
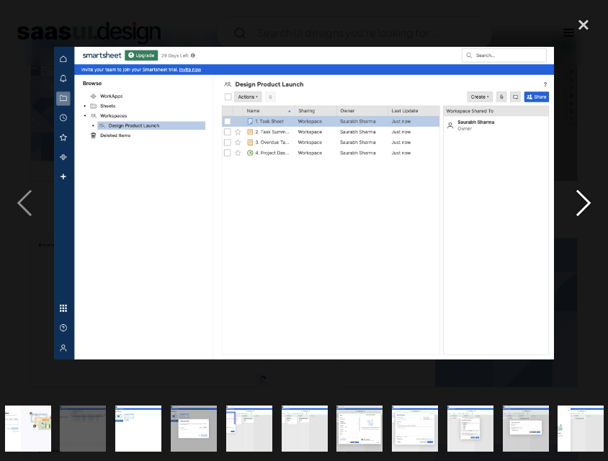
click at [572, 192] on div "next image" at bounding box center [583, 202] width 49 height 387
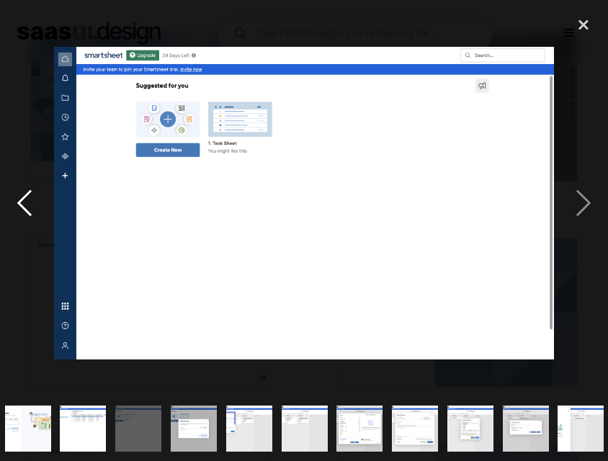
click at [17, 205] on div "previous image" at bounding box center [24, 202] width 49 height 387
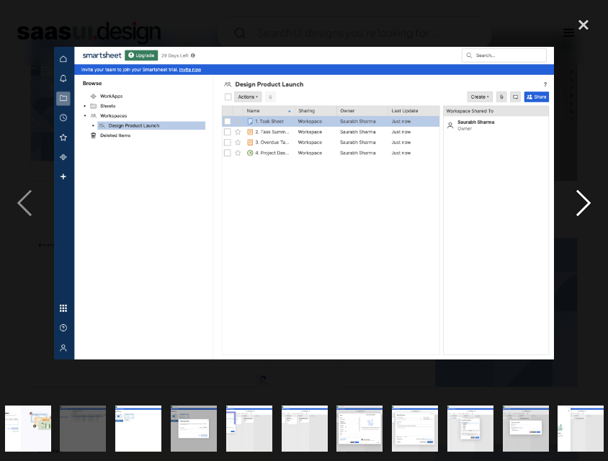
click at [584, 208] on div "next image" at bounding box center [583, 202] width 49 height 387
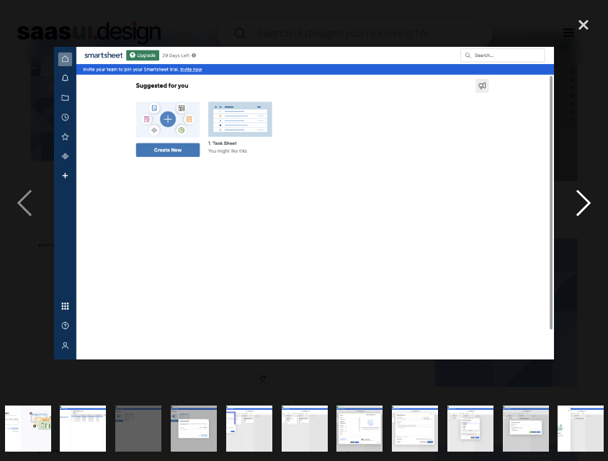
click at [584, 208] on div "next image" at bounding box center [583, 202] width 49 height 387
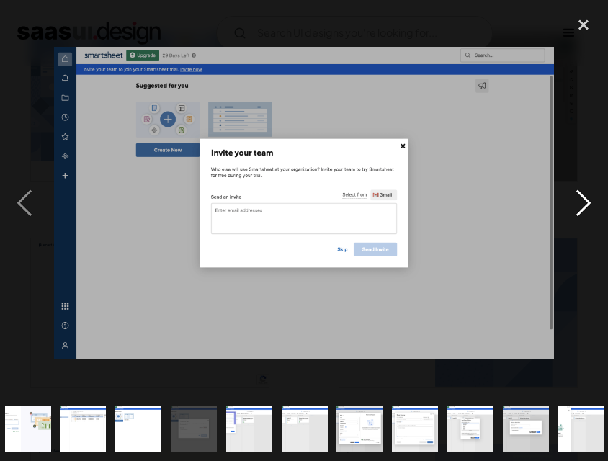
click at [584, 208] on div "next image" at bounding box center [583, 202] width 49 height 387
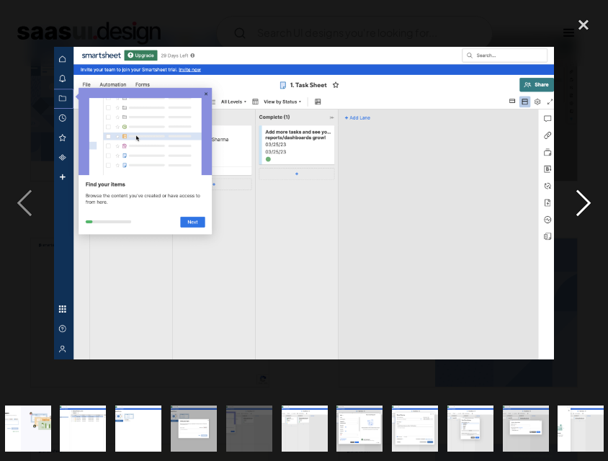
click at [578, 205] on div "next image" at bounding box center [583, 202] width 49 height 387
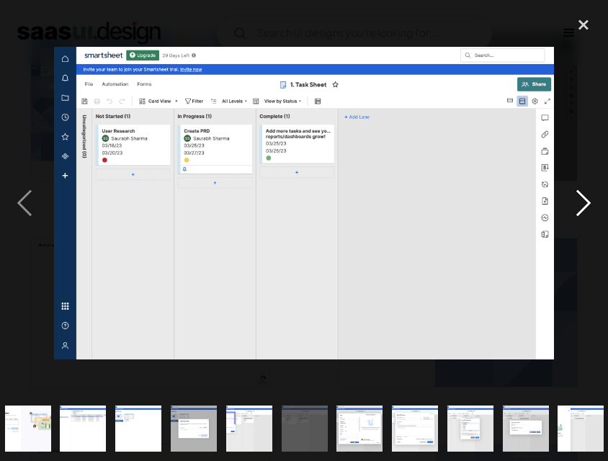
click at [585, 198] on div "next image" at bounding box center [583, 202] width 49 height 387
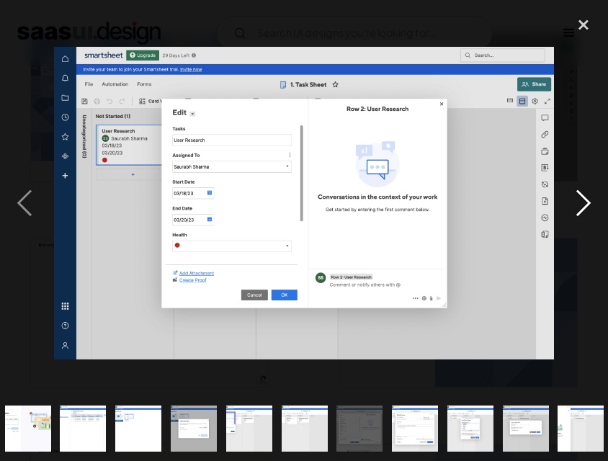
click at [585, 198] on div "next image" at bounding box center [583, 202] width 49 height 387
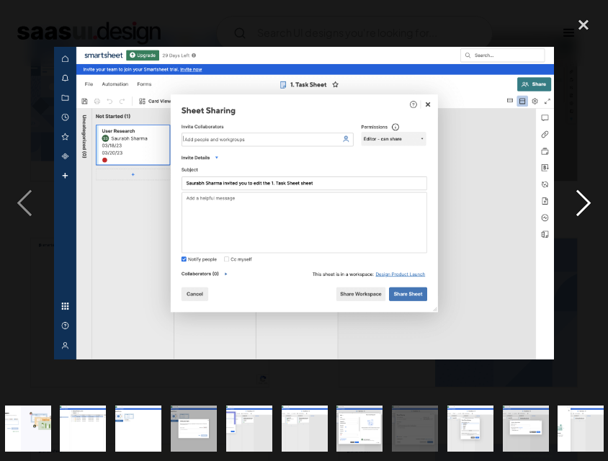
click at [585, 198] on div "next image" at bounding box center [583, 202] width 49 height 387
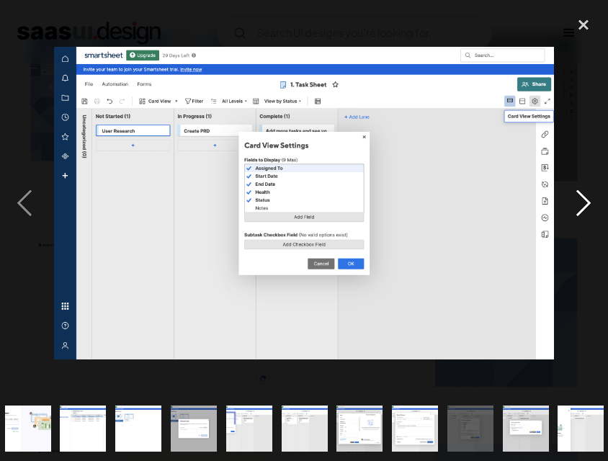
click at [585, 198] on div "next image" at bounding box center [583, 202] width 49 height 387
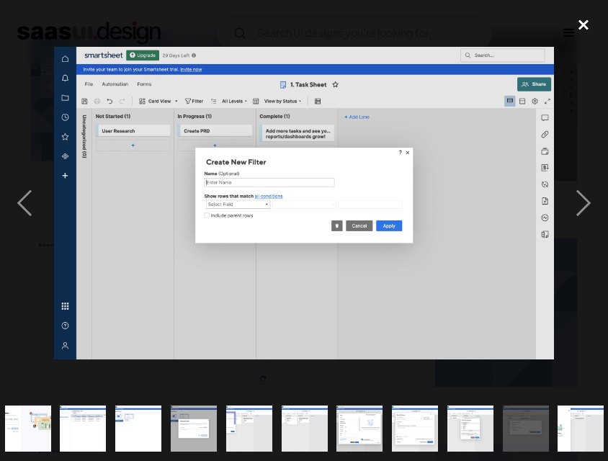
click at [585, 22] on div "close lightbox" at bounding box center [583, 25] width 49 height 32
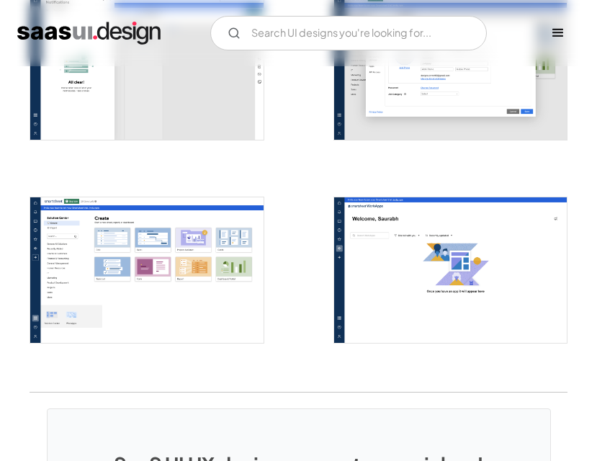
scroll to position [2377, 0]
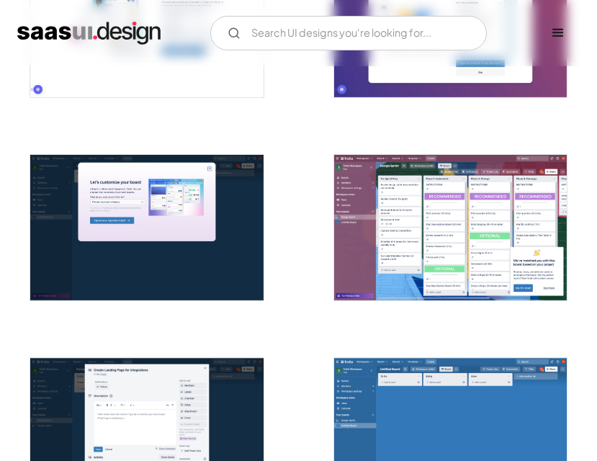
scroll to position [576, 0]
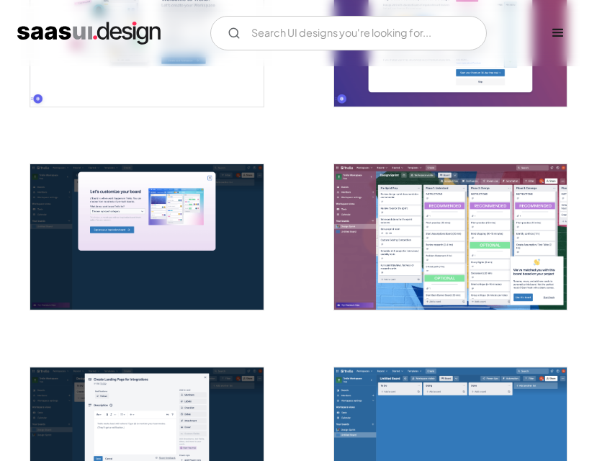
click at [457, 221] on img "open lightbox" at bounding box center [450, 236] width 233 height 145
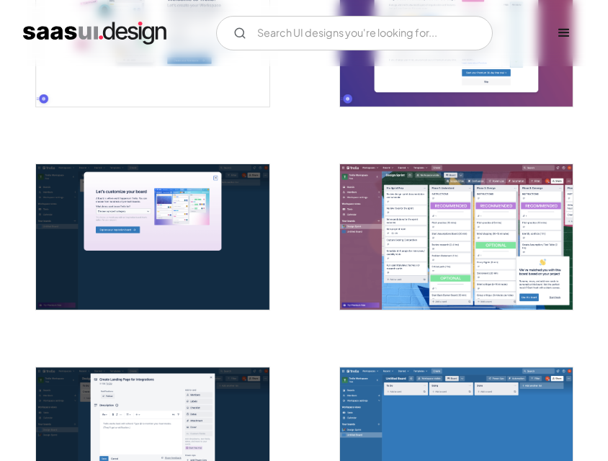
scroll to position [579, 0]
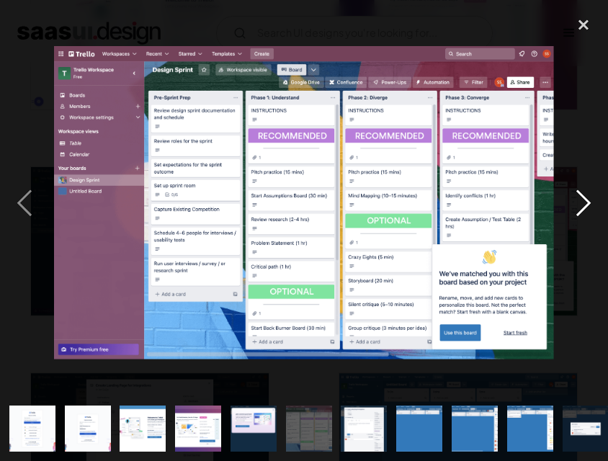
click at [582, 199] on div "next image" at bounding box center [583, 202] width 49 height 387
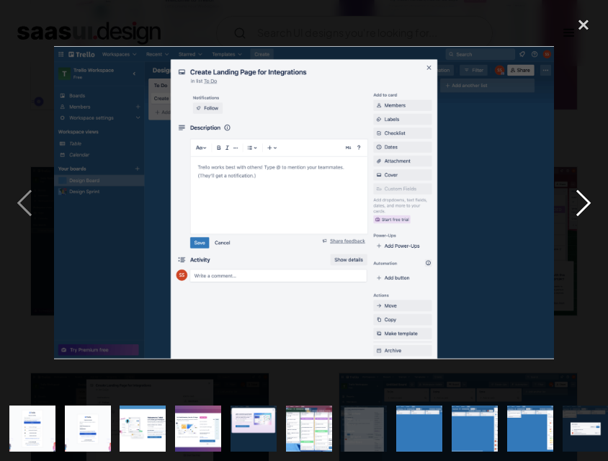
click at [582, 199] on div "next image" at bounding box center [583, 202] width 49 height 387
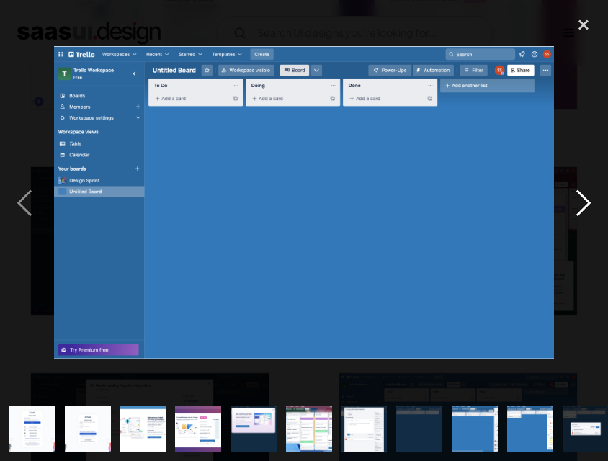
click at [582, 199] on div "next image" at bounding box center [583, 202] width 49 height 387
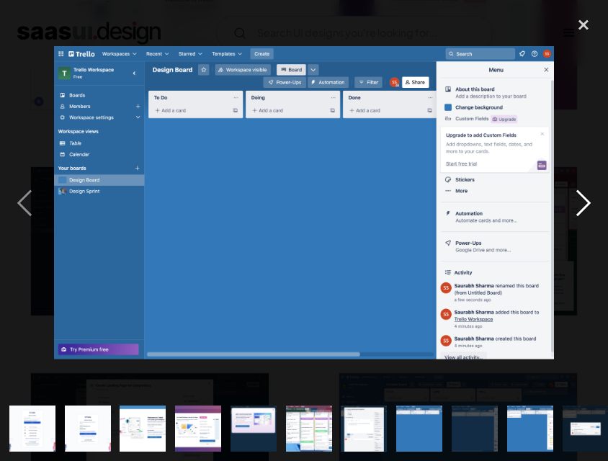
click at [582, 199] on div "next image" at bounding box center [583, 202] width 49 height 387
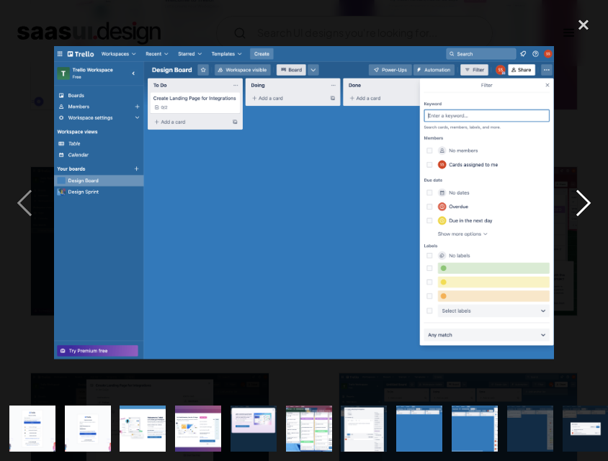
click at [582, 199] on div "next image" at bounding box center [583, 202] width 49 height 387
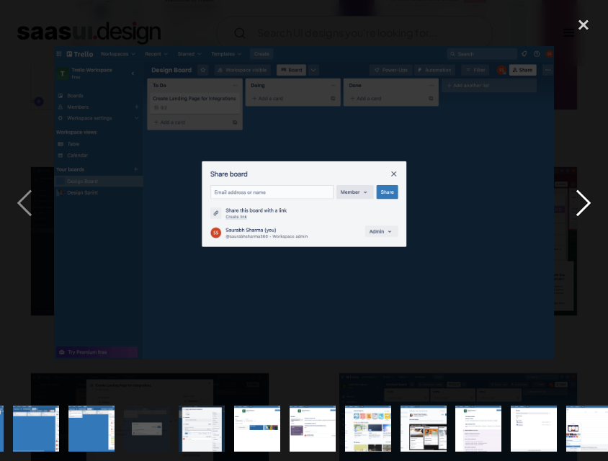
scroll to position [0, 557]
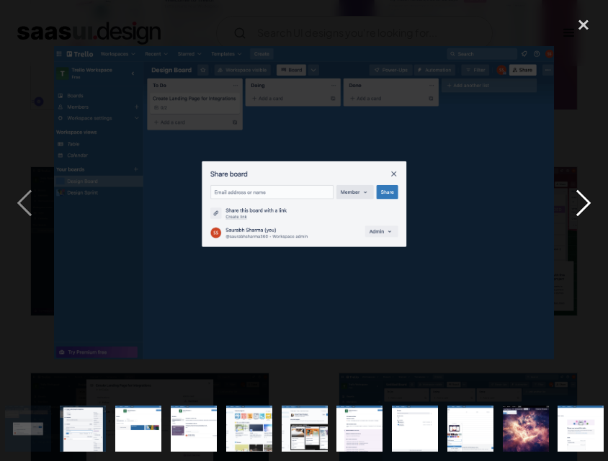
click at [582, 199] on div "next image" at bounding box center [583, 202] width 49 height 387
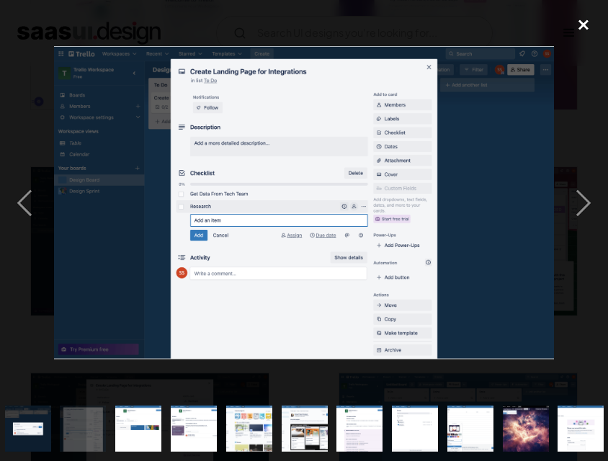
click at [582, 26] on div "close lightbox" at bounding box center [583, 25] width 49 height 32
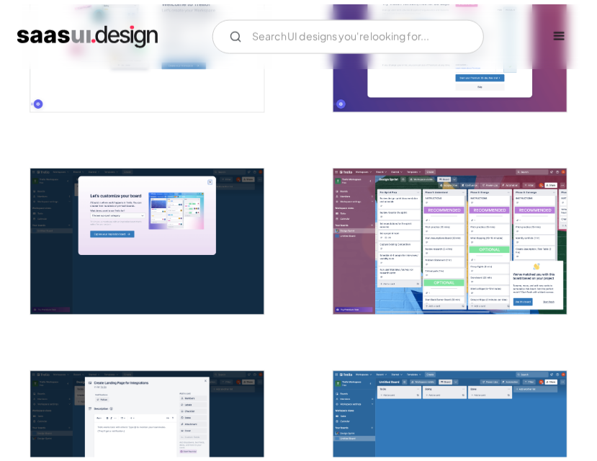
scroll to position [0, 0]
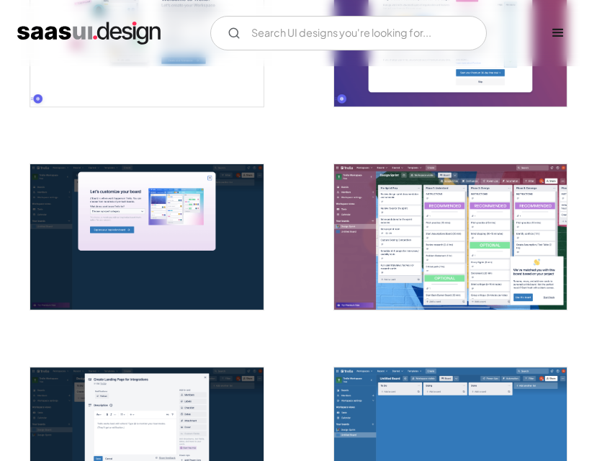
click at [443, 219] on img "open lightbox" at bounding box center [450, 236] width 233 height 145
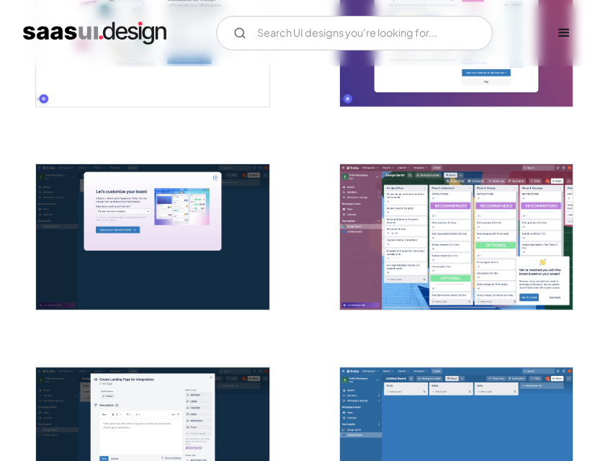
scroll to position [579, 0]
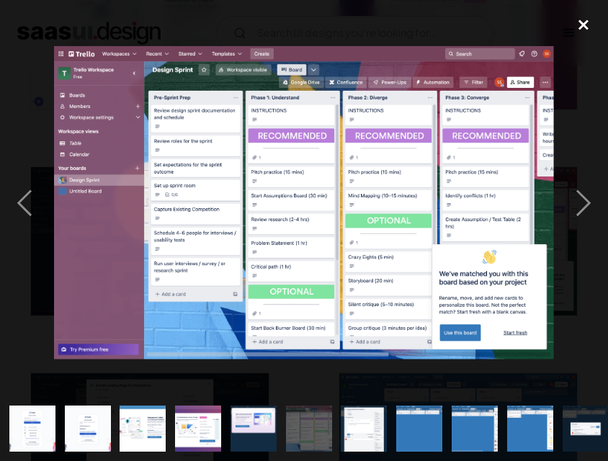
click at [585, 24] on div "close lightbox" at bounding box center [583, 25] width 49 height 32
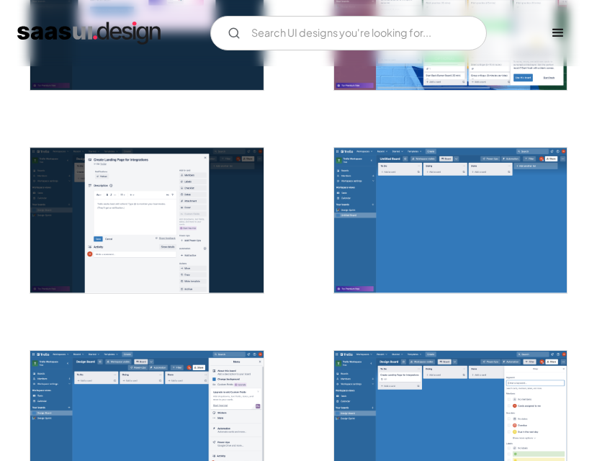
scroll to position [936, 0]
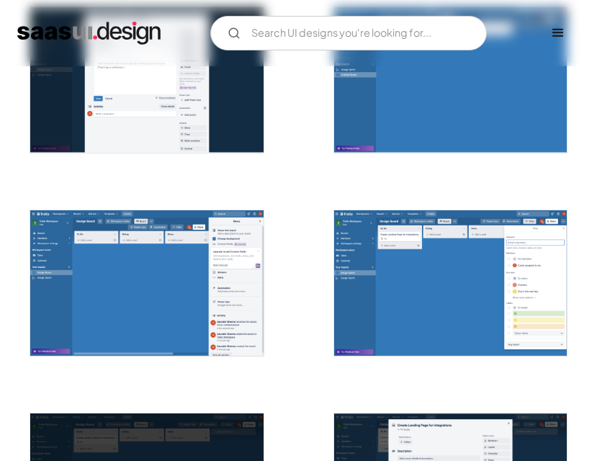
click at [159, 285] on img "open lightbox" at bounding box center [146, 282] width 233 height 145
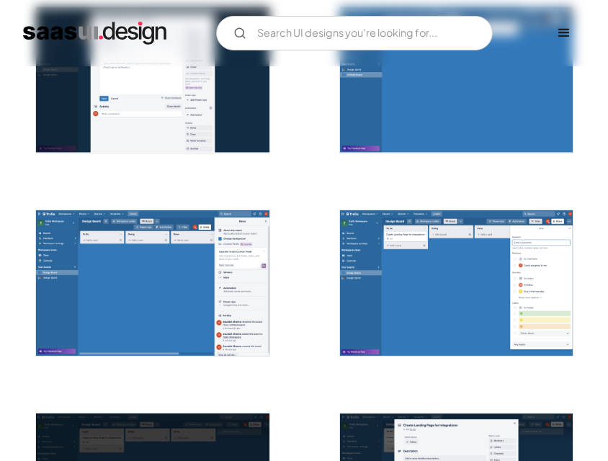
scroll to position [945, 0]
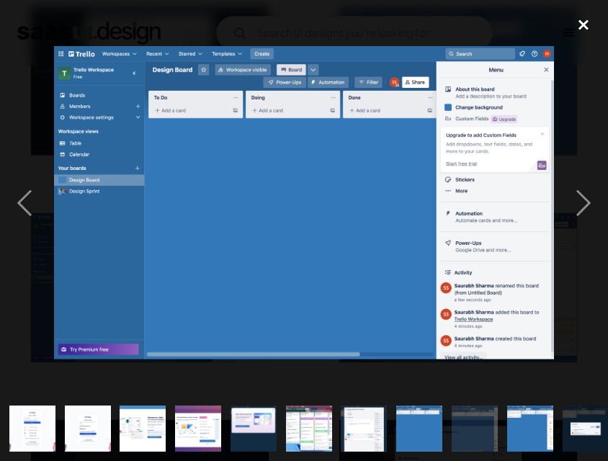
click at [584, 24] on div "close lightbox" at bounding box center [583, 25] width 49 height 32
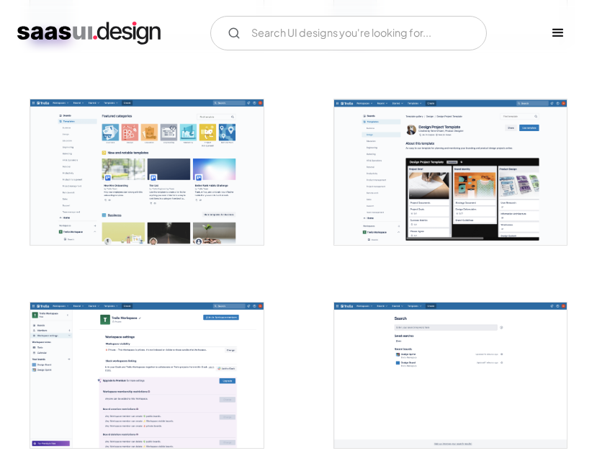
click at [153, 196] on img "open lightbox" at bounding box center [146, 171] width 233 height 145
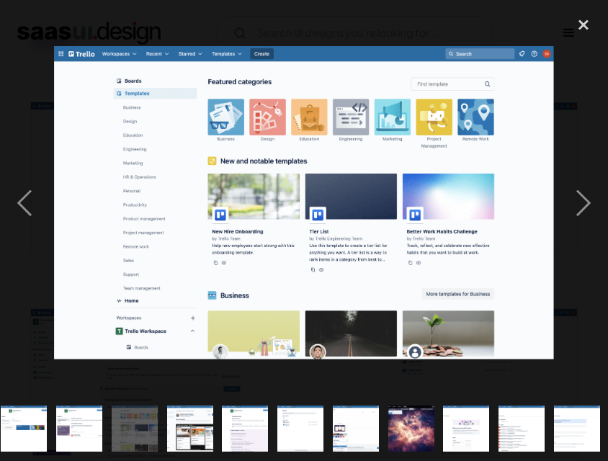
scroll to position [0, 673]
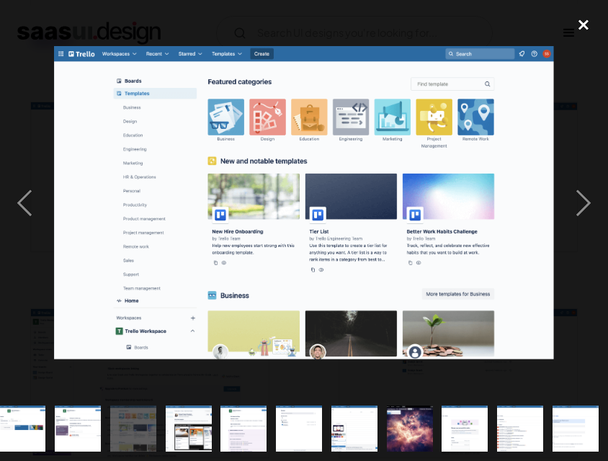
click at [587, 30] on div "close lightbox" at bounding box center [583, 25] width 49 height 32
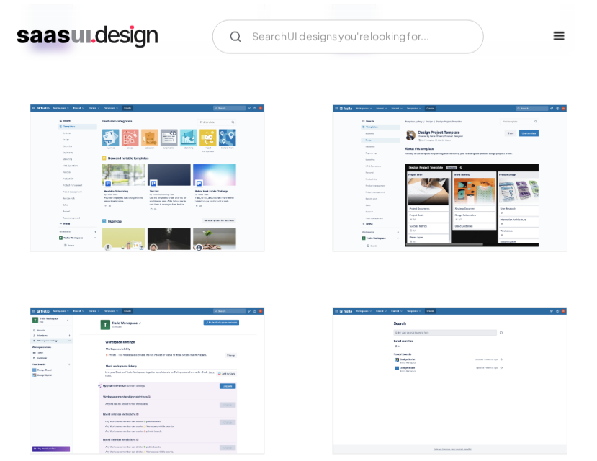
scroll to position [0, 0]
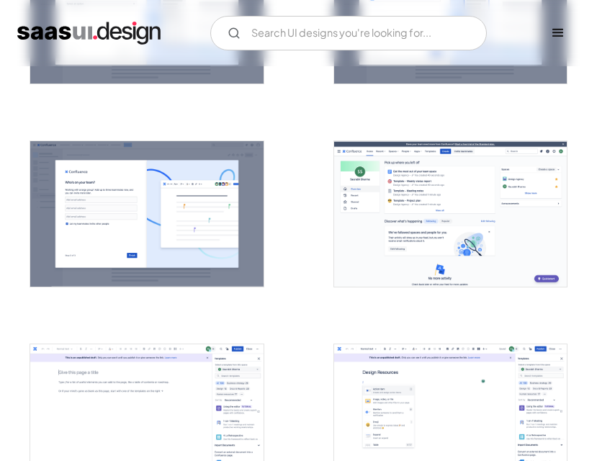
scroll to position [1008, 0]
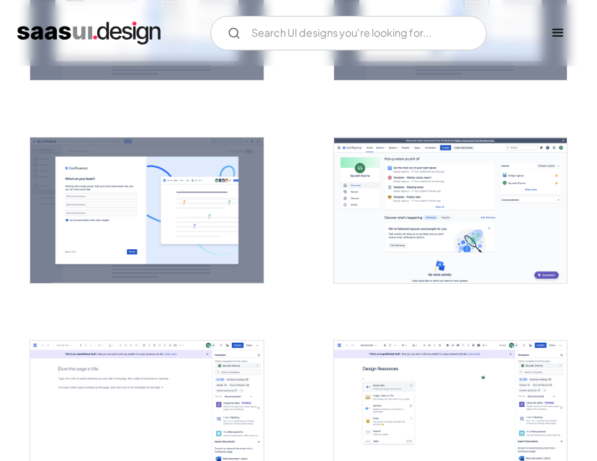
click at [436, 203] on img "open lightbox" at bounding box center [450, 210] width 233 height 145
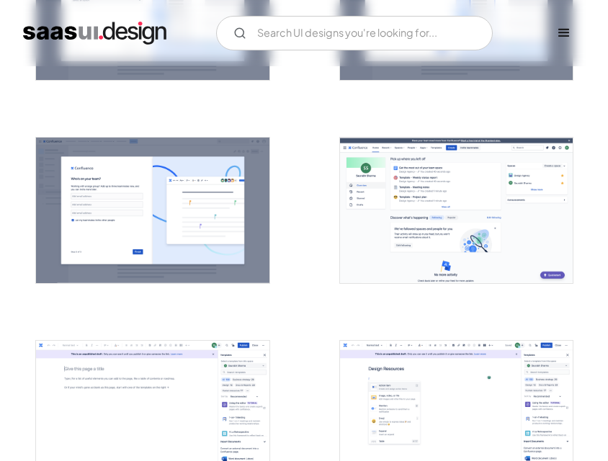
scroll to position [1018, 0]
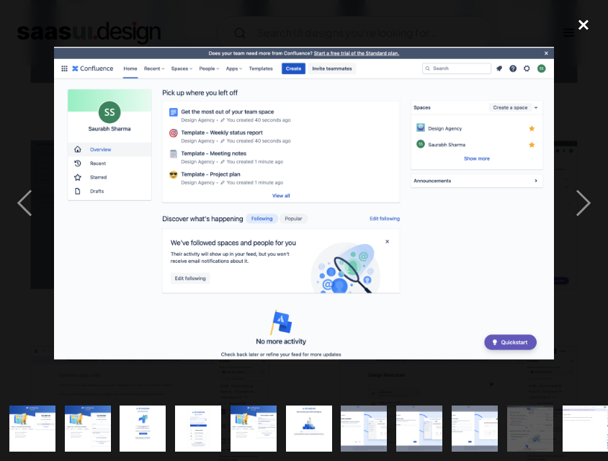
click at [583, 35] on div "close lightbox" at bounding box center [583, 25] width 49 height 32
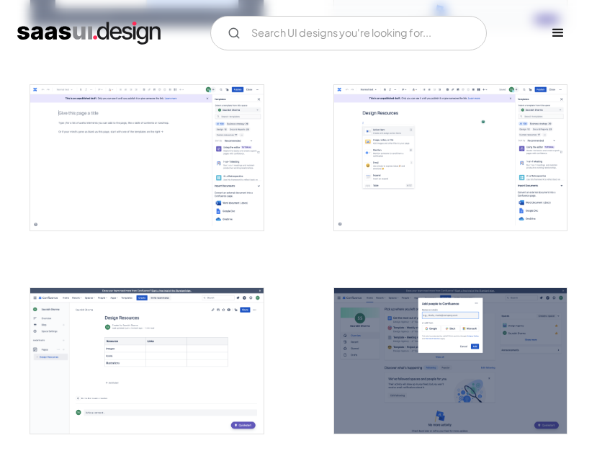
scroll to position [1296, 0]
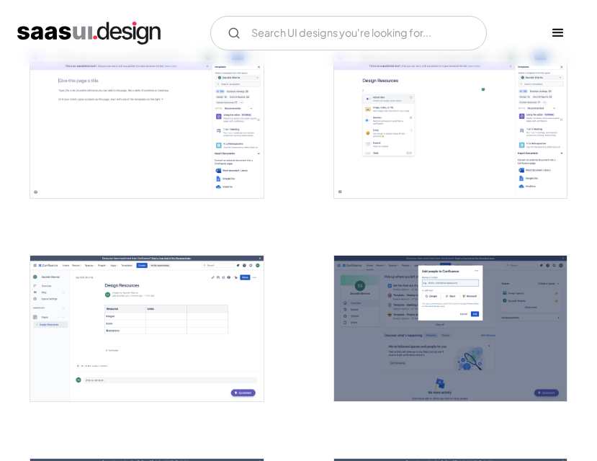
click at [462, 138] on img "open lightbox" at bounding box center [450, 125] width 233 height 145
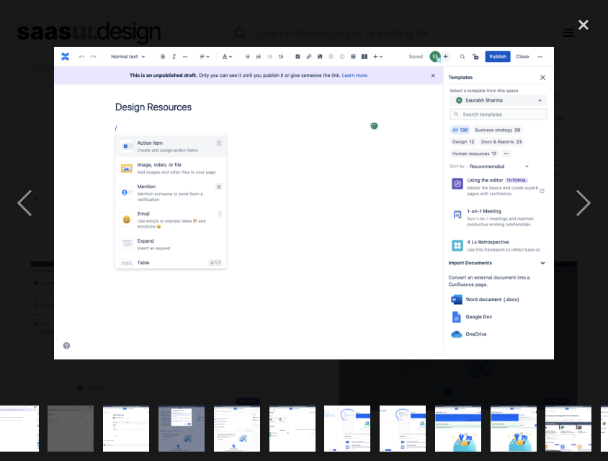
scroll to position [0, 613]
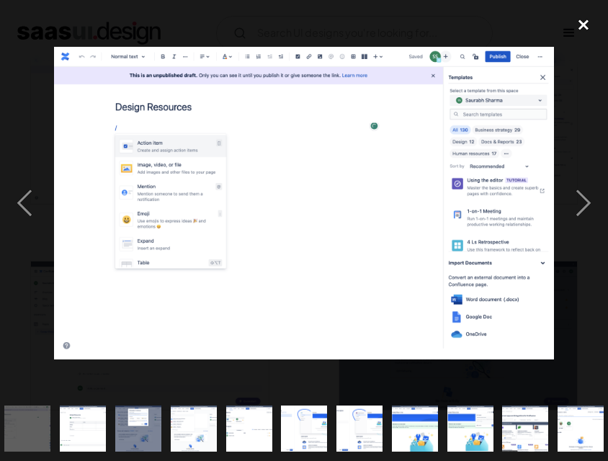
click at [589, 25] on div "close lightbox" at bounding box center [583, 25] width 49 height 32
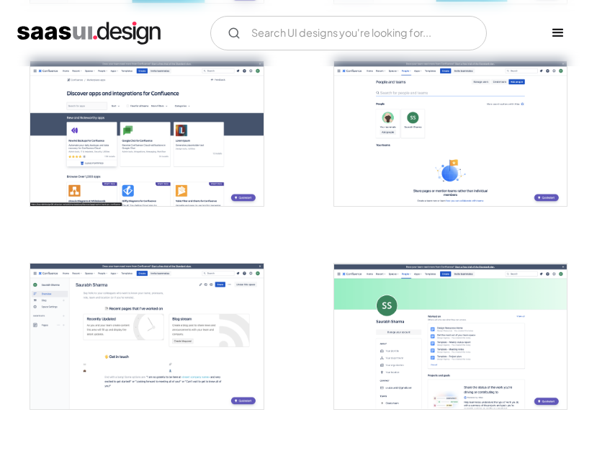
scroll to position [2305, 0]
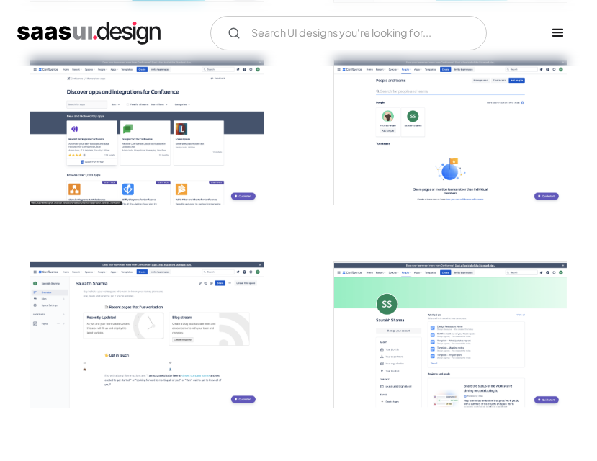
click at [483, 167] on img "open lightbox" at bounding box center [450, 132] width 233 height 145
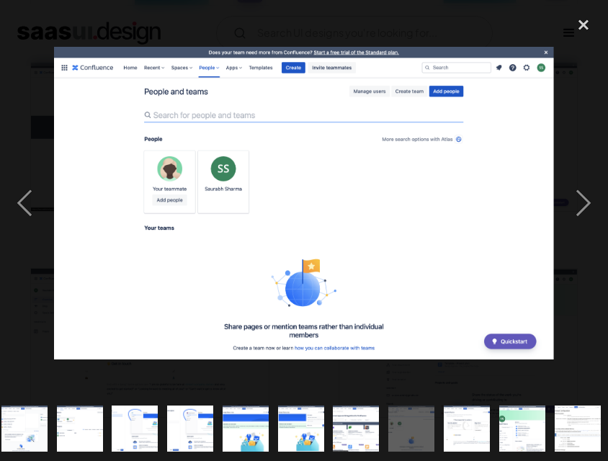
scroll to position [0, 784]
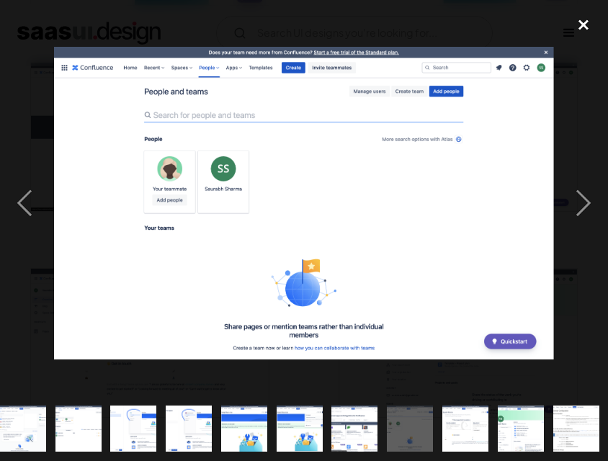
click at [583, 23] on div "close lightbox" at bounding box center [583, 25] width 49 height 32
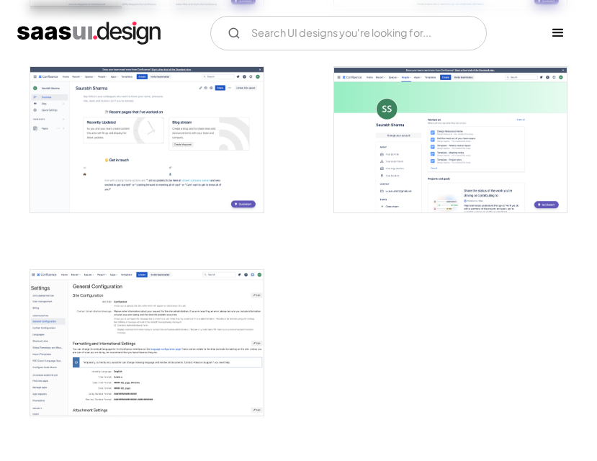
scroll to position [2521, 0]
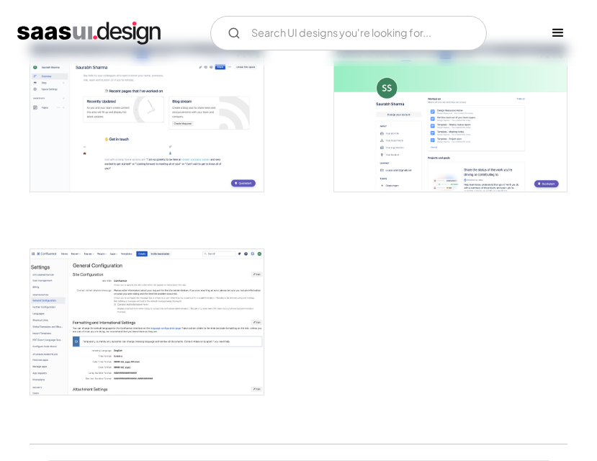
click at [130, 143] on img "open lightbox" at bounding box center [146, 118] width 233 height 145
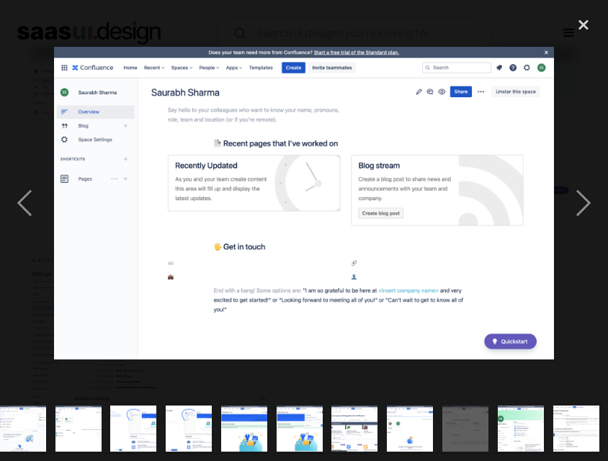
scroll to position [0, 784]
click at [588, 142] on div "next image" at bounding box center [583, 202] width 49 height 387
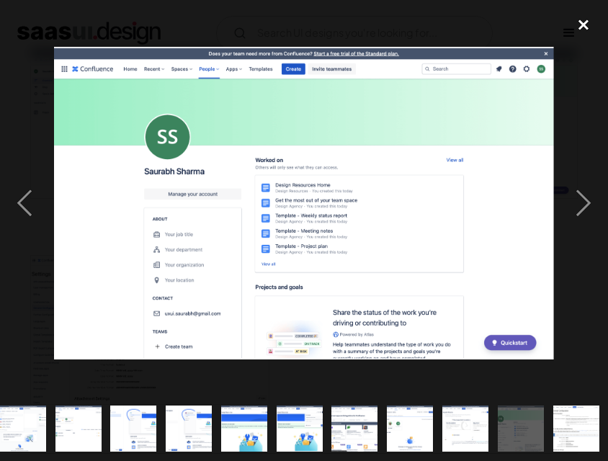
click at [584, 22] on div "close lightbox" at bounding box center [583, 25] width 49 height 32
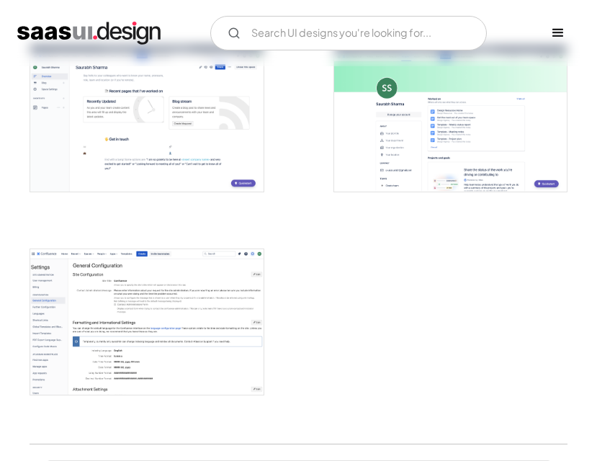
scroll to position [0, 0]
click at [148, 359] on img "open lightbox" at bounding box center [146, 321] width 233 height 145
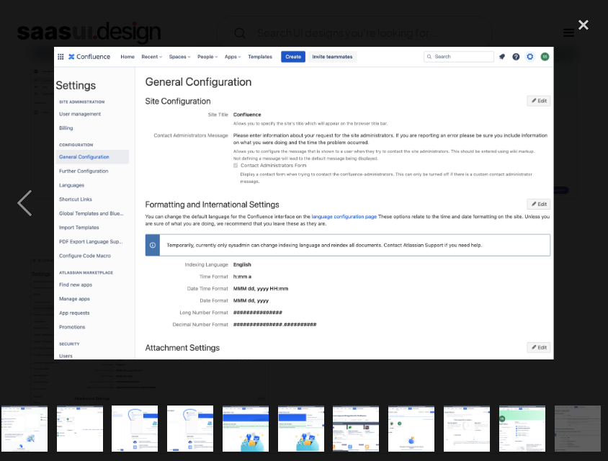
scroll to position [0, 784]
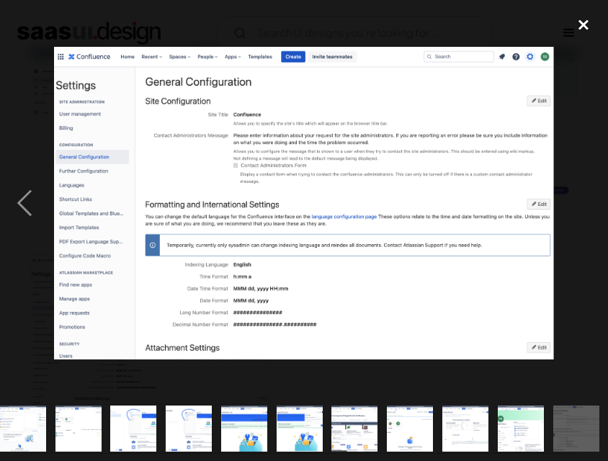
click at [584, 22] on div "close lightbox" at bounding box center [583, 25] width 49 height 32
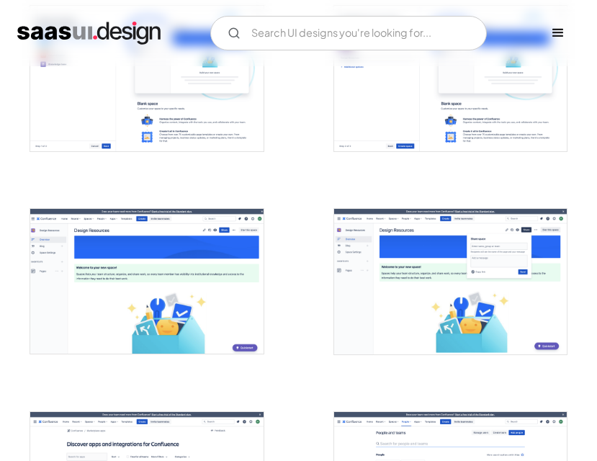
scroll to position [1944, 0]
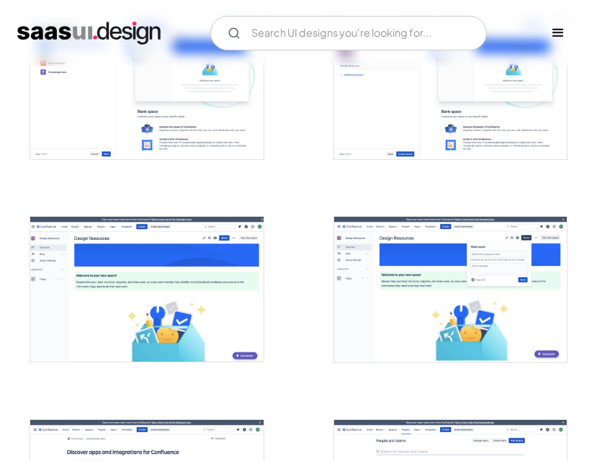
click at [482, 279] on img "open lightbox" at bounding box center [450, 289] width 233 height 145
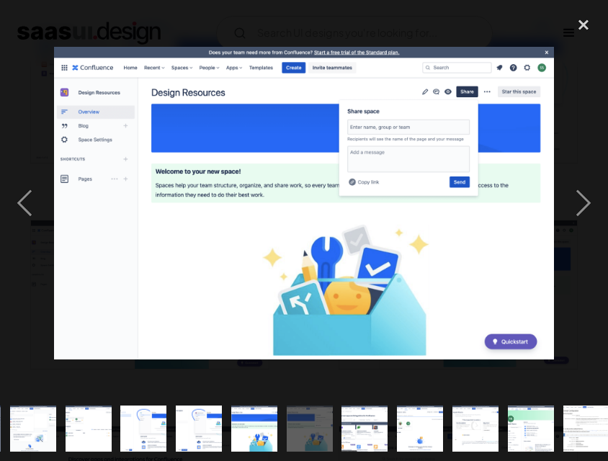
scroll to position [0, 784]
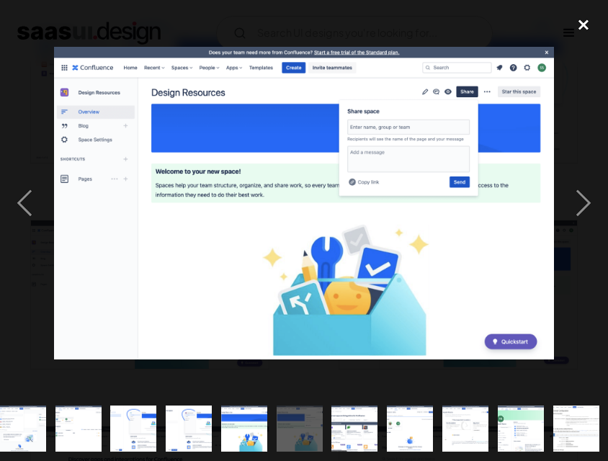
click at [592, 27] on div "close lightbox" at bounding box center [583, 25] width 49 height 32
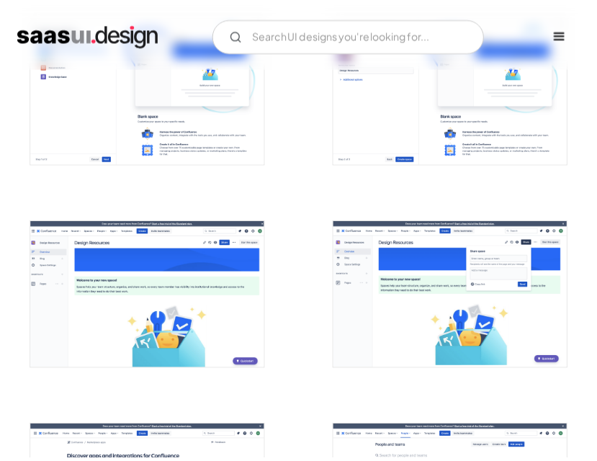
scroll to position [0, 0]
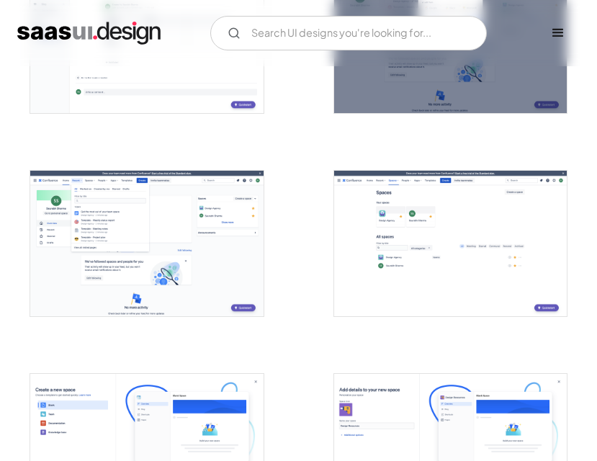
click at [151, 234] on img "open lightbox" at bounding box center [146, 243] width 233 height 145
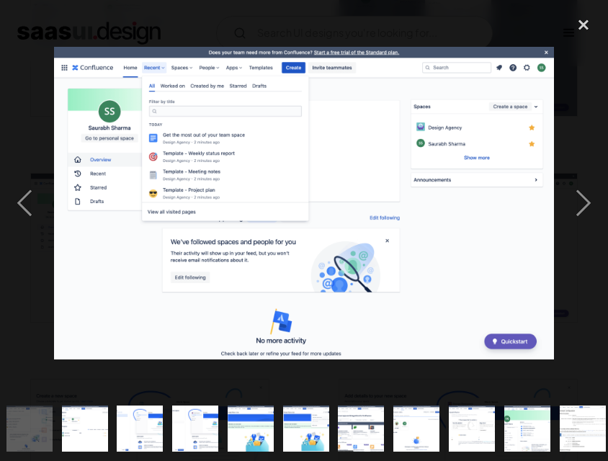
scroll to position [0, 778]
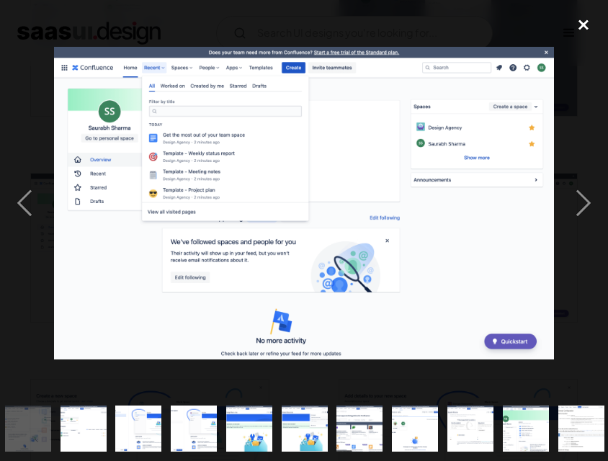
click at [581, 22] on div "close lightbox" at bounding box center [583, 25] width 49 height 32
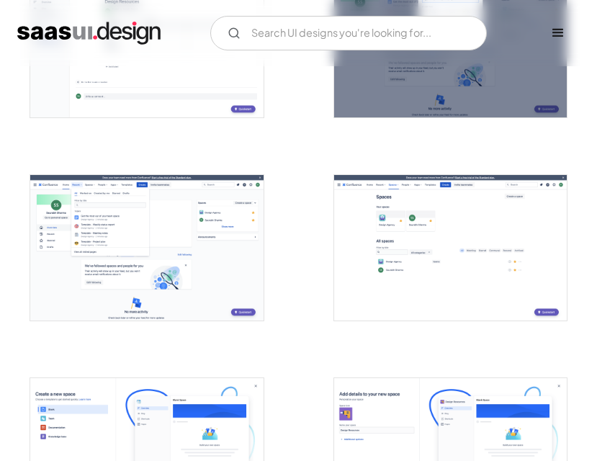
scroll to position [1584, 0]
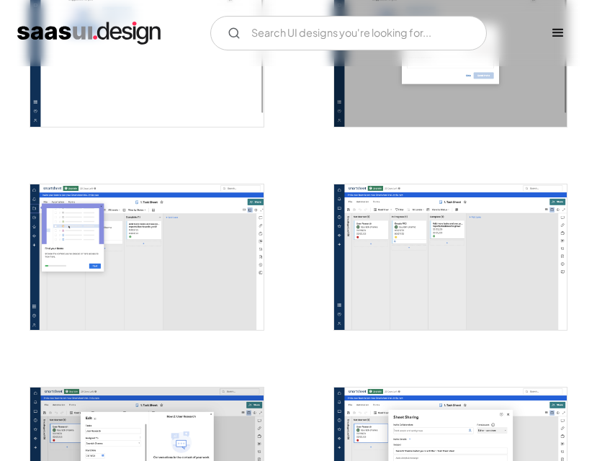
scroll to position [1584, 0]
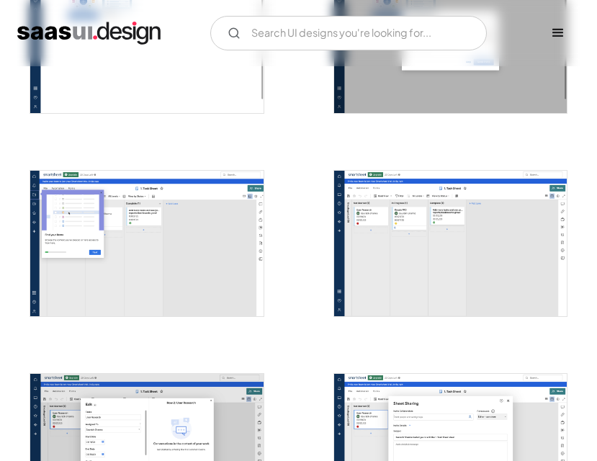
click at [461, 228] on img "open lightbox" at bounding box center [450, 243] width 233 height 145
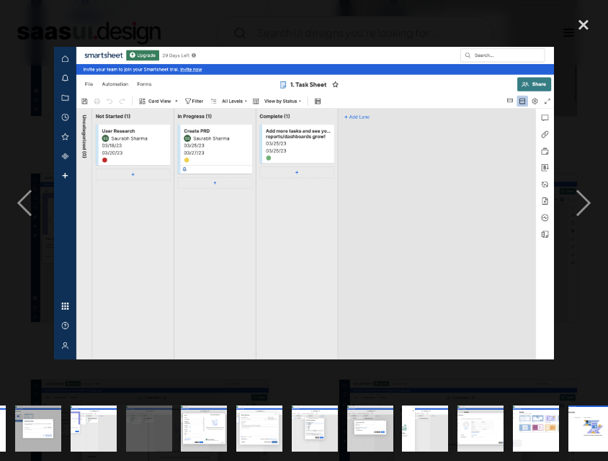
scroll to position [0, 729]
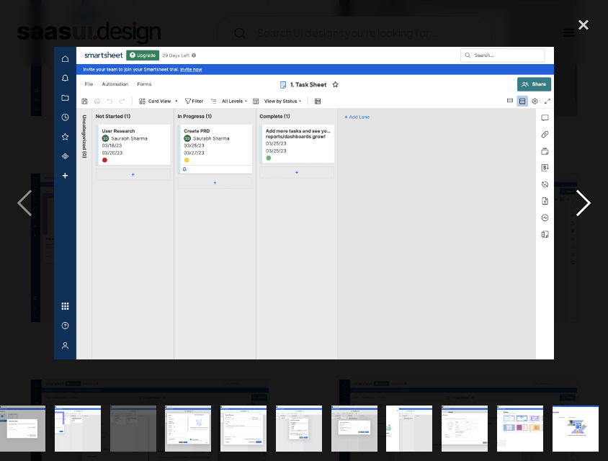
click at [571, 202] on div "next image" at bounding box center [583, 202] width 49 height 387
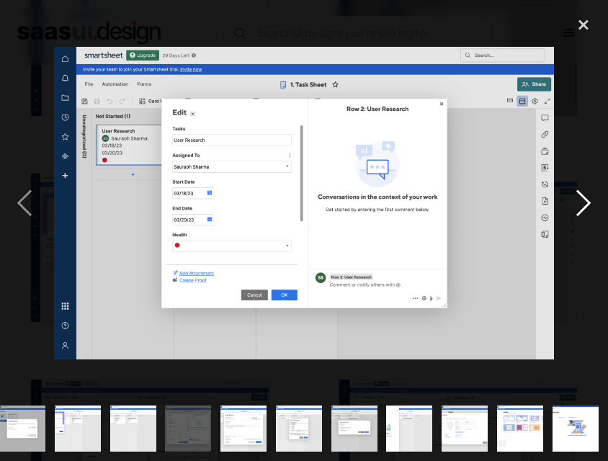
click at [574, 202] on div "next image" at bounding box center [583, 202] width 49 height 387
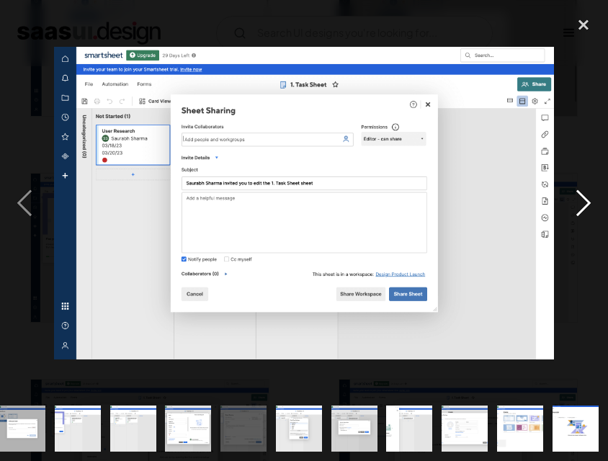
click at [574, 202] on div "next image" at bounding box center [583, 202] width 49 height 387
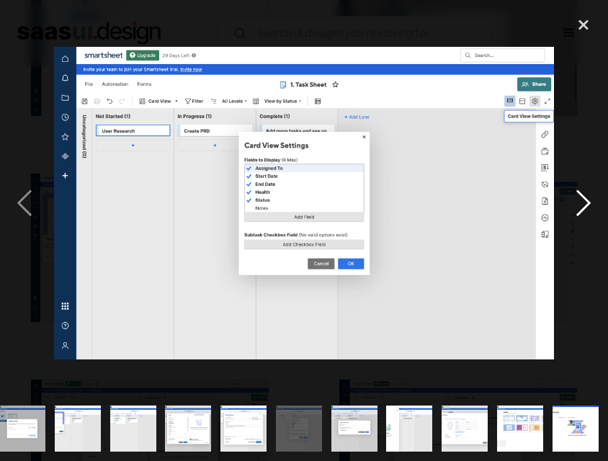
click at [574, 202] on div "next image" at bounding box center [583, 202] width 49 height 387
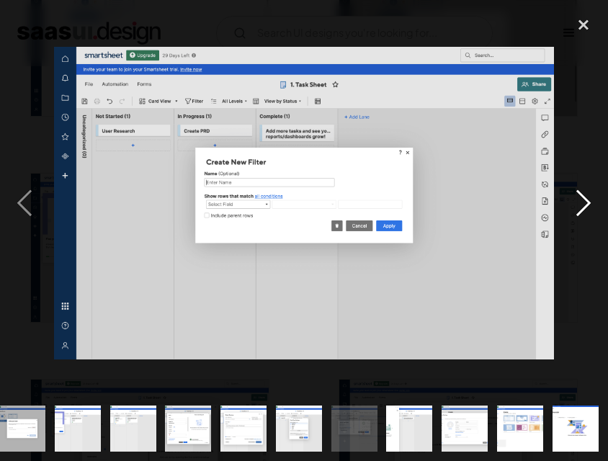
click at [574, 202] on div "next image" at bounding box center [583, 202] width 49 height 387
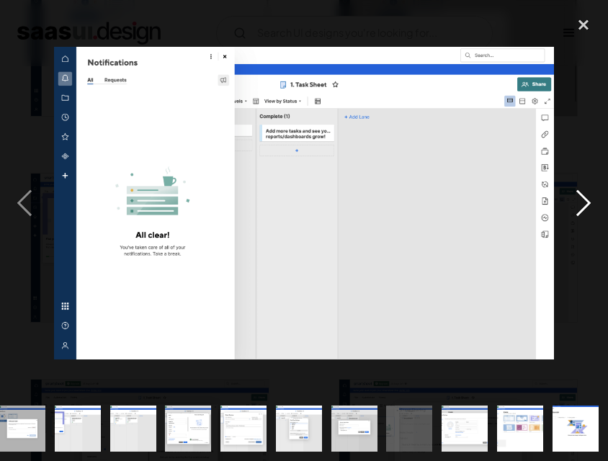
click at [574, 202] on div "next image" at bounding box center [583, 202] width 49 height 387
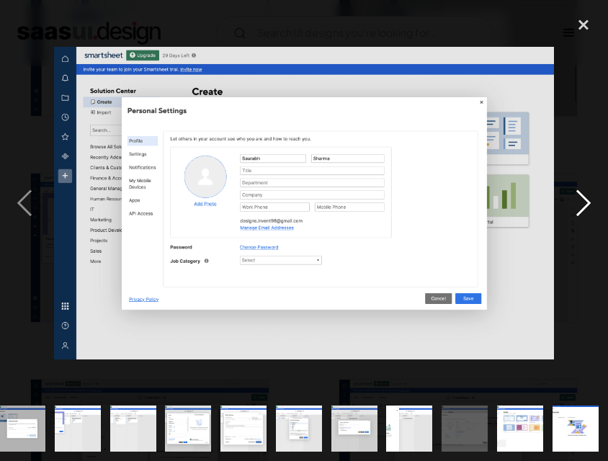
click at [574, 202] on div "next image" at bounding box center [583, 202] width 49 height 387
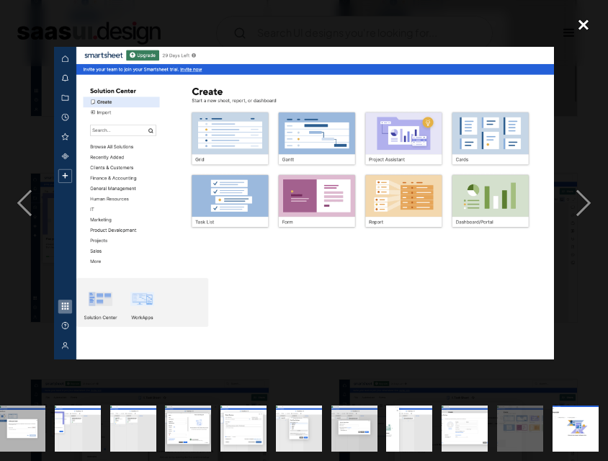
click at [577, 22] on div "close lightbox" at bounding box center [583, 25] width 49 height 32
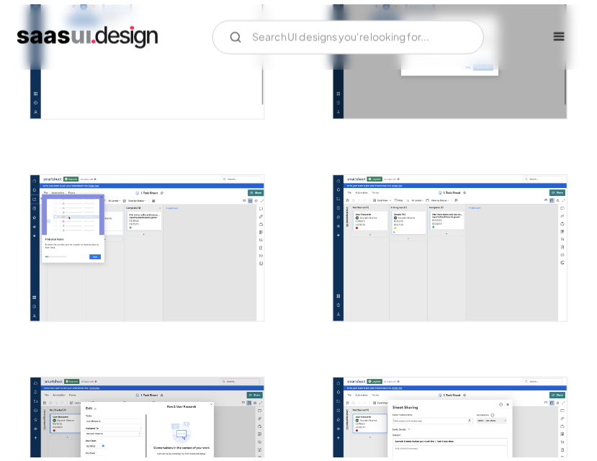
scroll to position [0, 0]
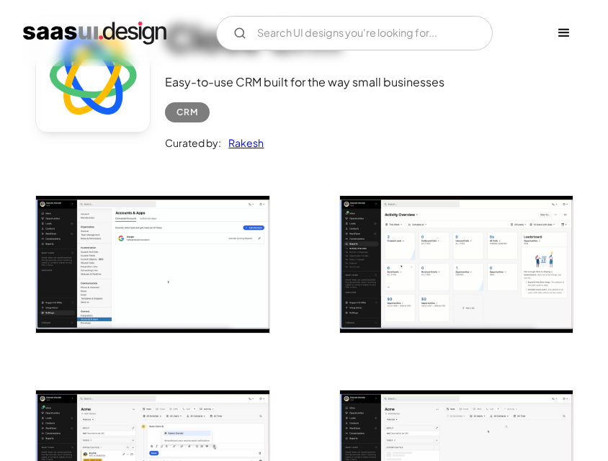
scroll to position [72, 0]
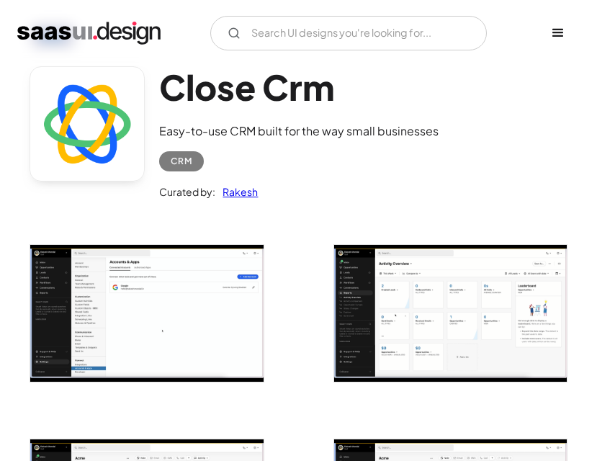
click at [403, 280] on img "open lightbox" at bounding box center [450, 313] width 233 height 137
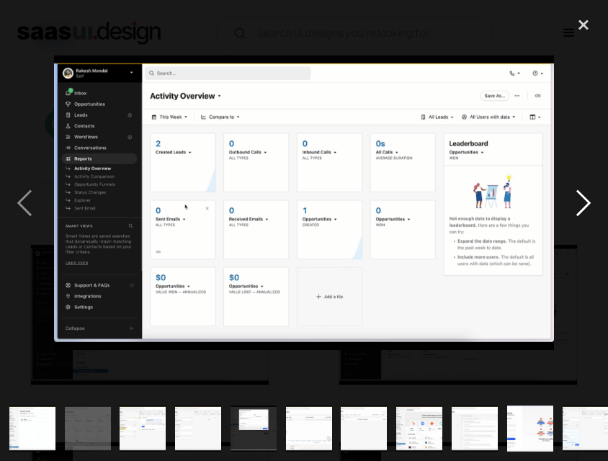
click at [585, 205] on div "next image" at bounding box center [583, 202] width 49 height 387
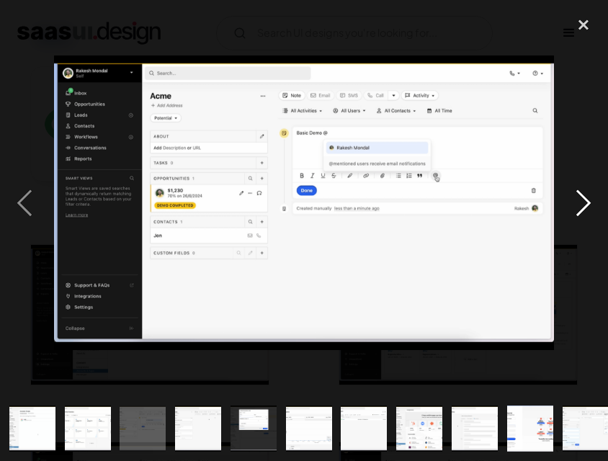
click at [585, 205] on div "next image" at bounding box center [583, 202] width 49 height 387
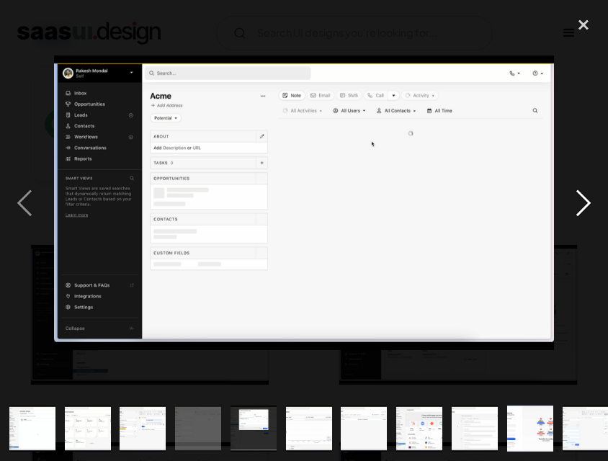
click at [585, 205] on div "next image" at bounding box center [583, 202] width 49 height 387
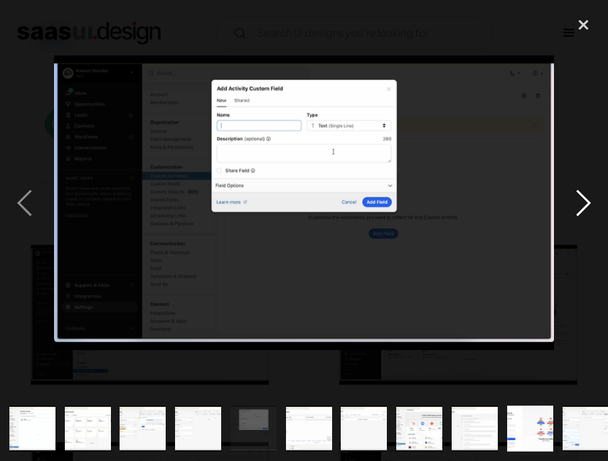
click at [585, 205] on div "next image" at bounding box center [583, 202] width 49 height 387
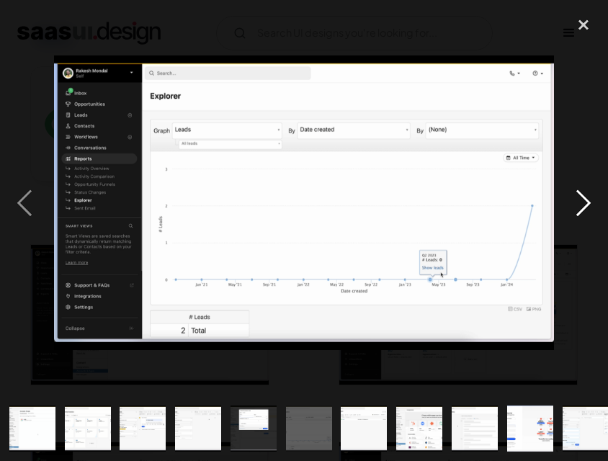
click at [585, 205] on div "next image" at bounding box center [583, 202] width 49 height 387
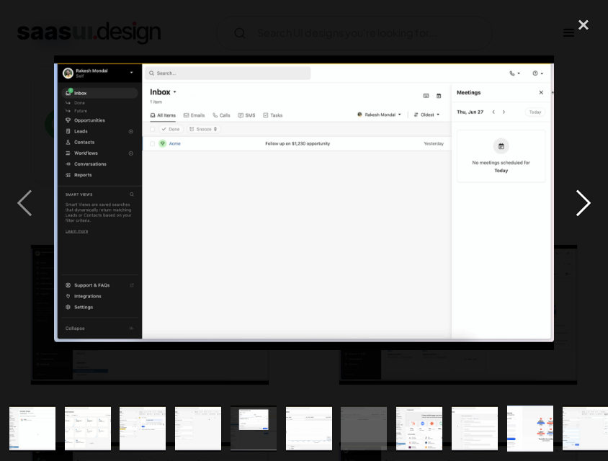
click at [585, 205] on div "next image" at bounding box center [583, 202] width 49 height 387
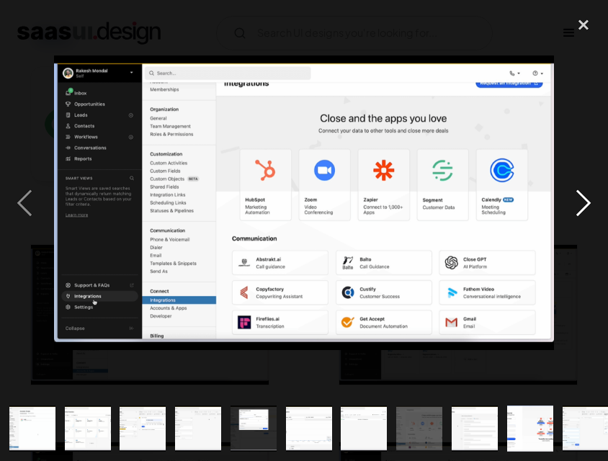
click at [585, 205] on div "next image" at bounding box center [583, 202] width 49 height 387
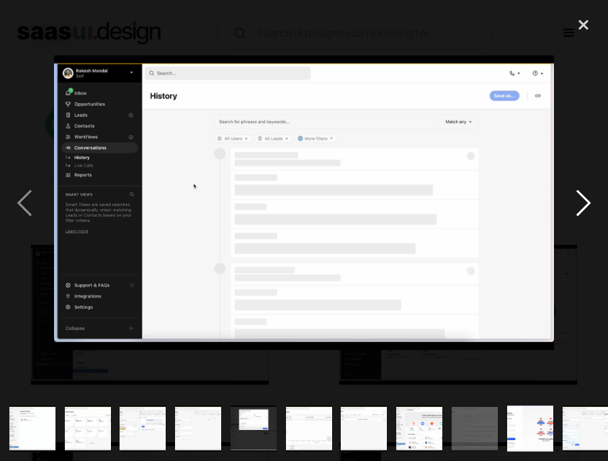
click at [585, 205] on div "next image" at bounding box center [583, 202] width 49 height 387
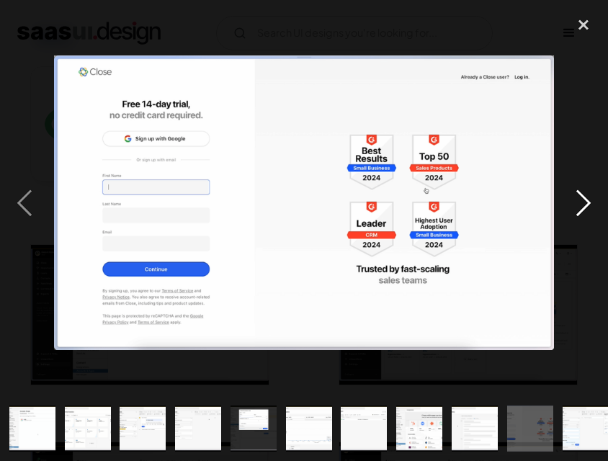
click at [585, 205] on div "next image" at bounding box center [583, 202] width 49 height 387
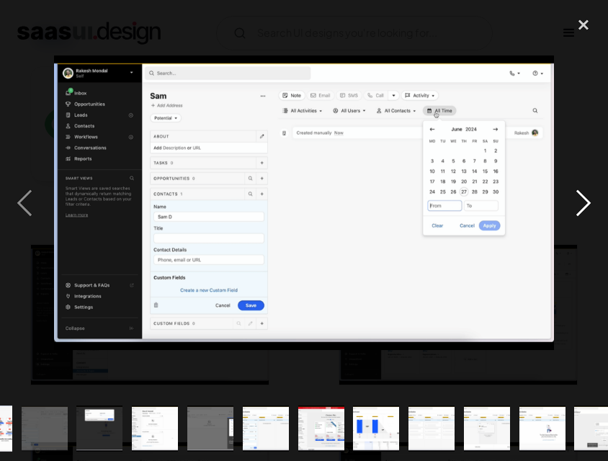
scroll to position [0, 557]
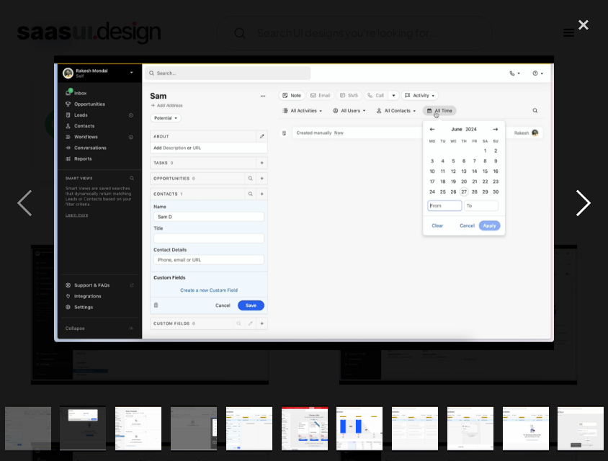
click at [585, 205] on div "next image" at bounding box center [583, 202] width 49 height 387
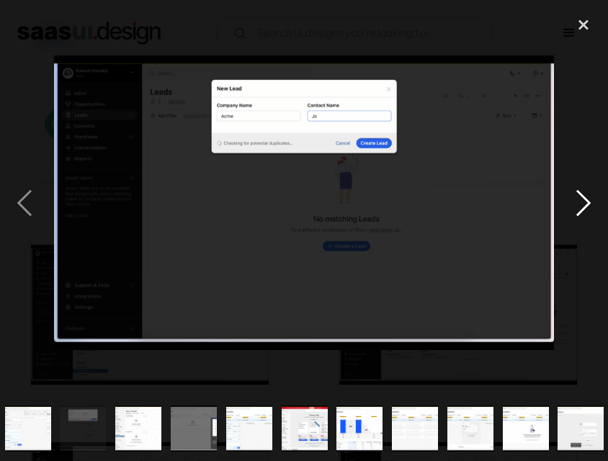
click at [585, 205] on div "next image" at bounding box center [583, 202] width 49 height 387
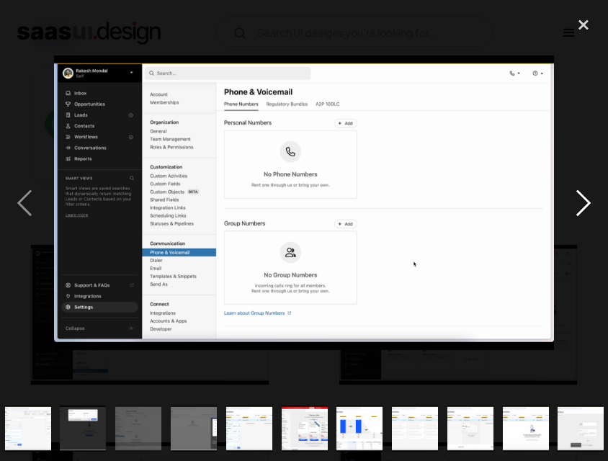
click at [585, 205] on div "next image" at bounding box center [583, 202] width 49 height 387
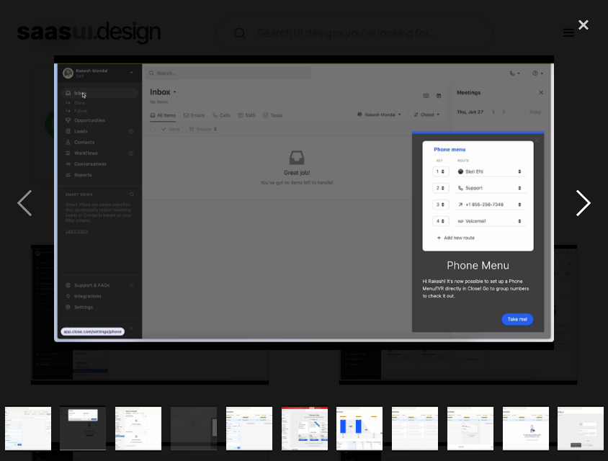
click at [585, 205] on div "next image" at bounding box center [583, 202] width 49 height 387
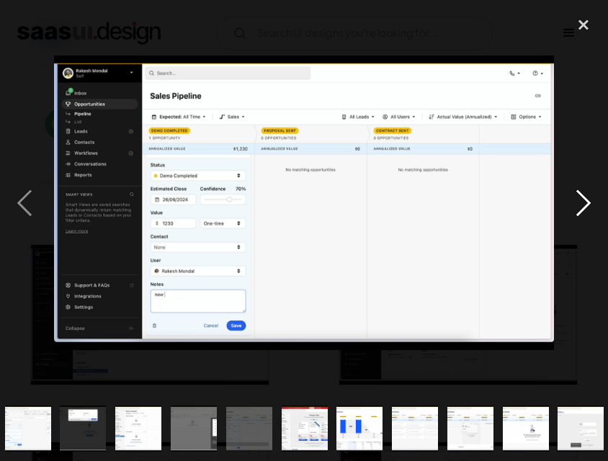
click at [585, 205] on div "next image" at bounding box center [583, 202] width 49 height 387
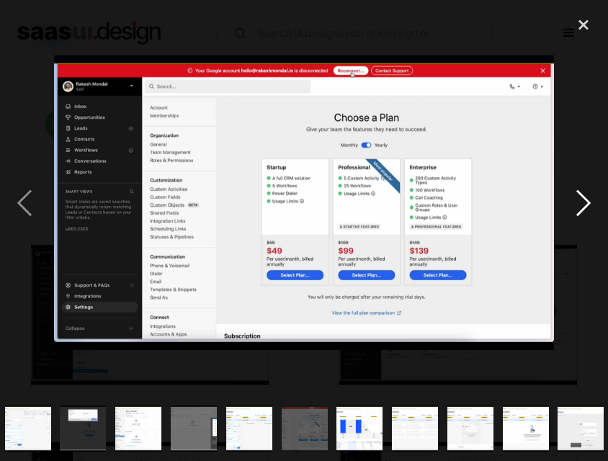
click at [585, 205] on div "next image" at bounding box center [583, 202] width 49 height 387
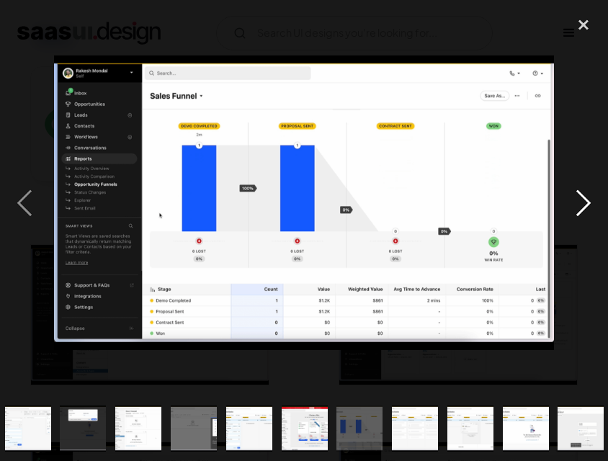
click at [585, 205] on div "next image" at bounding box center [583, 202] width 49 height 387
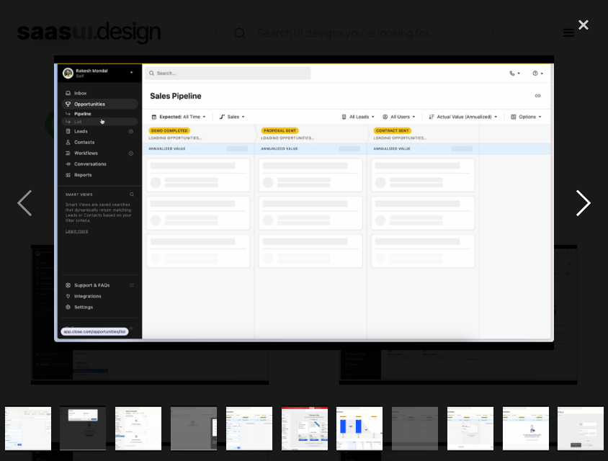
click at [585, 205] on div "next image" at bounding box center [583, 202] width 49 height 387
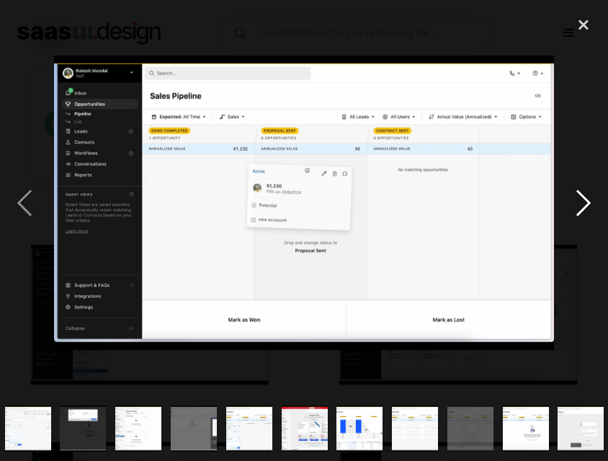
click at [585, 205] on div "next image" at bounding box center [583, 202] width 49 height 387
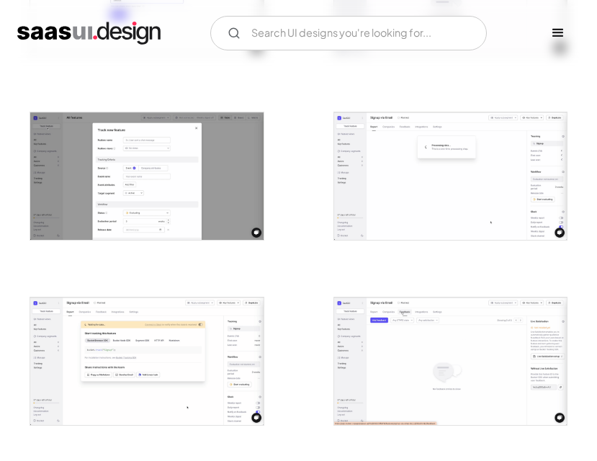
scroll to position [576, 0]
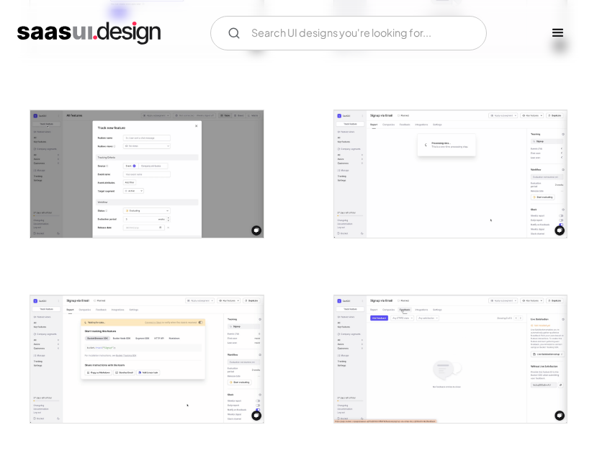
click at [439, 139] on img "open lightbox" at bounding box center [450, 173] width 233 height 127
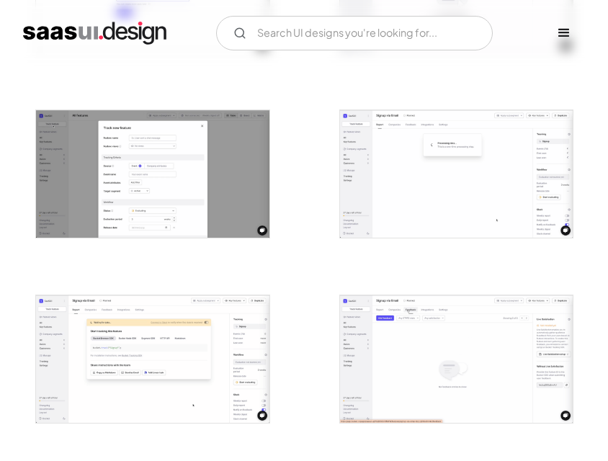
scroll to position [578, 0]
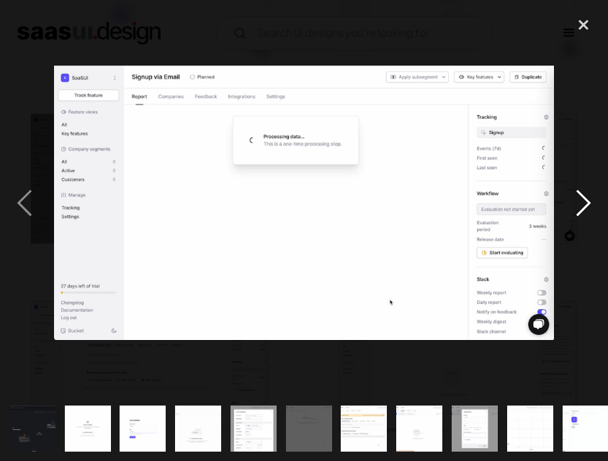
click at [586, 196] on div "next image" at bounding box center [583, 202] width 49 height 387
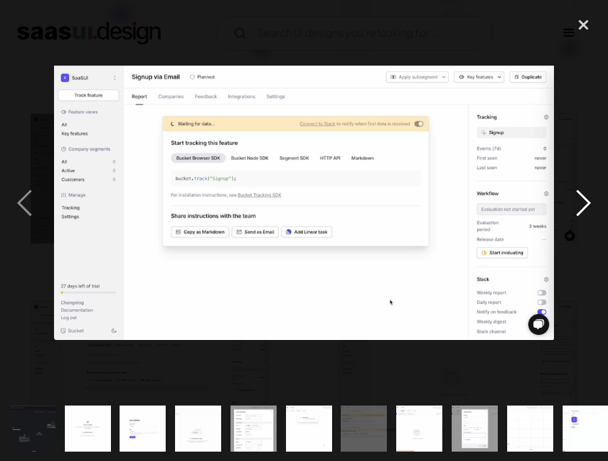
click at [586, 196] on div "next image" at bounding box center [583, 202] width 49 height 387
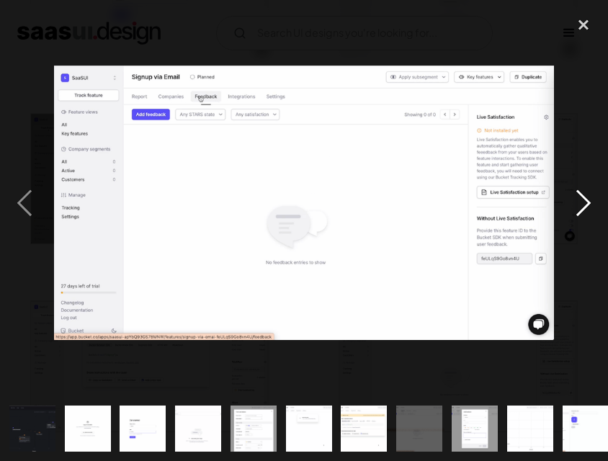
click at [586, 196] on div "next image" at bounding box center [583, 202] width 49 height 387
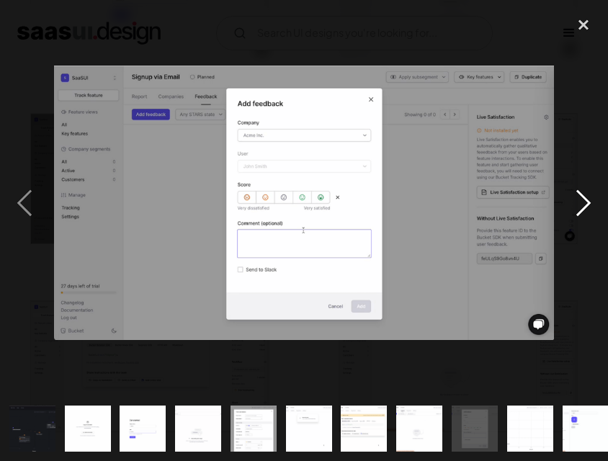
click at [586, 196] on div "next image" at bounding box center [583, 202] width 49 height 387
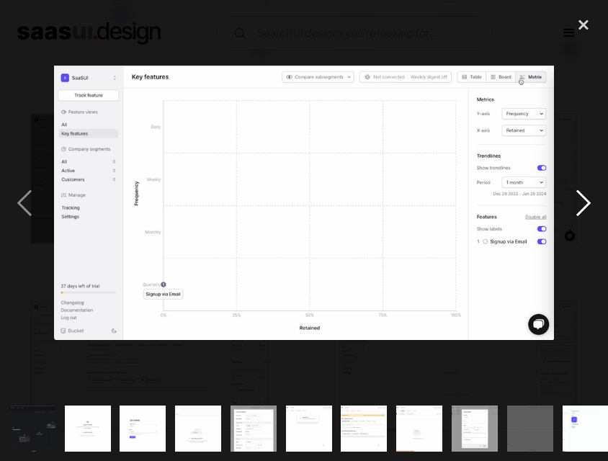
click at [586, 196] on div "next image" at bounding box center [583, 202] width 49 height 387
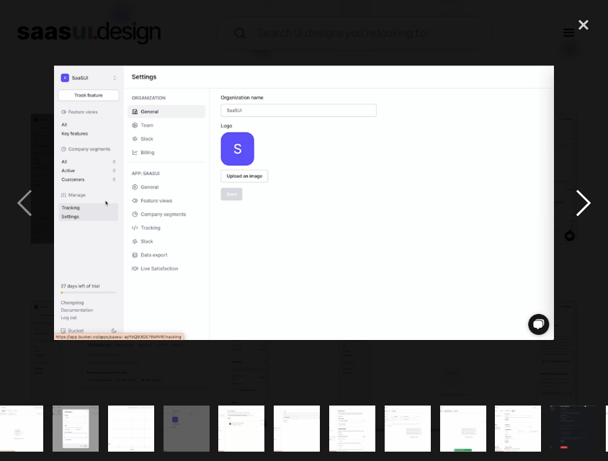
scroll to position [0, 507]
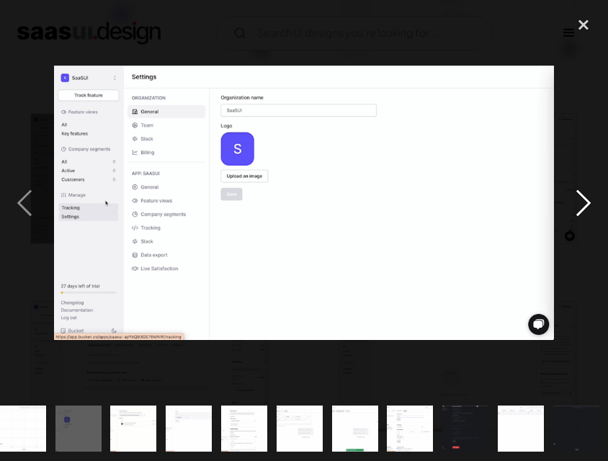
click at [586, 196] on div "next image" at bounding box center [583, 202] width 49 height 387
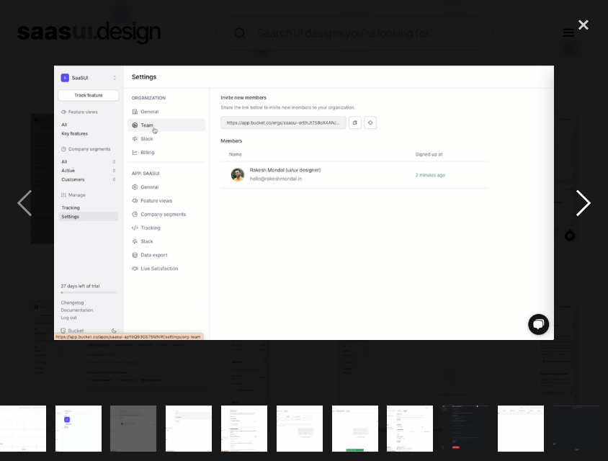
click at [586, 196] on div "next image" at bounding box center [583, 202] width 49 height 387
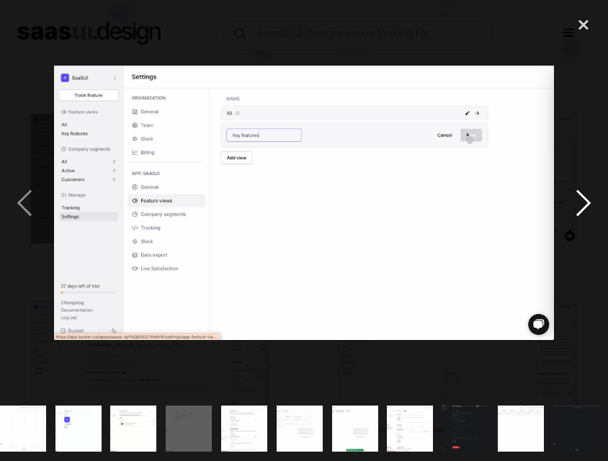
click at [586, 196] on div "next image" at bounding box center [583, 202] width 49 height 387
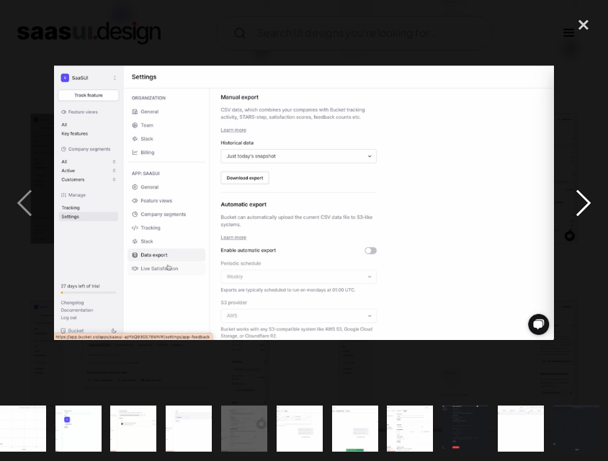
click at [586, 196] on div "next image" at bounding box center [583, 202] width 49 height 387
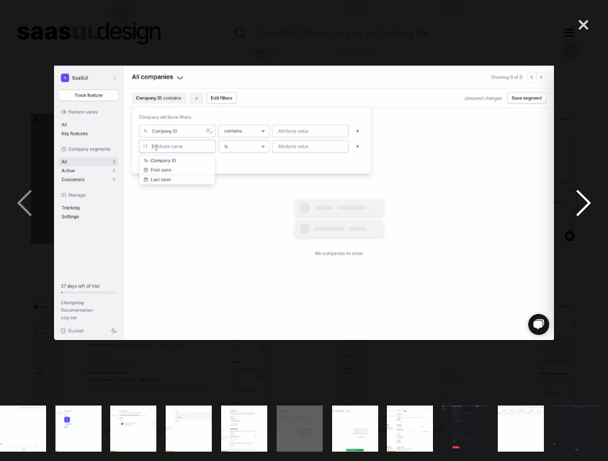
click at [586, 196] on div "next image" at bounding box center [583, 202] width 49 height 387
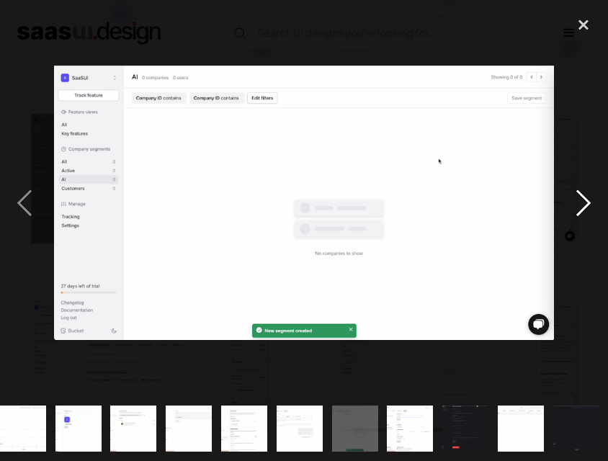
click at [586, 196] on div "next image" at bounding box center [583, 202] width 49 height 387
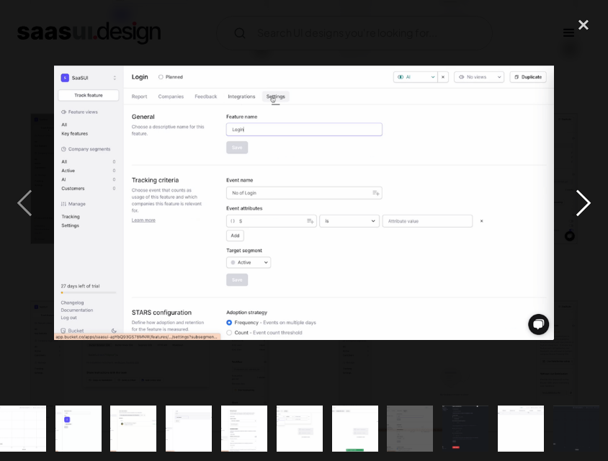
click at [586, 196] on div "next image" at bounding box center [583, 202] width 49 height 387
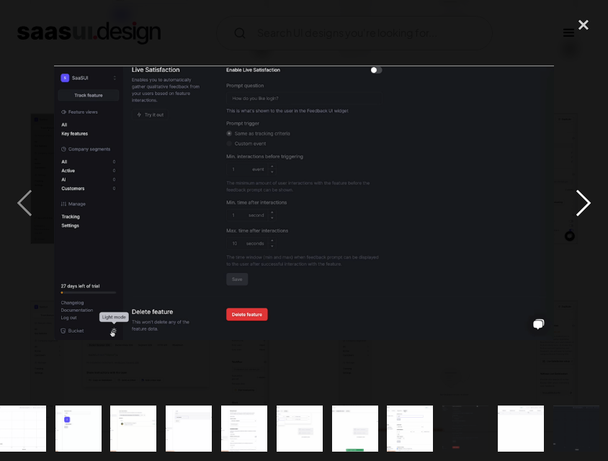
click at [586, 196] on div "next image" at bounding box center [583, 202] width 49 height 387
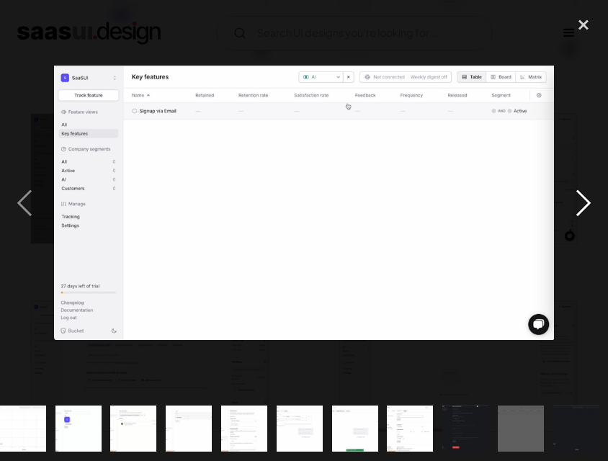
click at [586, 196] on div "next image" at bounding box center [583, 202] width 49 height 387
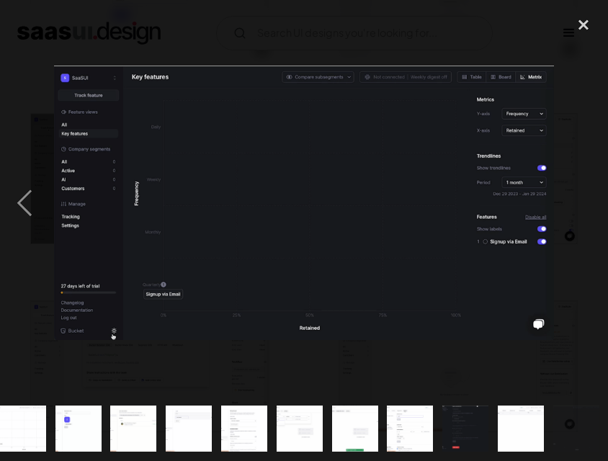
click at [586, 196] on div "next image" at bounding box center [583, 202] width 49 height 387
click at [573, 30] on div "close lightbox" at bounding box center [583, 25] width 49 height 32
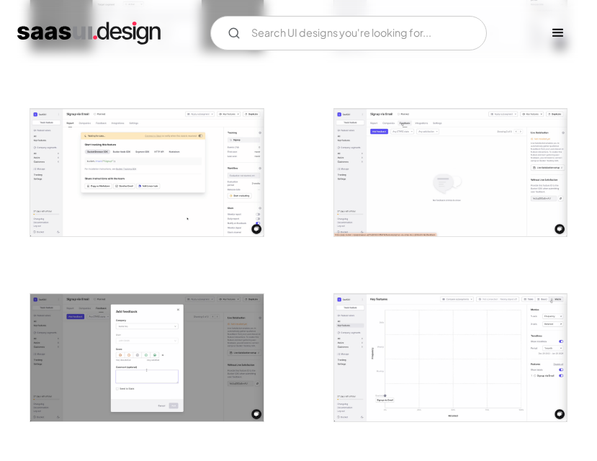
scroll to position [936, 0]
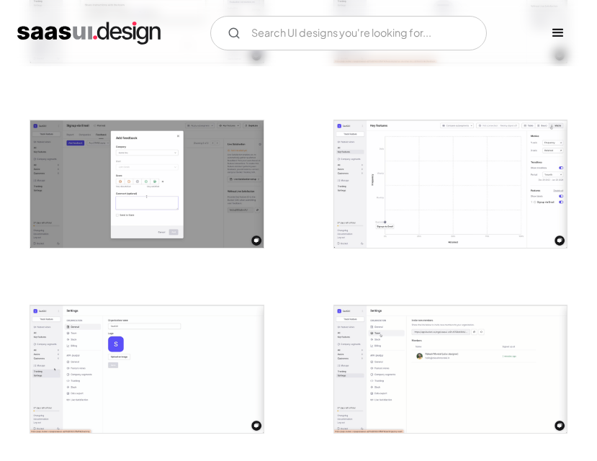
click at [488, 196] on img "open lightbox" at bounding box center [450, 183] width 233 height 127
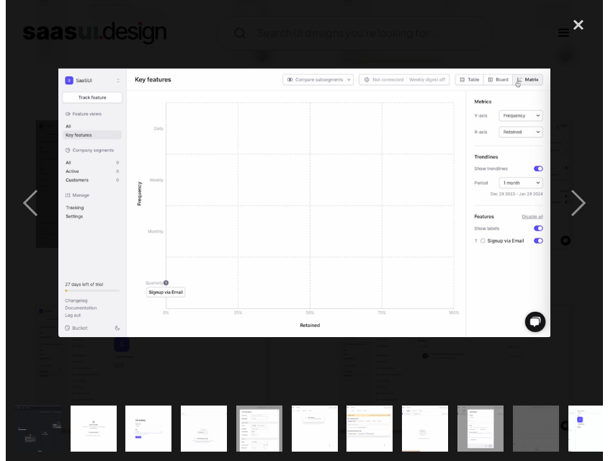
scroll to position [944, 0]
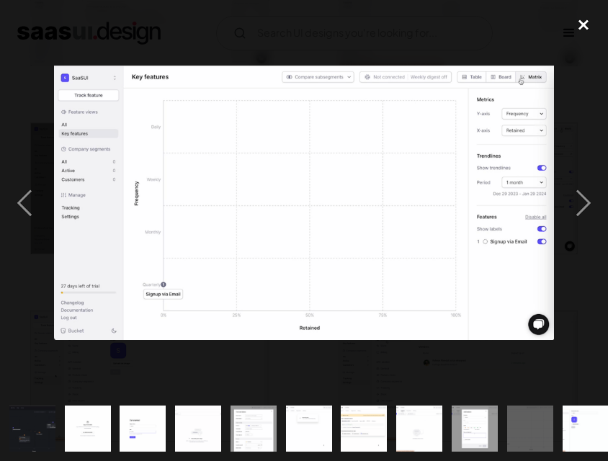
click at [587, 24] on div "close lightbox" at bounding box center [583, 25] width 49 height 32
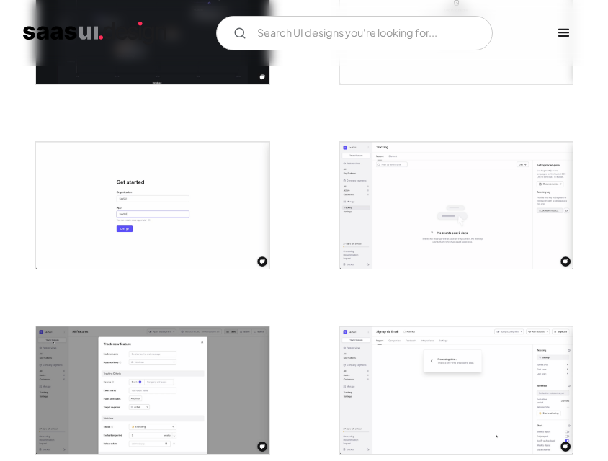
scroll to position [144, 0]
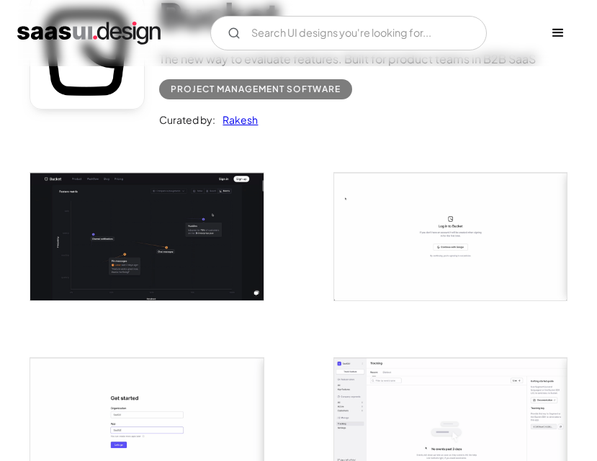
click at [197, 238] on img "open lightbox" at bounding box center [146, 236] width 233 height 127
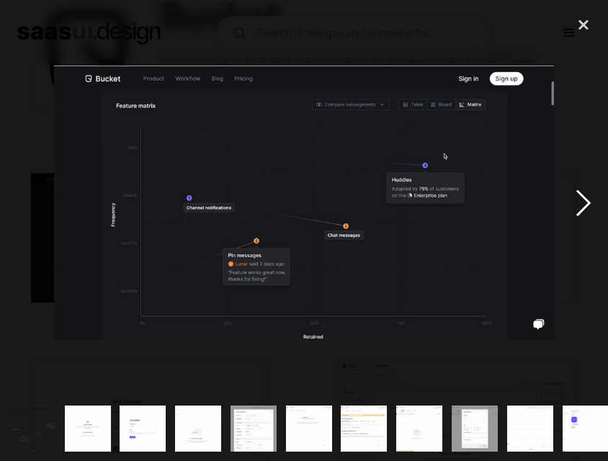
click at [583, 203] on div "next image" at bounding box center [583, 202] width 49 height 387
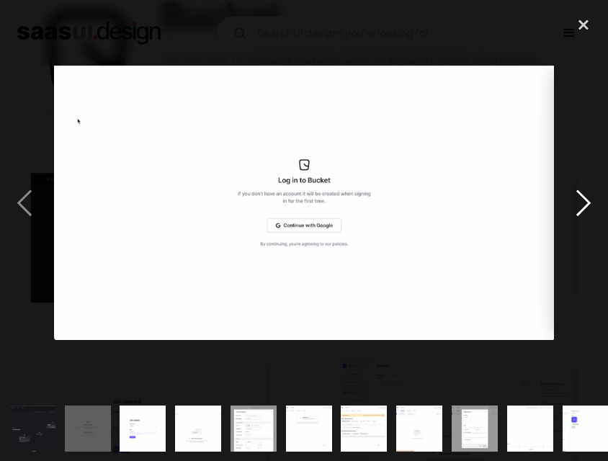
click at [583, 203] on div "next image" at bounding box center [583, 202] width 49 height 387
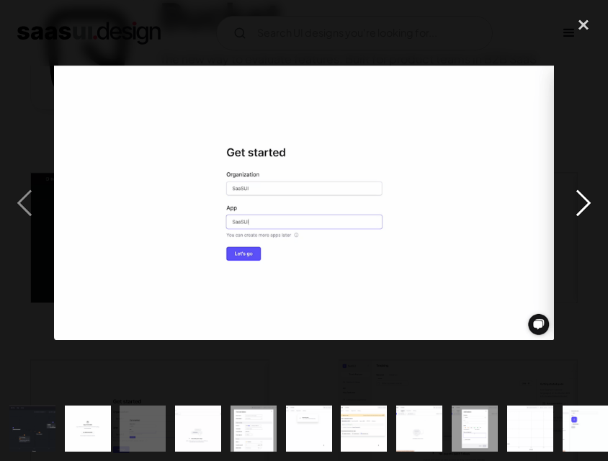
click at [583, 203] on div "next image" at bounding box center [583, 202] width 49 height 387
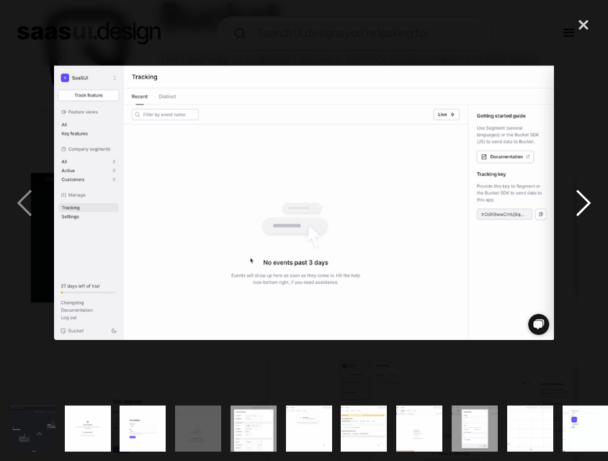
click at [583, 203] on div "next image" at bounding box center [583, 202] width 49 height 387
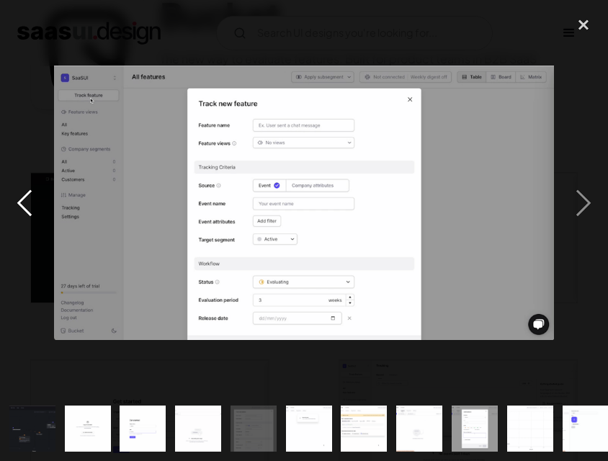
click at [33, 204] on div "previous image" at bounding box center [24, 202] width 49 height 387
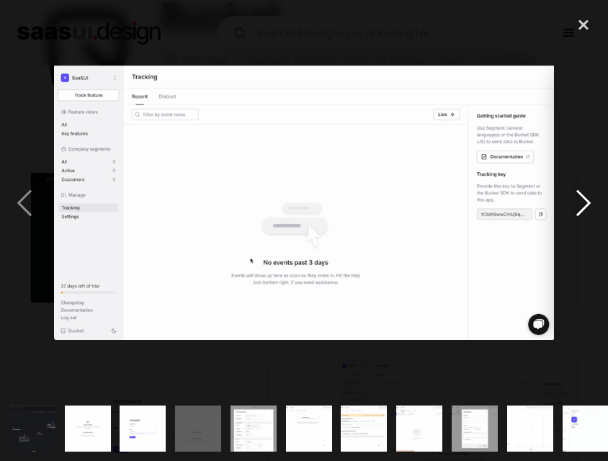
click at [585, 196] on div "next image" at bounding box center [583, 202] width 49 height 387
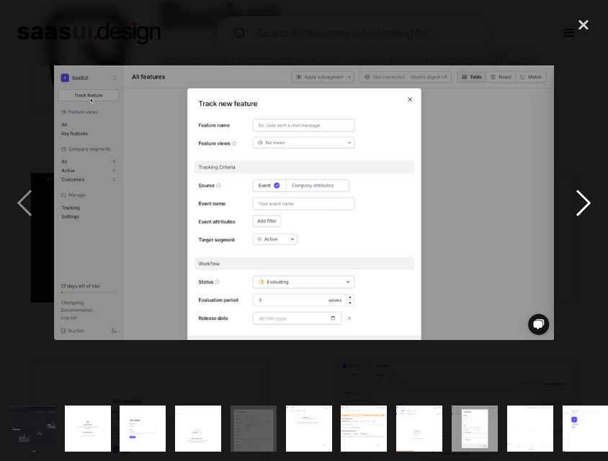
click at [585, 196] on div "next image" at bounding box center [583, 202] width 49 height 387
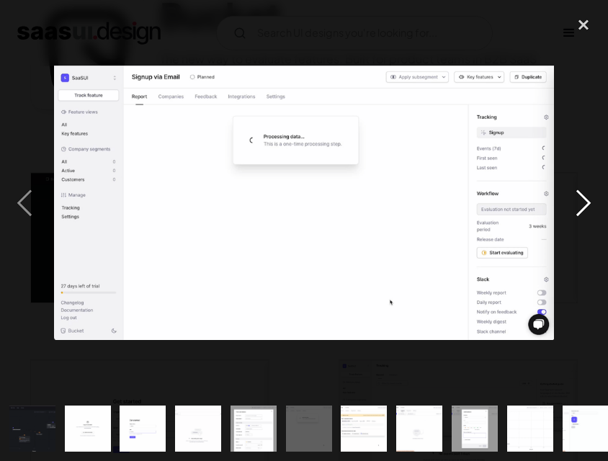
click at [585, 196] on div "next image" at bounding box center [583, 202] width 49 height 387
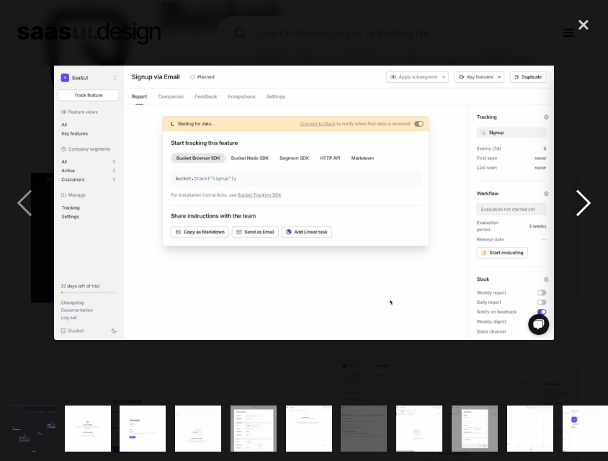
click at [585, 196] on div "next image" at bounding box center [583, 202] width 49 height 387
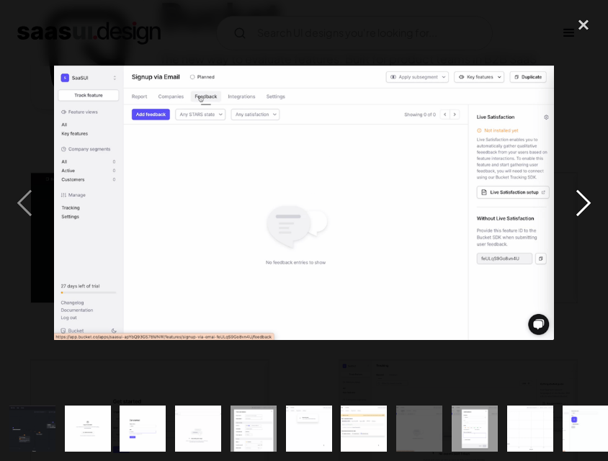
click at [585, 196] on div "next image" at bounding box center [583, 202] width 49 height 387
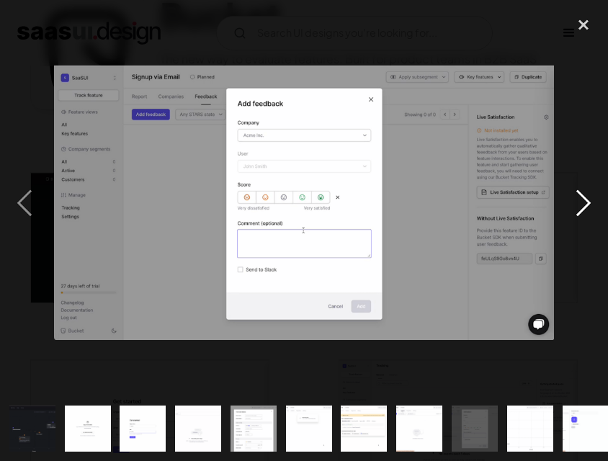
click at [585, 196] on div "next image" at bounding box center [583, 202] width 49 height 387
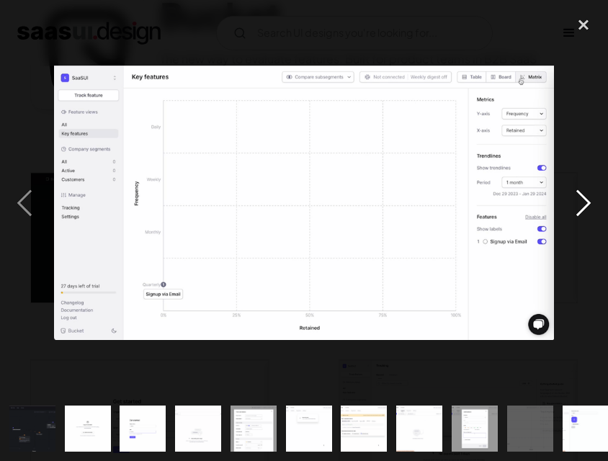
click at [585, 196] on div "next image" at bounding box center [583, 202] width 49 height 387
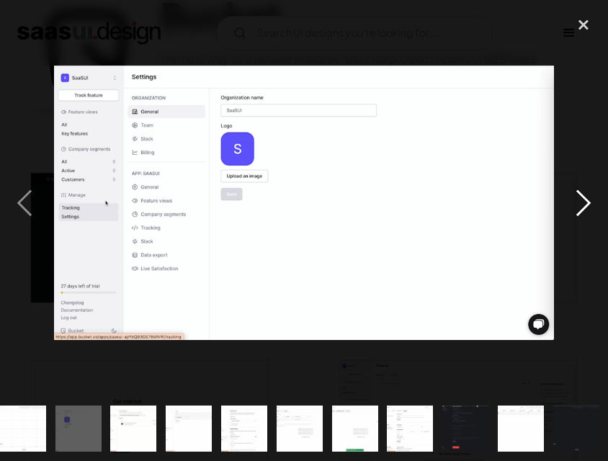
scroll to position [0, 507]
click at [12, 194] on div "previous image" at bounding box center [24, 202] width 49 height 387
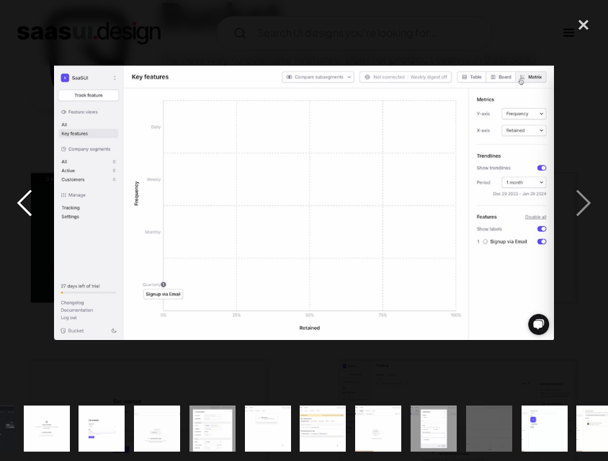
click at [12, 194] on div "previous image" at bounding box center [24, 202] width 49 height 387
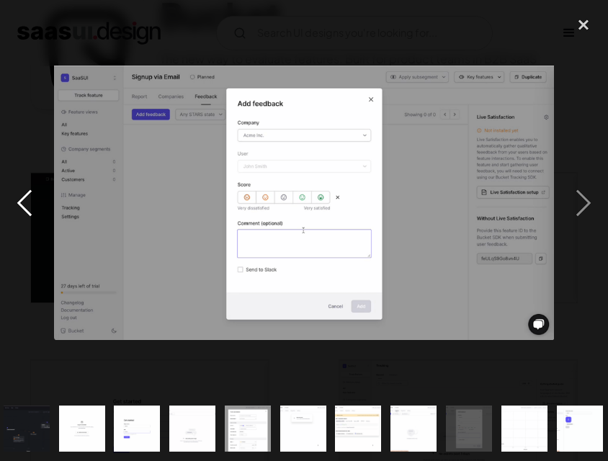
scroll to position [0, 0]
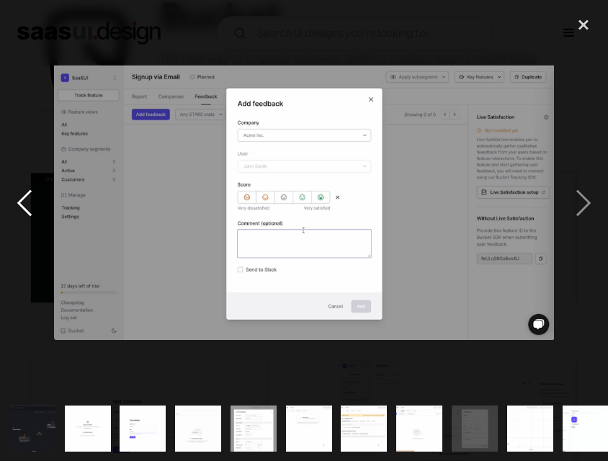
click at [12, 194] on div "previous image" at bounding box center [24, 202] width 49 height 387
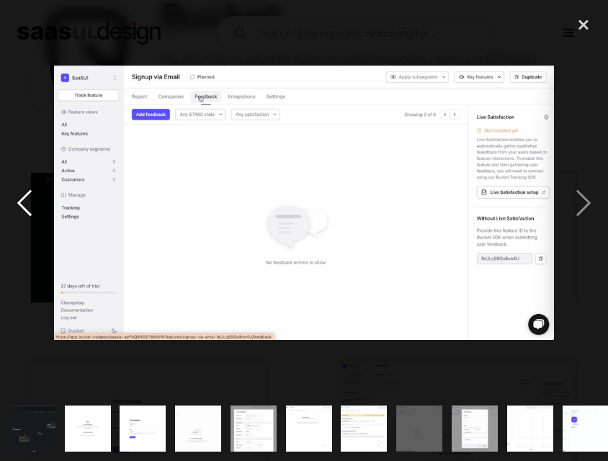
click at [12, 194] on div "previous image" at bounding box center [24, 202] width 49 height 387
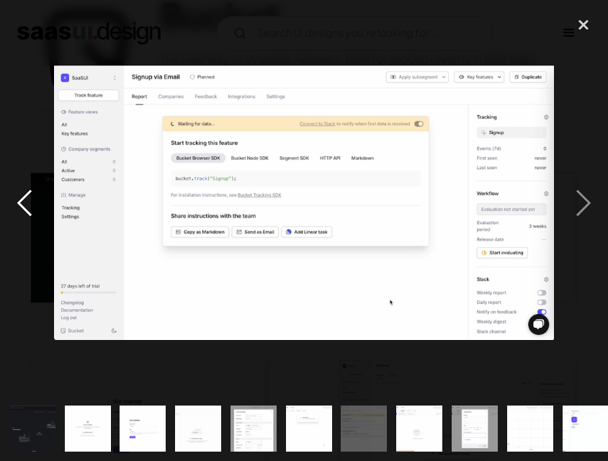
click at [12, 194] on div "previous image" at bounding box center [24, 202] width 49 height 387
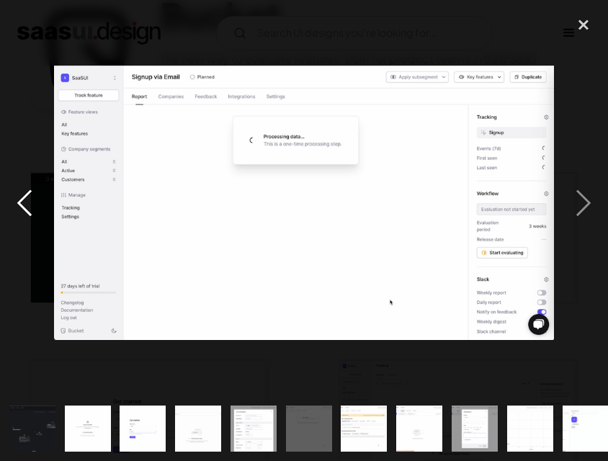
click at [12, 194] on div "previous image" at bounding box center [24, 202] width 49 height 387
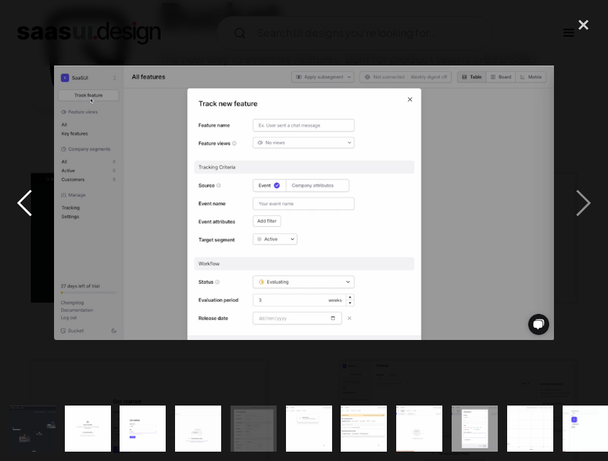
click at [12, 194] on div "previous image" at bounding box center [24, 202] width 49 height 387
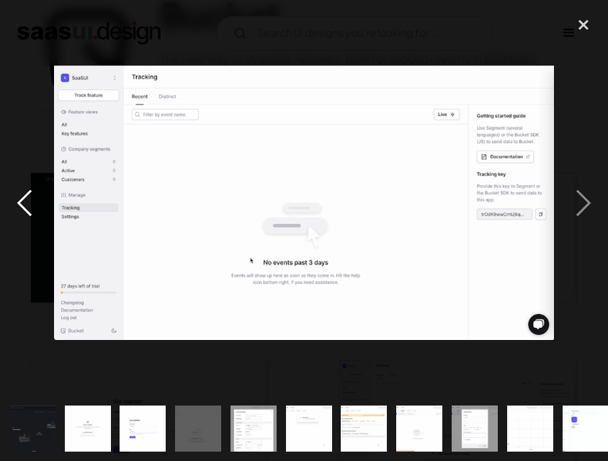
click at [12, 194] on div "previous image" at bounding box center [24, 202] width 49 height 387
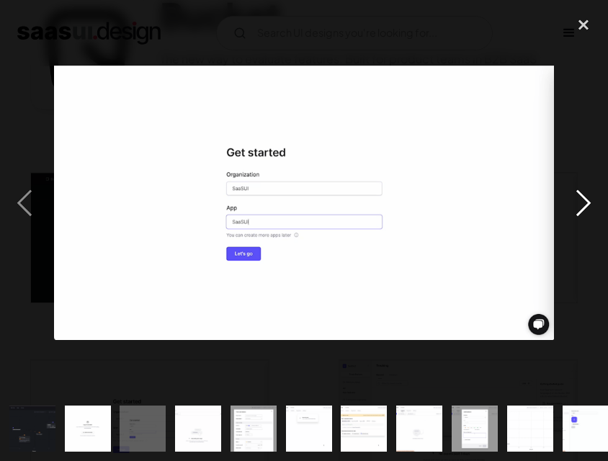
click at [579, 202] on div "next image" at bounding box center [583, 202] width 49 height 387
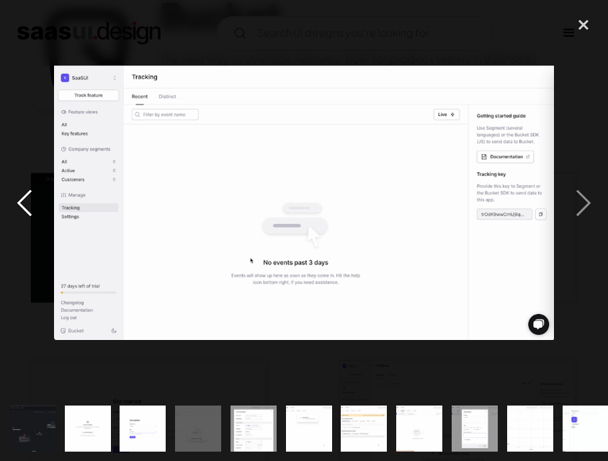
click at [23, 208] on div "previous image" at bounding box center [24, 202] width 49 height 387
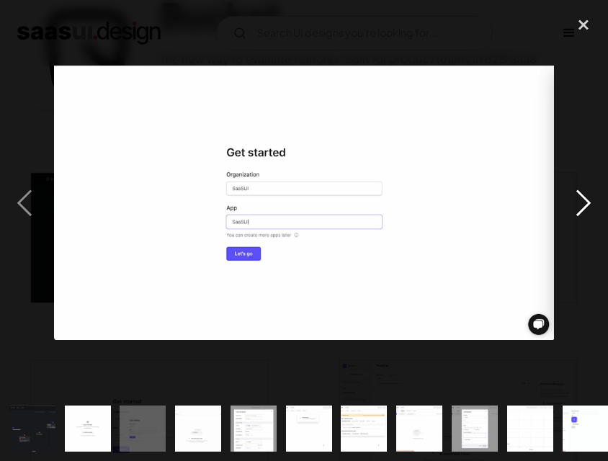
click at [578, 206] on div "next image" at bounding box center [583, 202] width 49 height 387
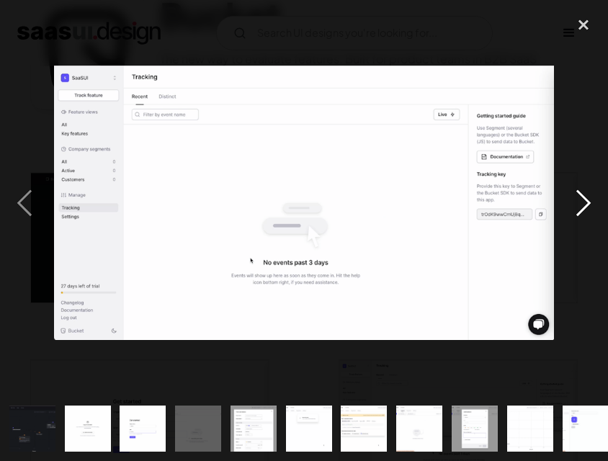
click at [578, 206] on div "next image" at bounding box center [583, 202] width 49 height 387
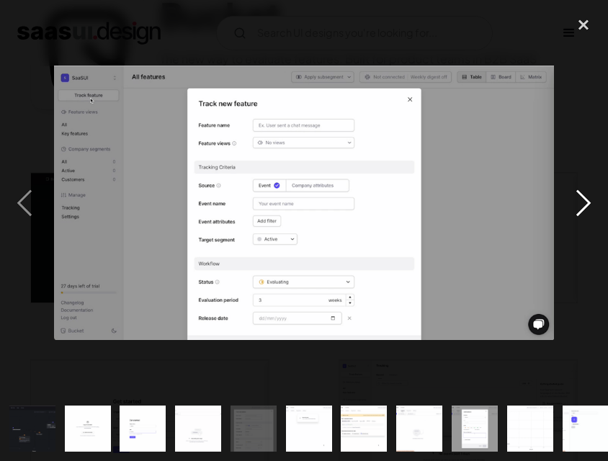
click at [578, 206] on div "next image" at bounding box center [583, 202] width 49 height 387
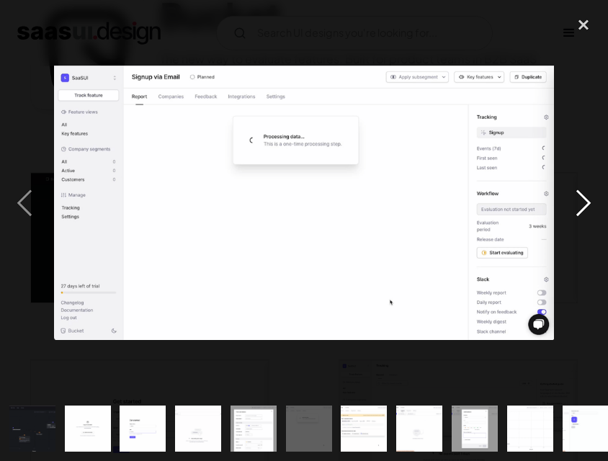
click at [578, 206] on div "next image" at bounding box center [583, 202] width 49 height 387
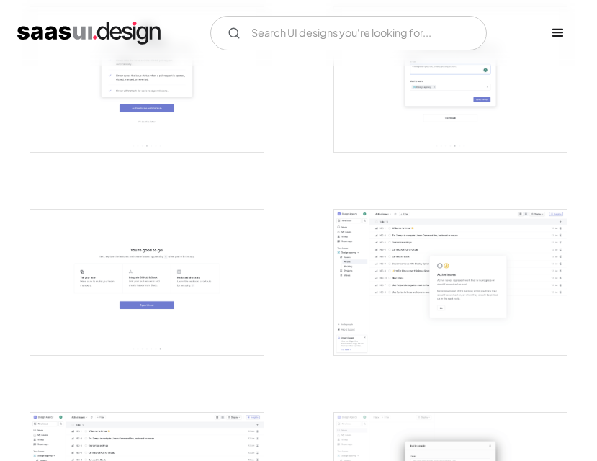
click at [431, 254] on img "open lightbox" at bounding box center [450, 282] width 233 height 145
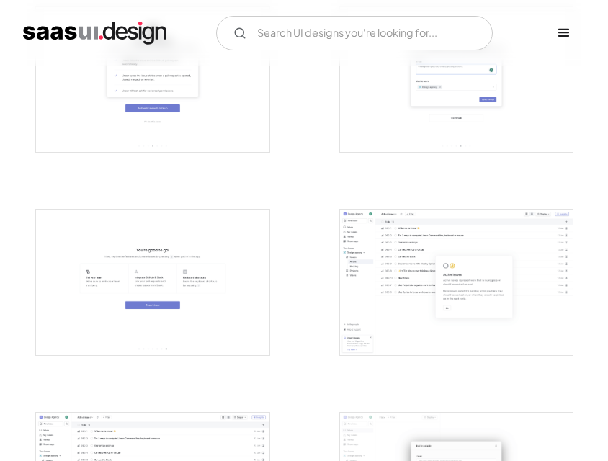
scroll to position [945, 0]
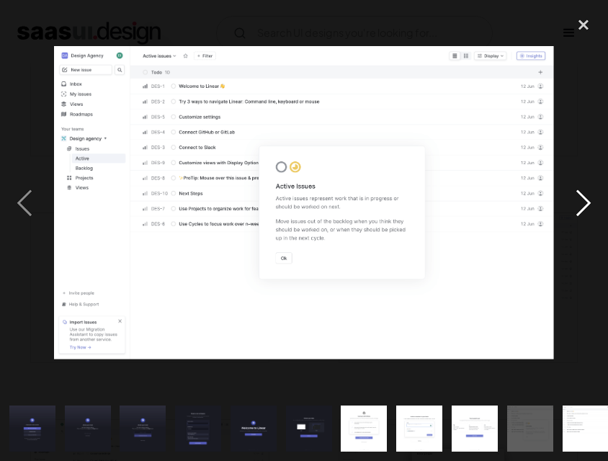
click at [583, 192] on div "next image" at bounding box center [583, 202] width 49 height 387
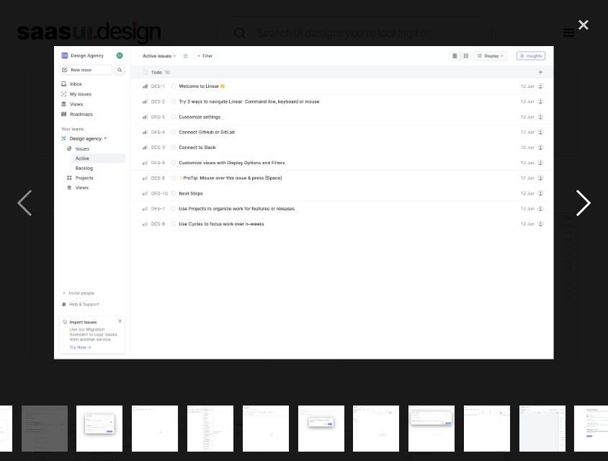
scroll to position [0, 557]
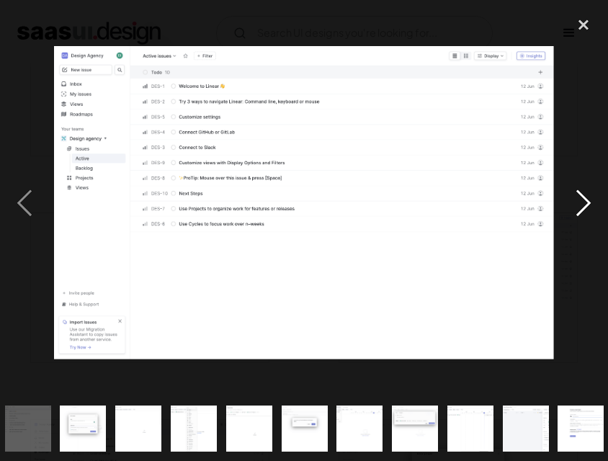
click at [583, 192] on div "next image" at bounding box center [583, 202] width 49 height 387
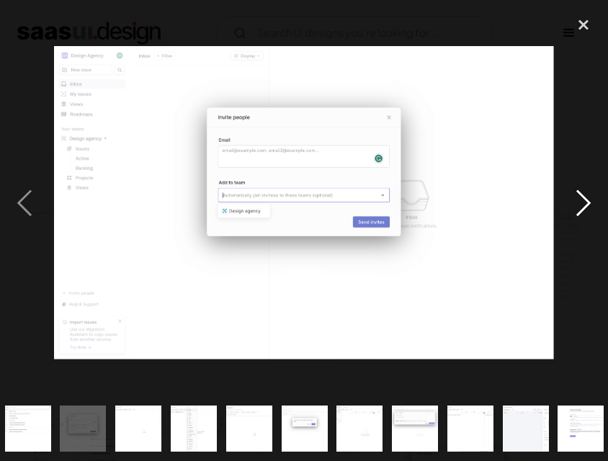
click at [583, 192] on div "next image" at bounding box center [583, 202] width 49 height 387
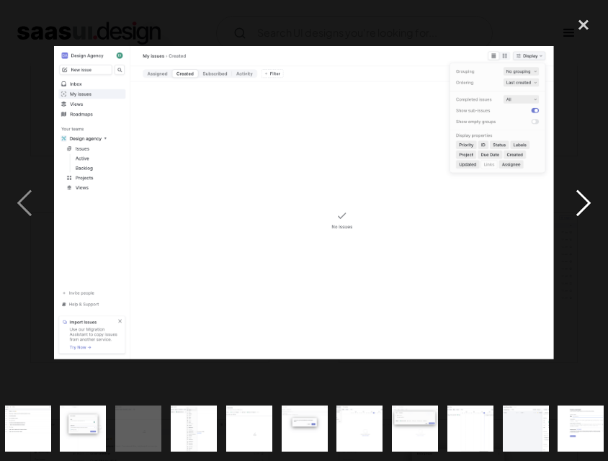
click at [583, 192] on div "next image" at bounding box center [583, 202] width 49 height 387
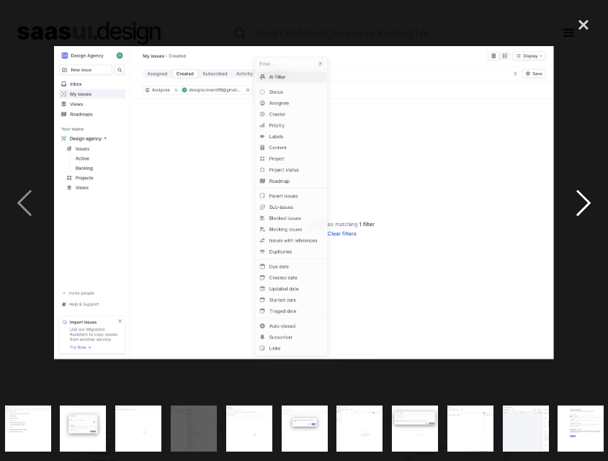
click at [583, 192] on div "next image" at bounding box center [583, 202] width 49 height 387
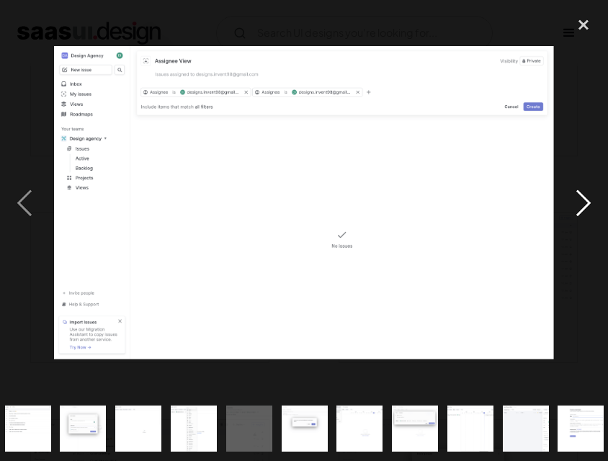
click at [583, 192] on div "next image" at bounding box center [583, 202] width 49 height 387
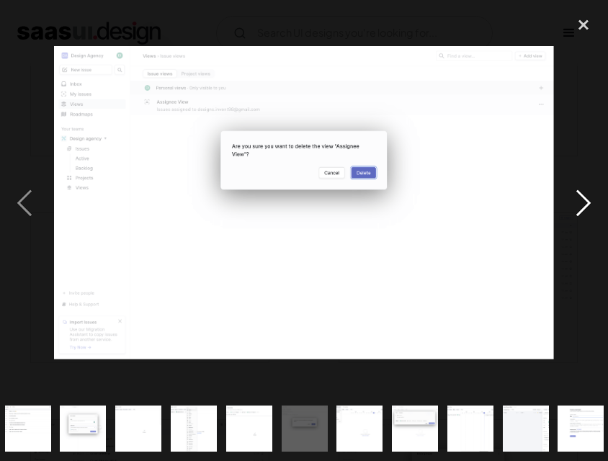
click at [583, 192] on div "next image" at bounding box center [583, 202] width 49 height 387
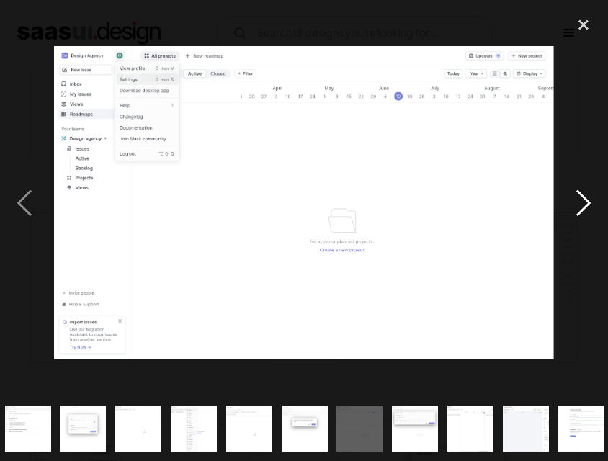
click at [583, 192] on div "next image" at bounding box center [583, 202] width 49 height 387
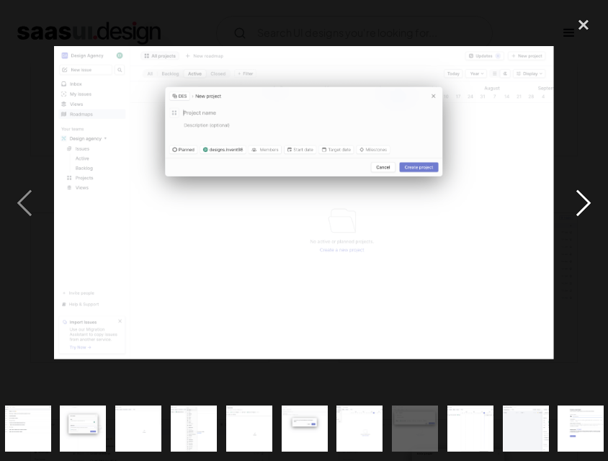
click at [583, 192] on div "next image" at bounding box center [583, 202] width 49 height 387
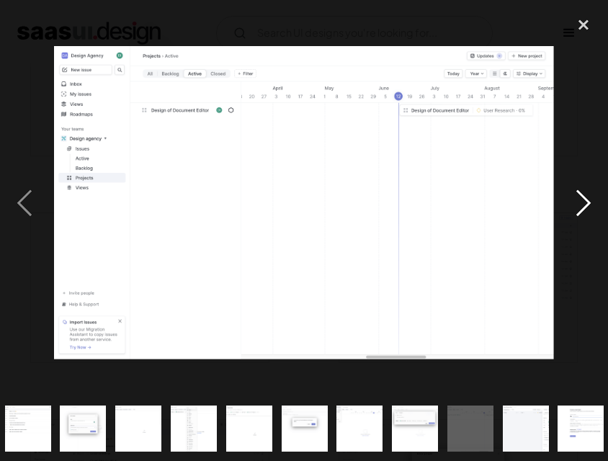
click at [583, 192] on div "next image" at bounding box center [583, 202] width 49 height 387
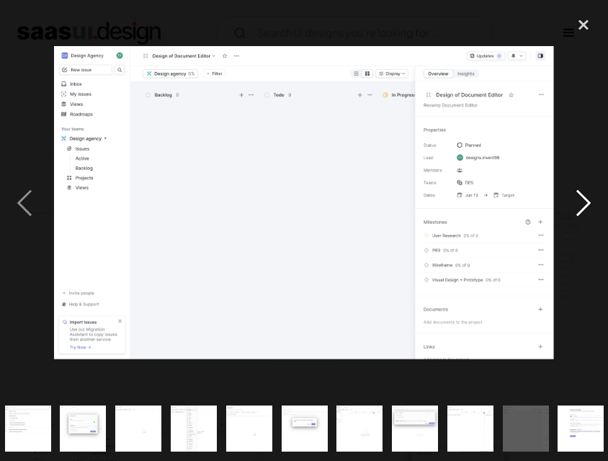
click at [583, 192] on div "next image" at bounding box center [583, 202] width 49 height 387
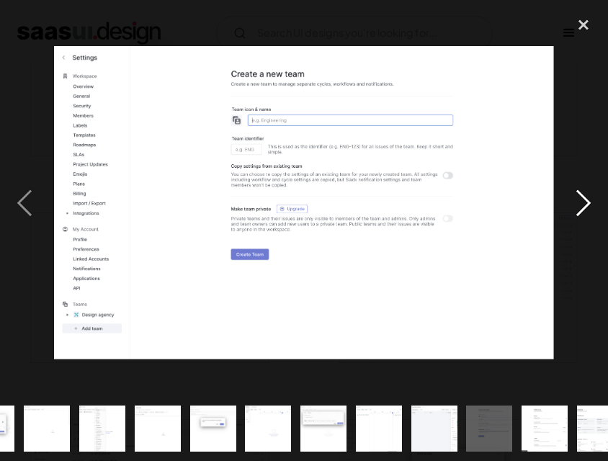
scroll to position [0, 673]
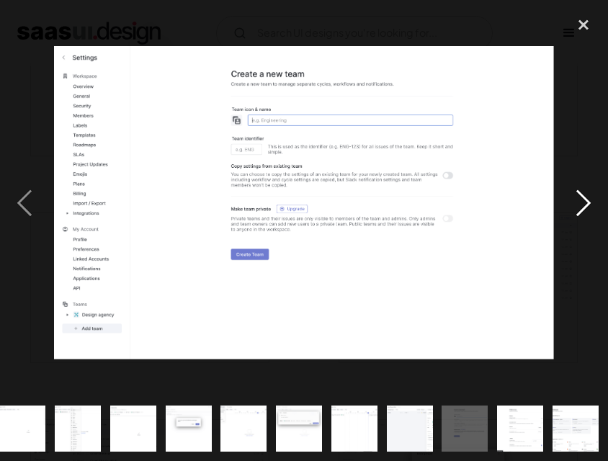
click at [583, 192] on div "next image" at bounding box center [583, 202] width 49 height 387
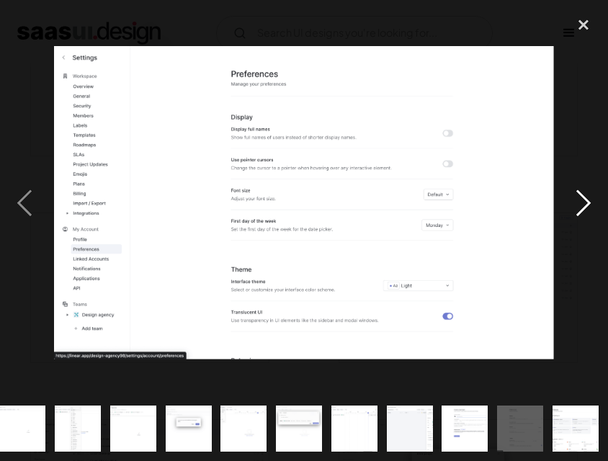
click at [583, 192] on div "next image" at bounding box center [583, 202] width 49 height 387
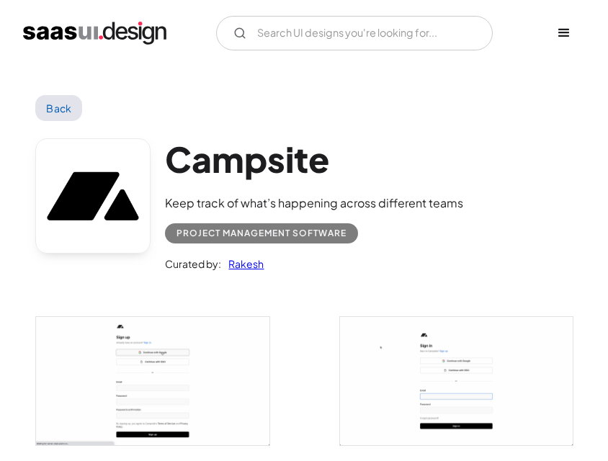
scroll to position [360, 0]
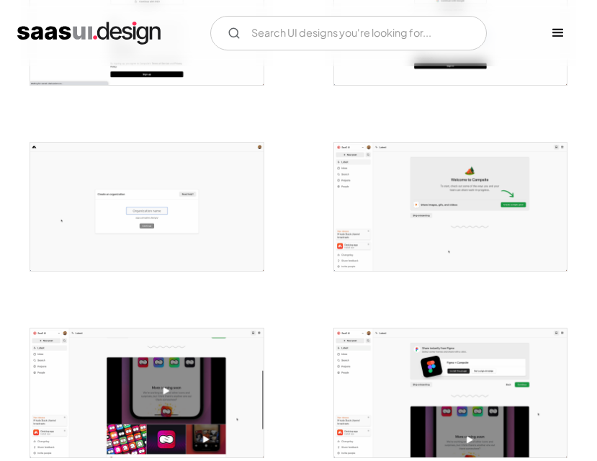
click at [426, 180] on img "open lightbox" at bounding box center [450, 207] width 233 height 128
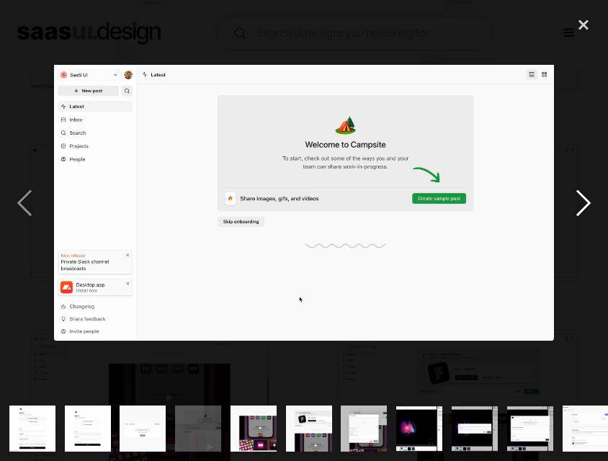
click at [582, 194] on div "next image" at bounding box center [583, 202] width 49 height 387
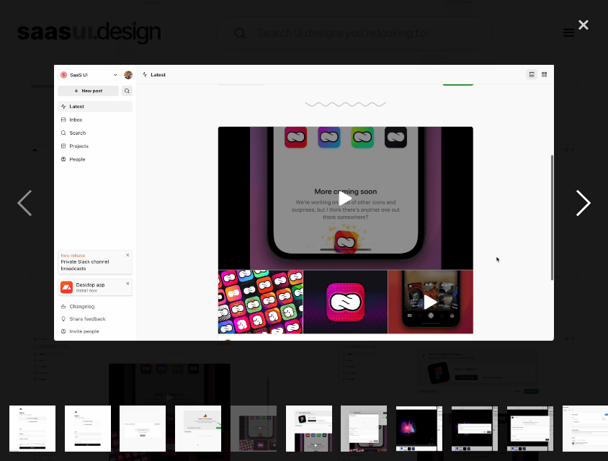
click at [582, 194] on div "next image" at bounding box center [583, 202] width 49 height 387
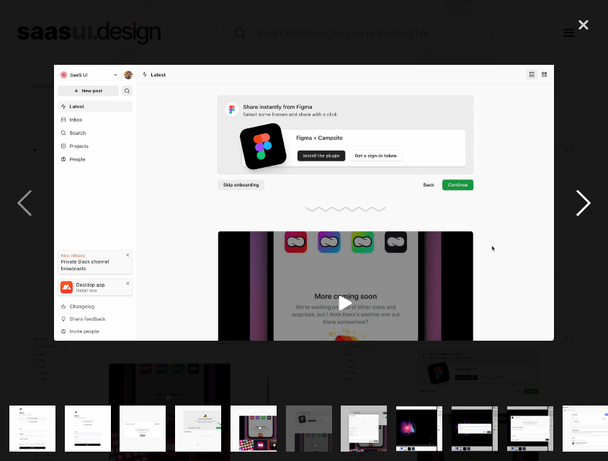
click at [582, 194] on div "next image" at bounding box center [583, 202] width 49 height 387
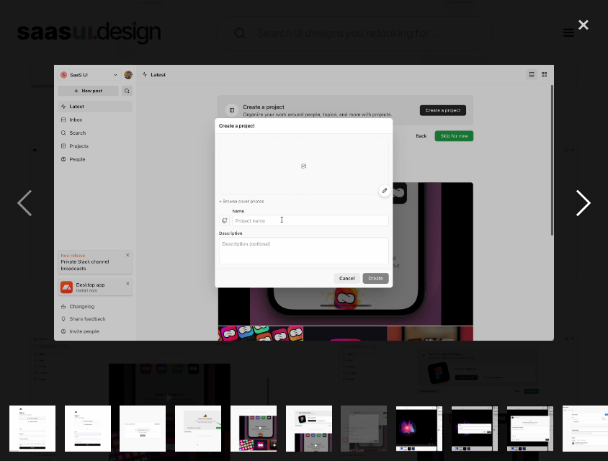
click at [582, 194] on div "next image" at bounding box center [583, 202] width 49 height 387
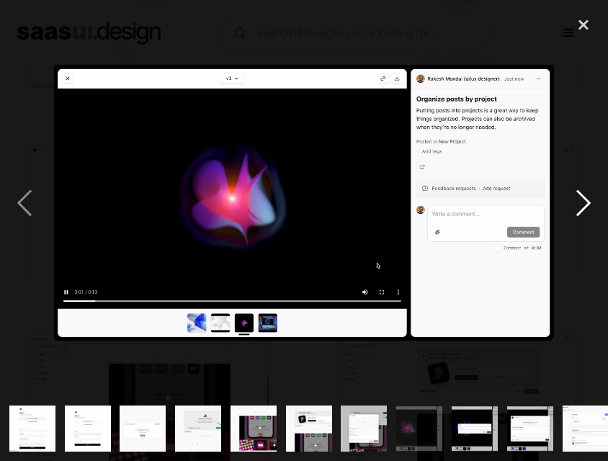
click at [582, 194] on div "next image" at bounding box center [583, 202] width 49 height 387
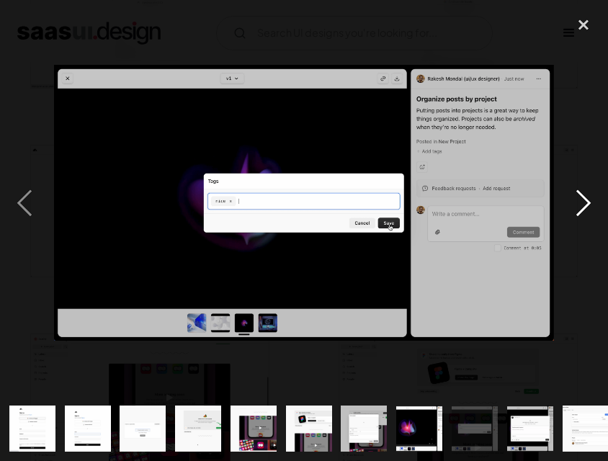
click at [582, 194] on div "next image" at bounding box center [583, 202] width 49 height 387
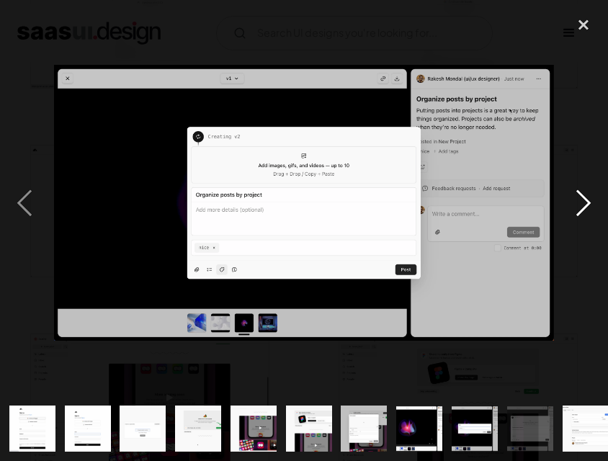
click at [582, 194] on div "next image" at bounding box center [583, 202] width 49 height 387
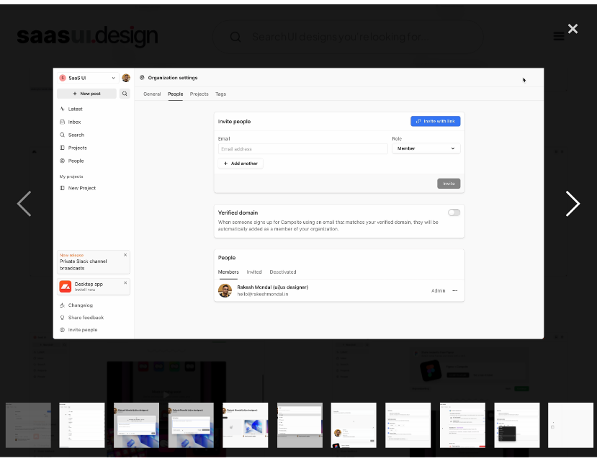
scroll to position [0, 557]
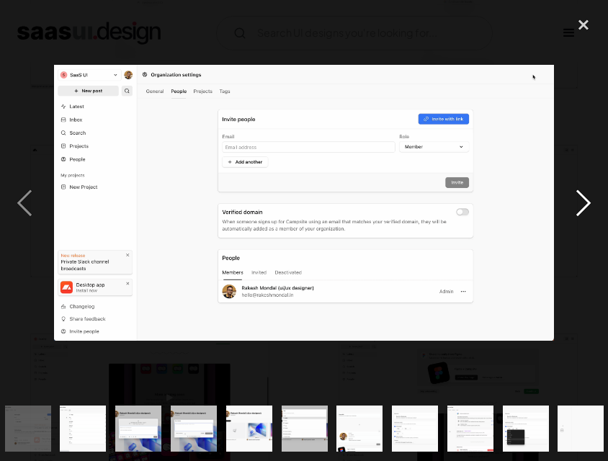
click at [582, 194] on div "next image" at bounding box center [583, 202] width 49 height 387
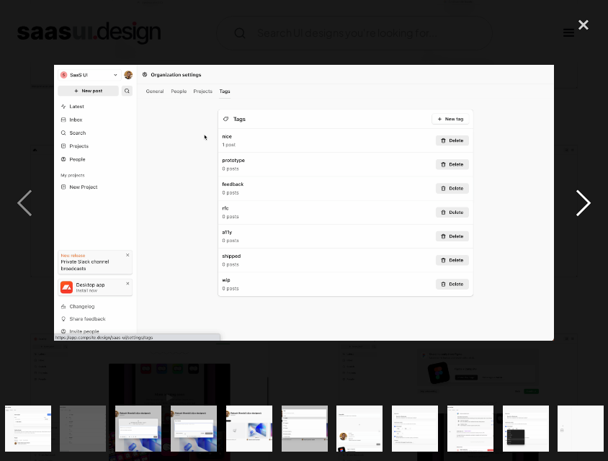
click at [584, 196] on div "next image" at bounding box center [583, 202] width 49 height 387
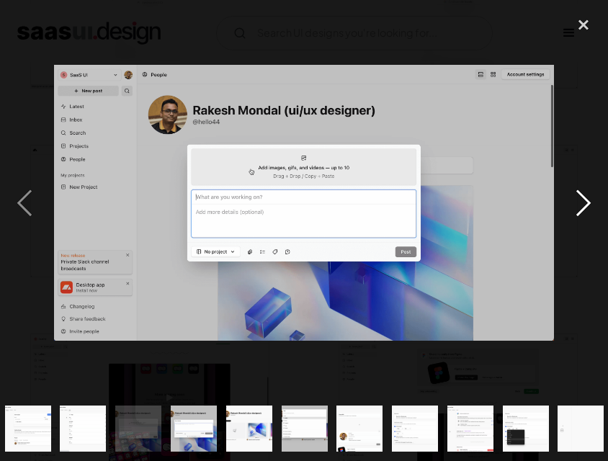
click at [584, 196] on div "next image" at bounding box center [583, 202] width 49 height 387
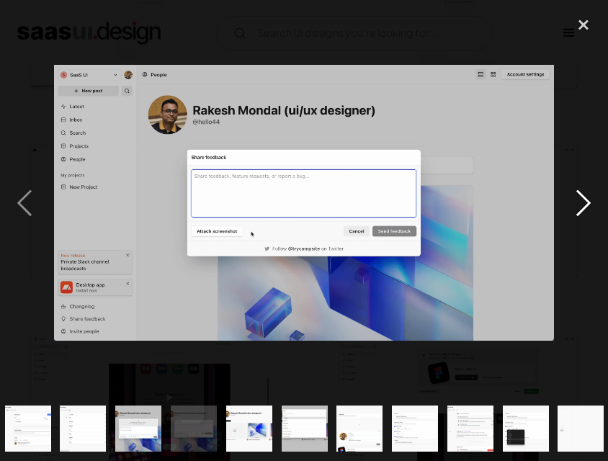
click at [584, 196] on div "next image" at bounding box center [583, 202] width 49 height 387
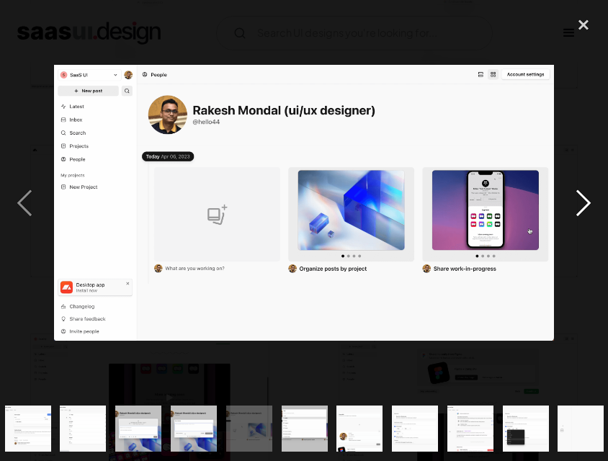
click at [584, 196] on div "next image" at bounding box center [583, 202] width 49 height 387
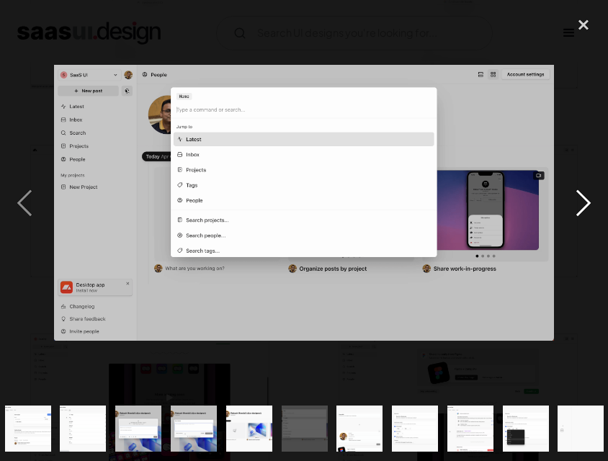
click at [584, 196] on div "next image" at bounding box center [583, 202] width 49 height 387
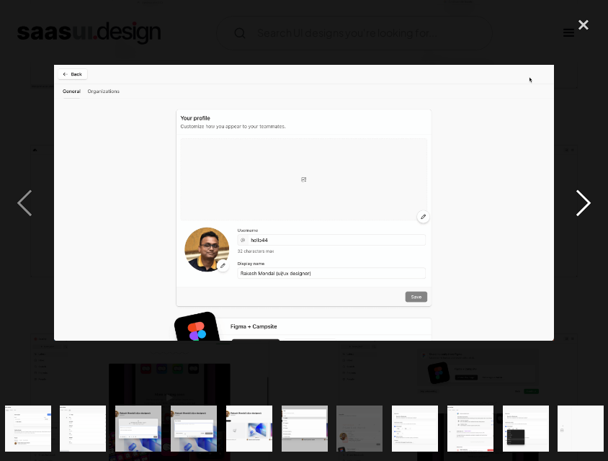
click at [584, 196] on div "next image" at bounding box center [583, 202] width 49 height 387
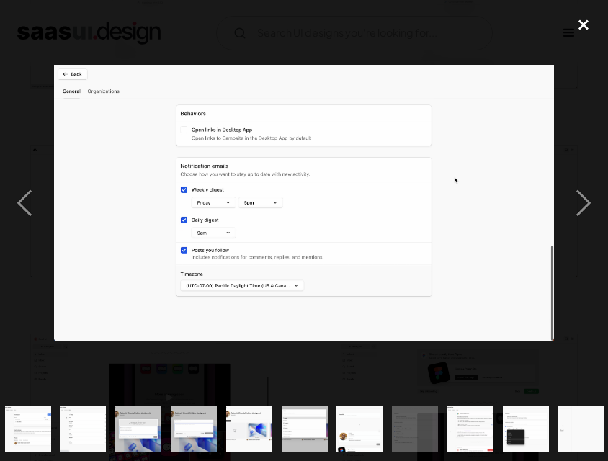
click at [591, 27] on div "close lightbox" at bounding box center [583, 25] width 49 height 32
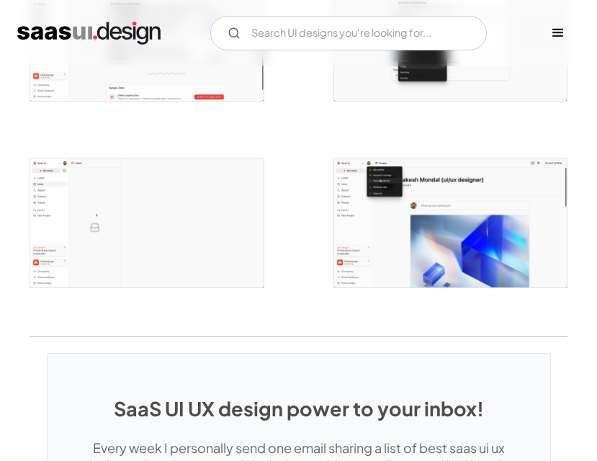
scroll to position [2016, 0]
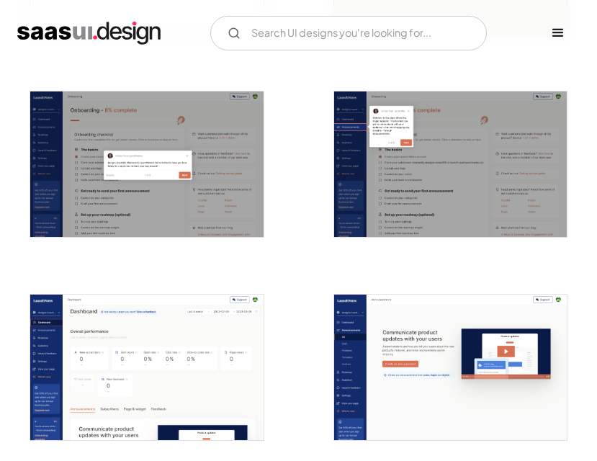
click at [424, 172] on img "open lightbox" at bounding box center [450, 163] width 233 height 145
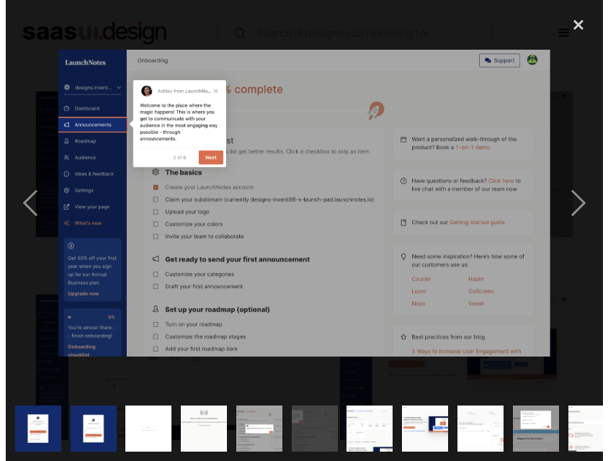
scroll to position [652, 0]
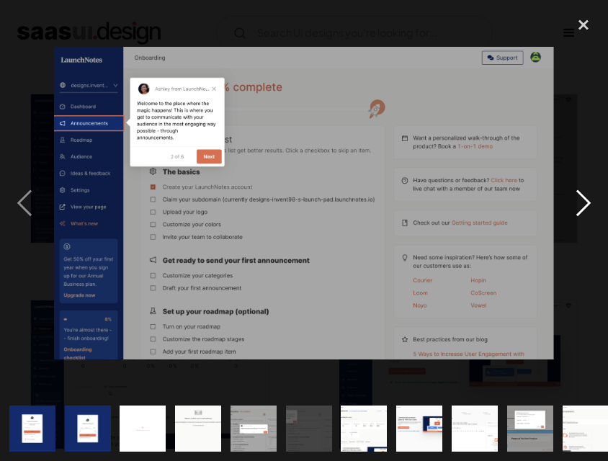
click at [575, 207] on div "next image" at bounding box center [583, 202] width 49 height 387
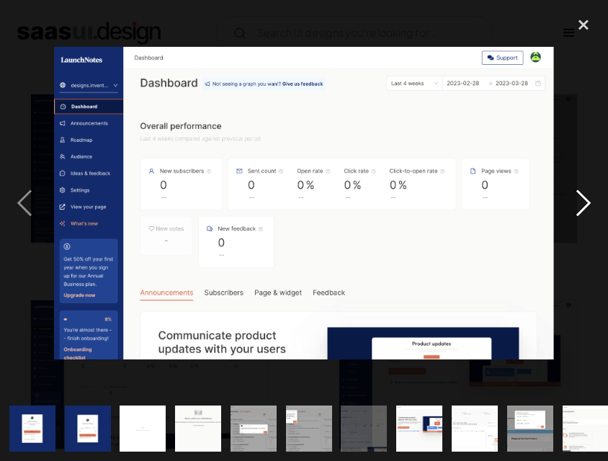
click at [575, 207] on div "next image" at bounding box center [583, 202] width 49 height 387
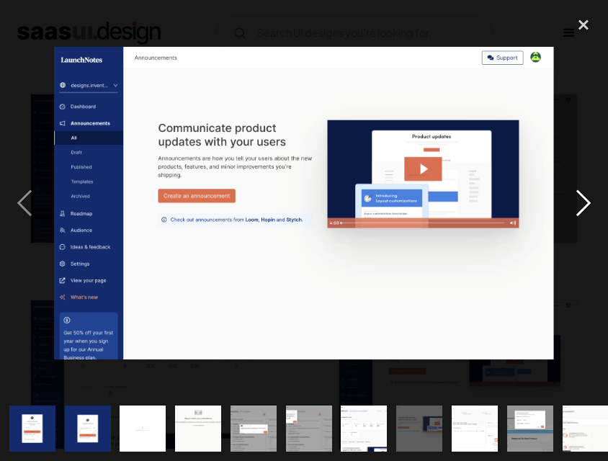
click at [575, 207] on div "next image" at bounding box center [583, 202] width 49 height 387
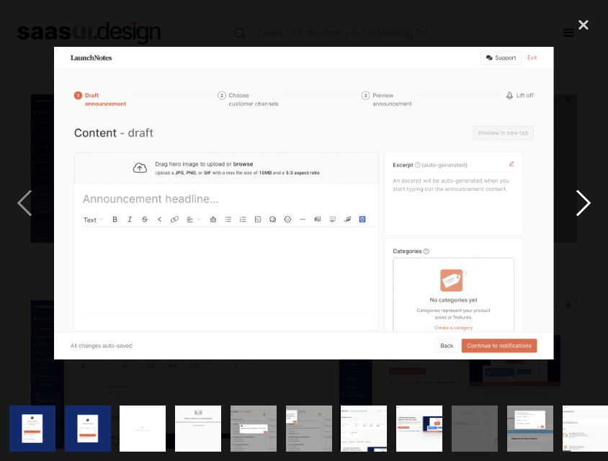
click at [575, 207] on div "next image" at bounding box center [583, 202] width 49 height 387
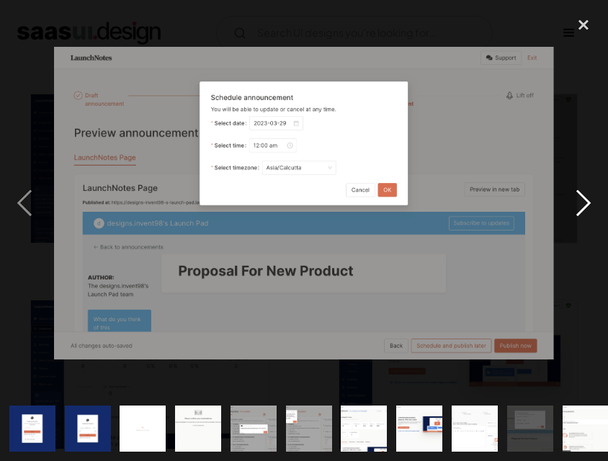
click at [575, 207] on div "next image" at bounding box center [583, 202] width 49 height 387
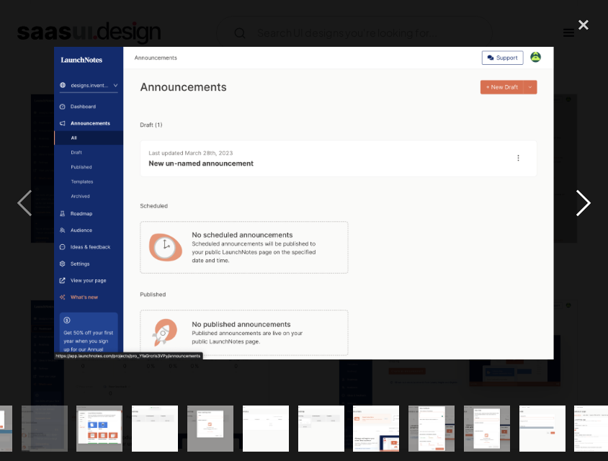
scroll to position [0, 557]
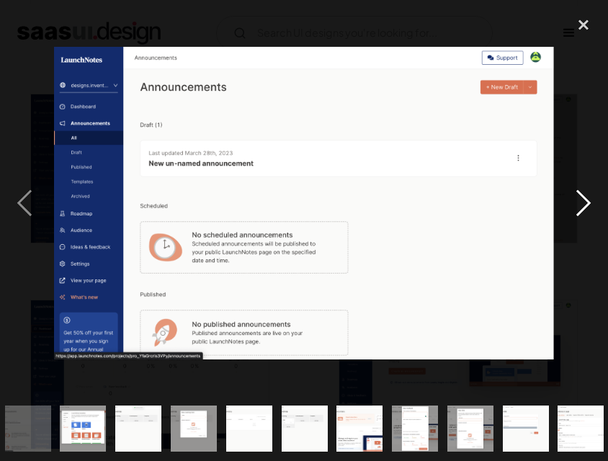
click at [575, 207] on div "next image" at bounding box center [583, 202] width 49 height 387
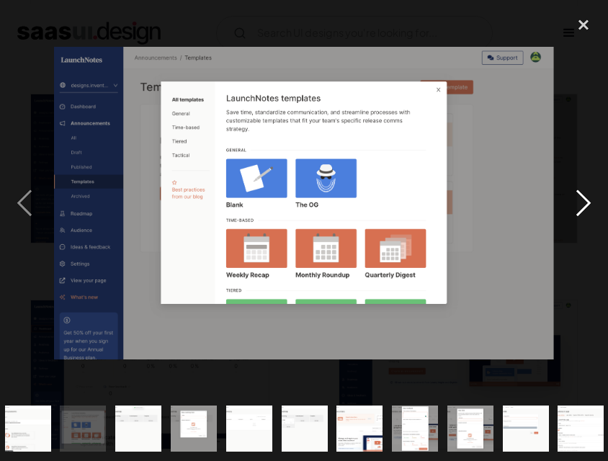
click at [575, 207] on div "next image" at bounding box center [583, 202] width 49 height 387
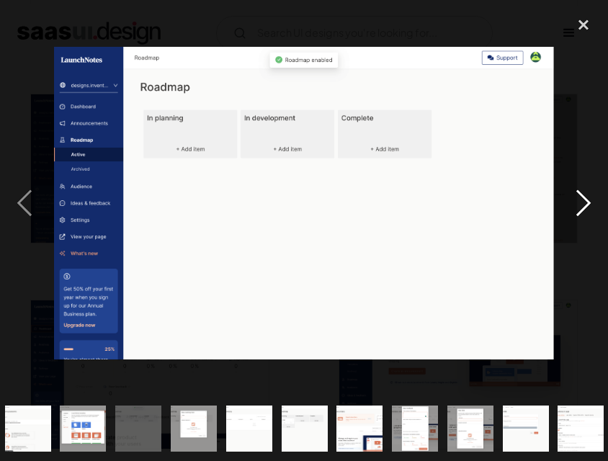
click at [575, 207] on div "next image" at bounding box center [583, 202] width 49 height 387
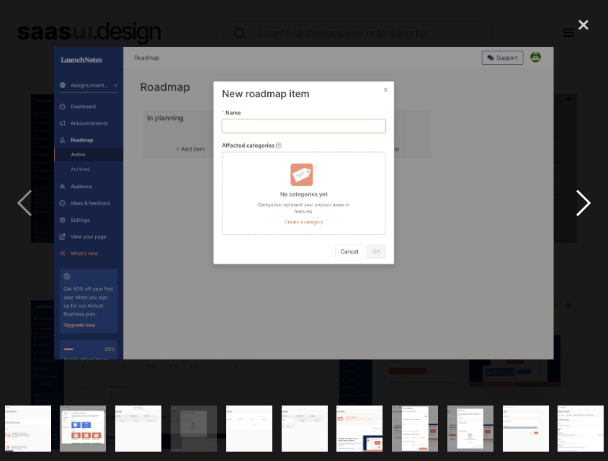
click at [575, 207] on div "next image" at bounding box center [583, 202] width 49 height 387
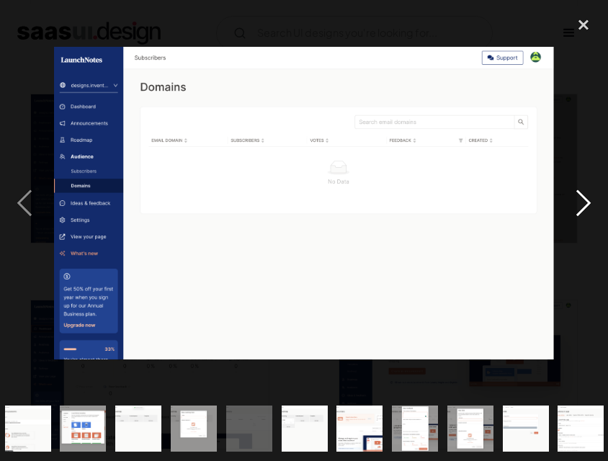
click at [575, 207] on div "next image" at bounding box center [583, 202] width 49 height 387
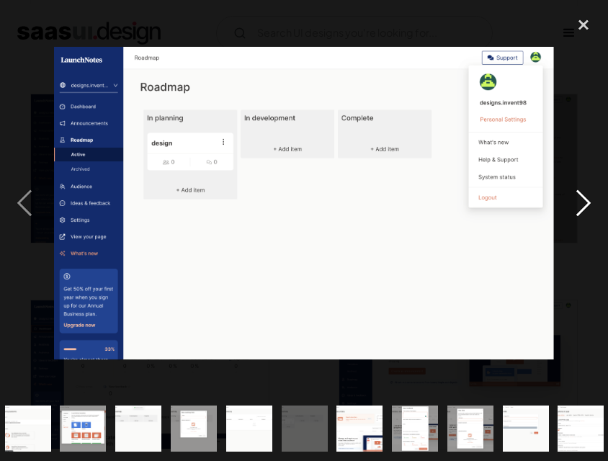
click at [575, 207] on div "next image" at bounding box center [583, 202] width 49 height 387
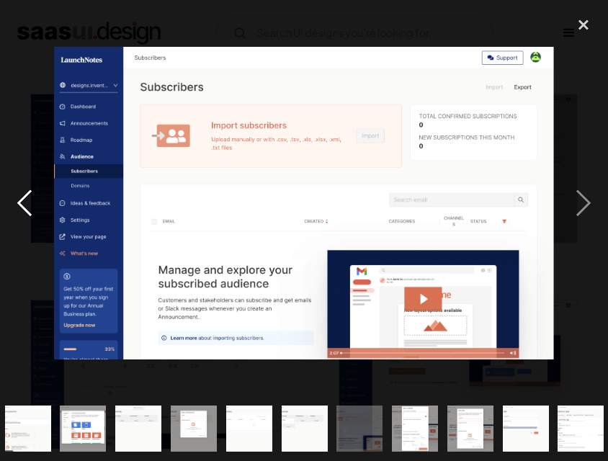
click at [14, 212] on div "previous image" at bounding box center [24, 202] width 49 height 387
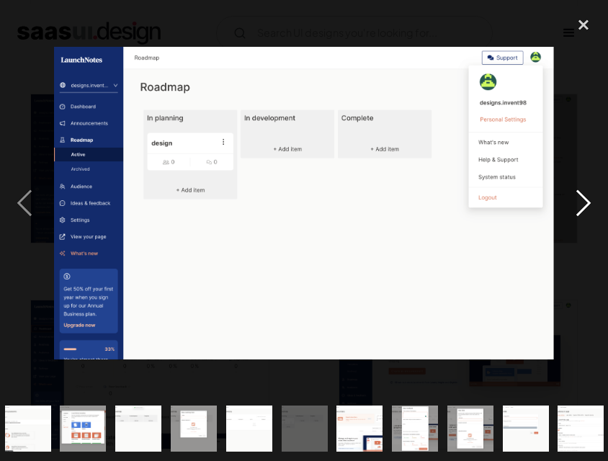
click at [578, 218] on div "next image" at bounding box center [583, 202] width 49 height 387
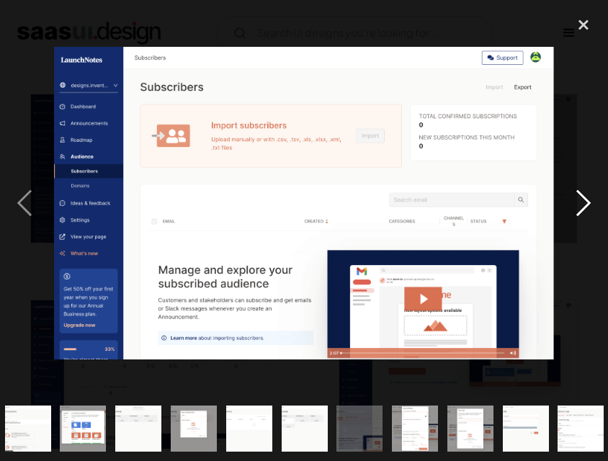
click at [578, 218] on div "next image" at bounding box center [583, 202] width 49 height 387
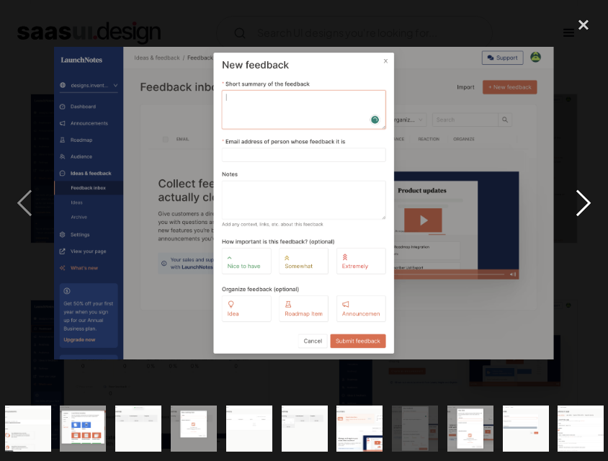
click at [578, 218] on div "next image" at bounding box center [583, 202] width 49 height 387
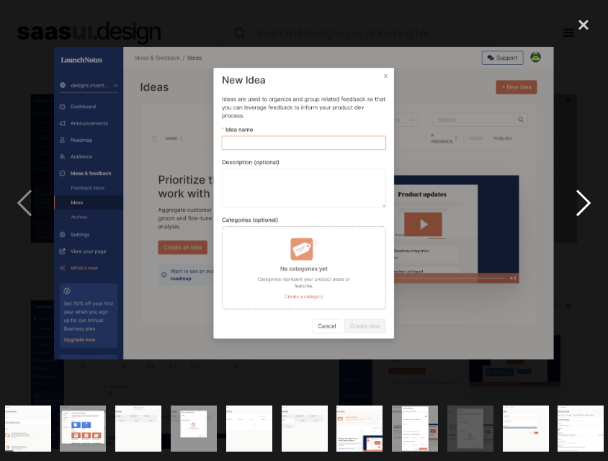
click at [578, 218] on div "next image" at bounding box center [583, 202] width 49 height 387
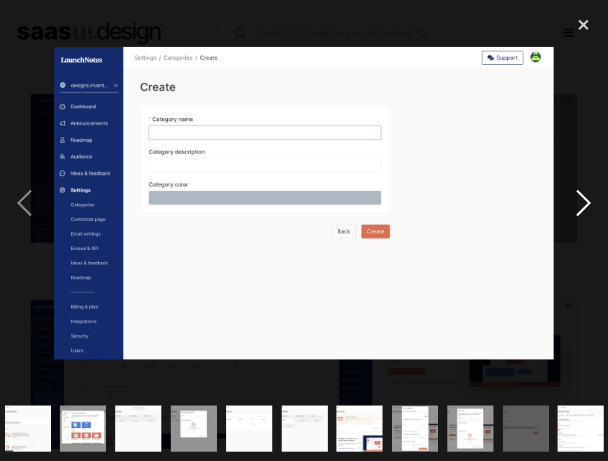
click at [578, 218] on div "next image" at bounding box center [583, 202] width 49 height 387
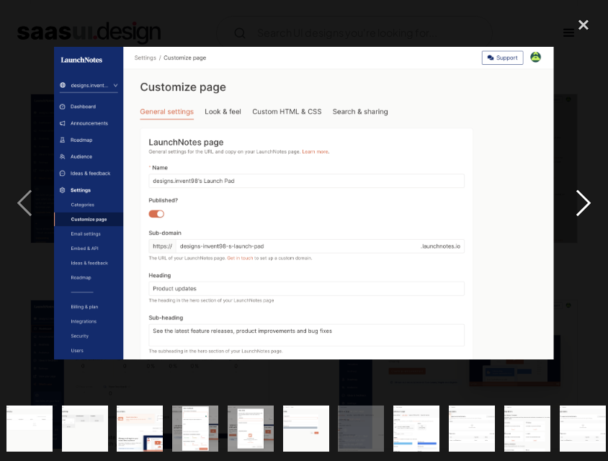
scroll to position [0, 784]
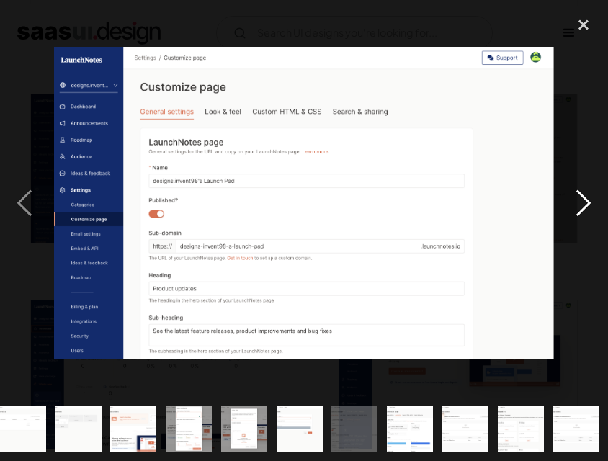
click at [578, 218] on div "next image" at bounding box center [583, 202] width 49 height 387
